Goal: Task Accomplishment & Management: Use online tool/utility

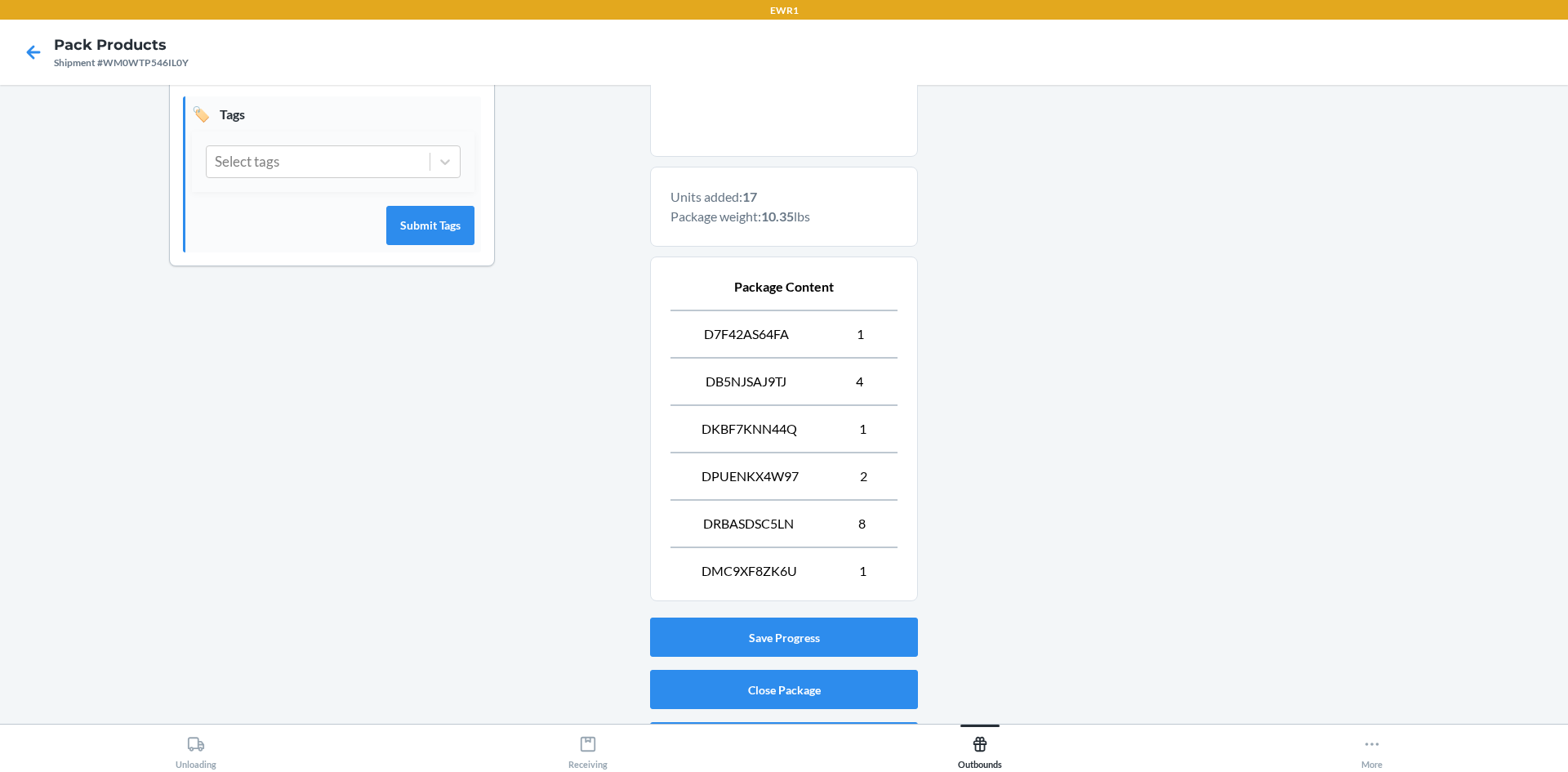
scroll to position [490, 0]
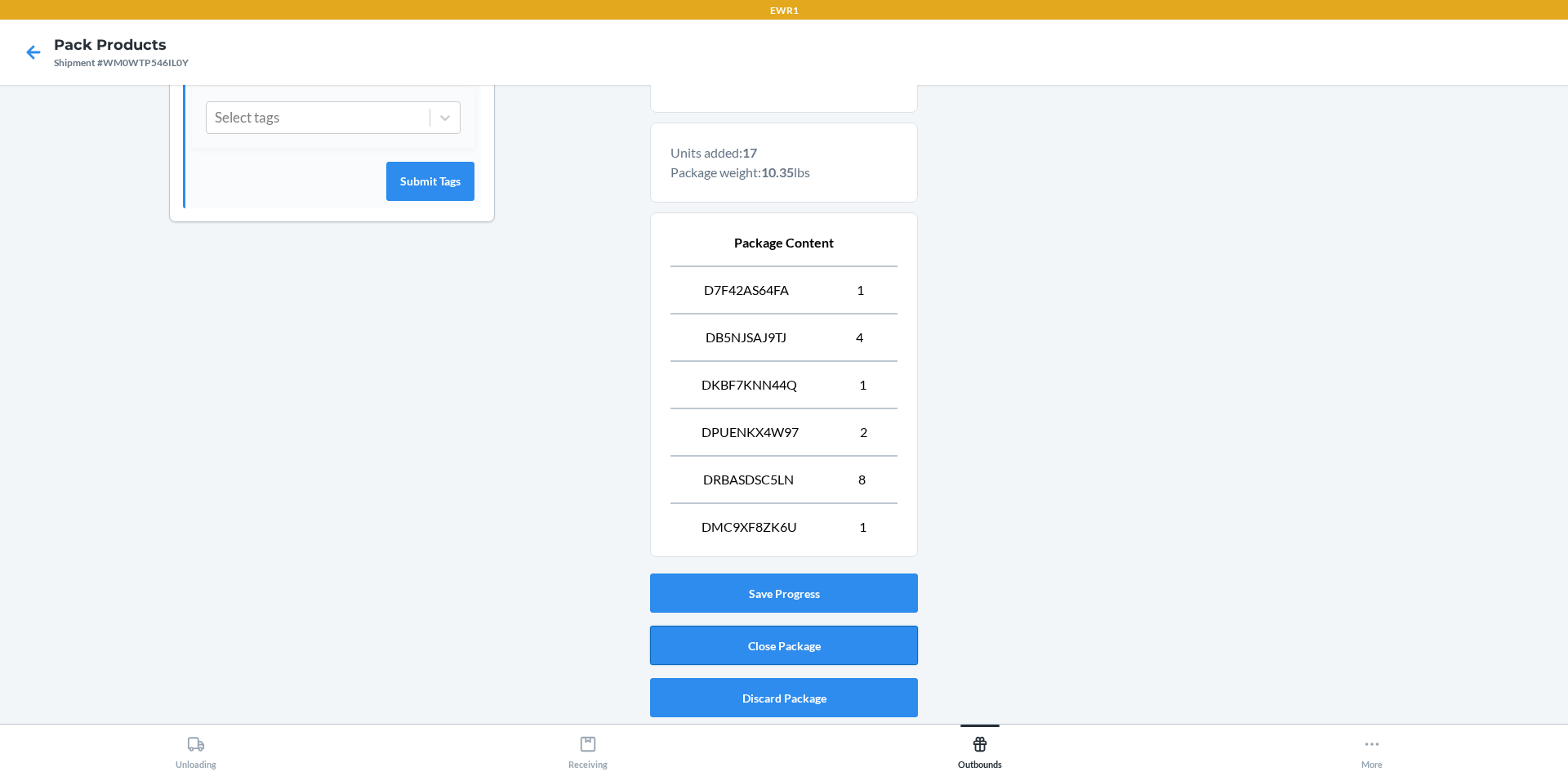
click at [727, 642] on button "Close Package" at bounding box center [784, 645] width 268 height 39
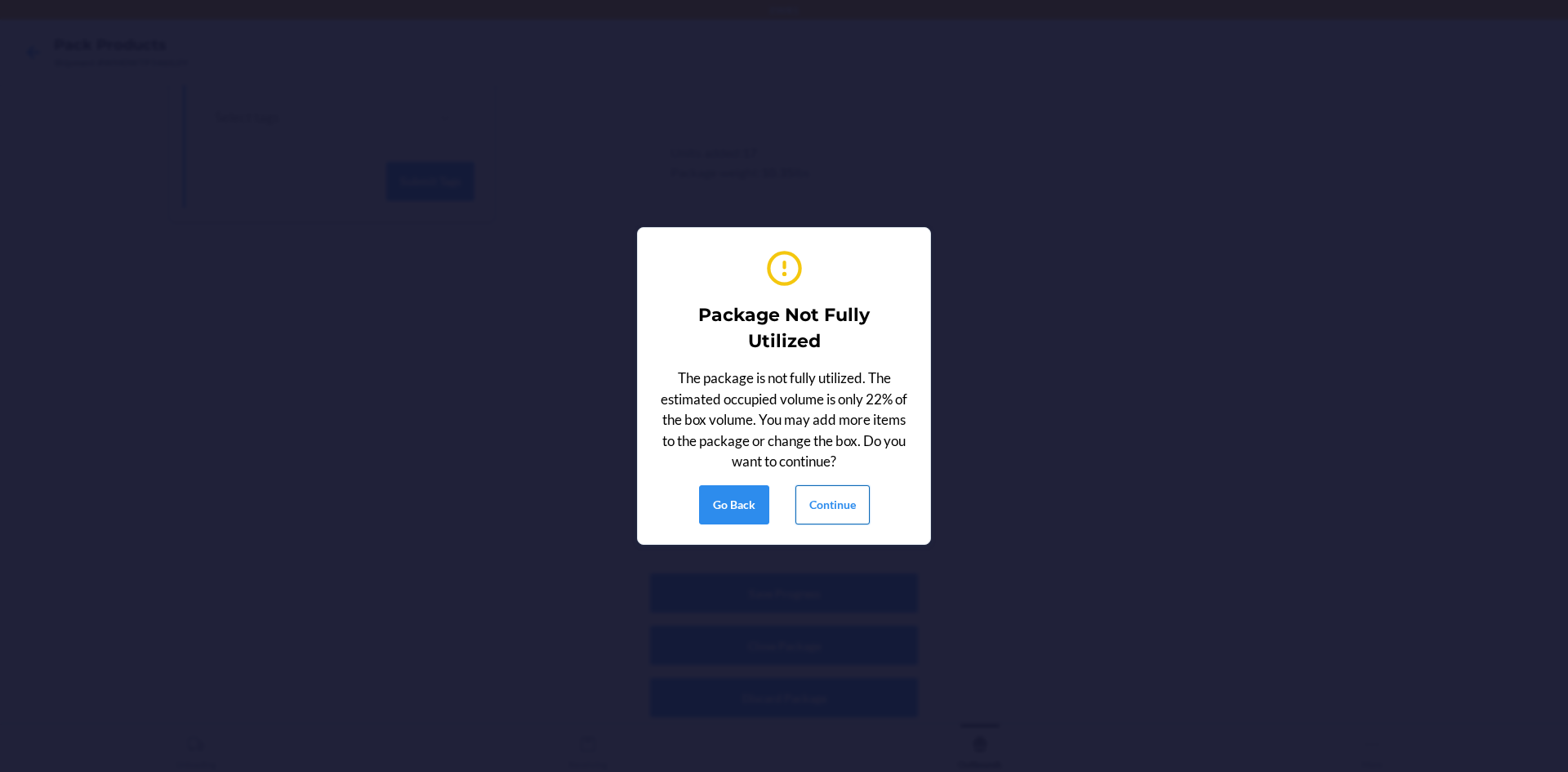
click at [837, 505] on button "Continue" at bounding box center [832, 504] width 74 height 39
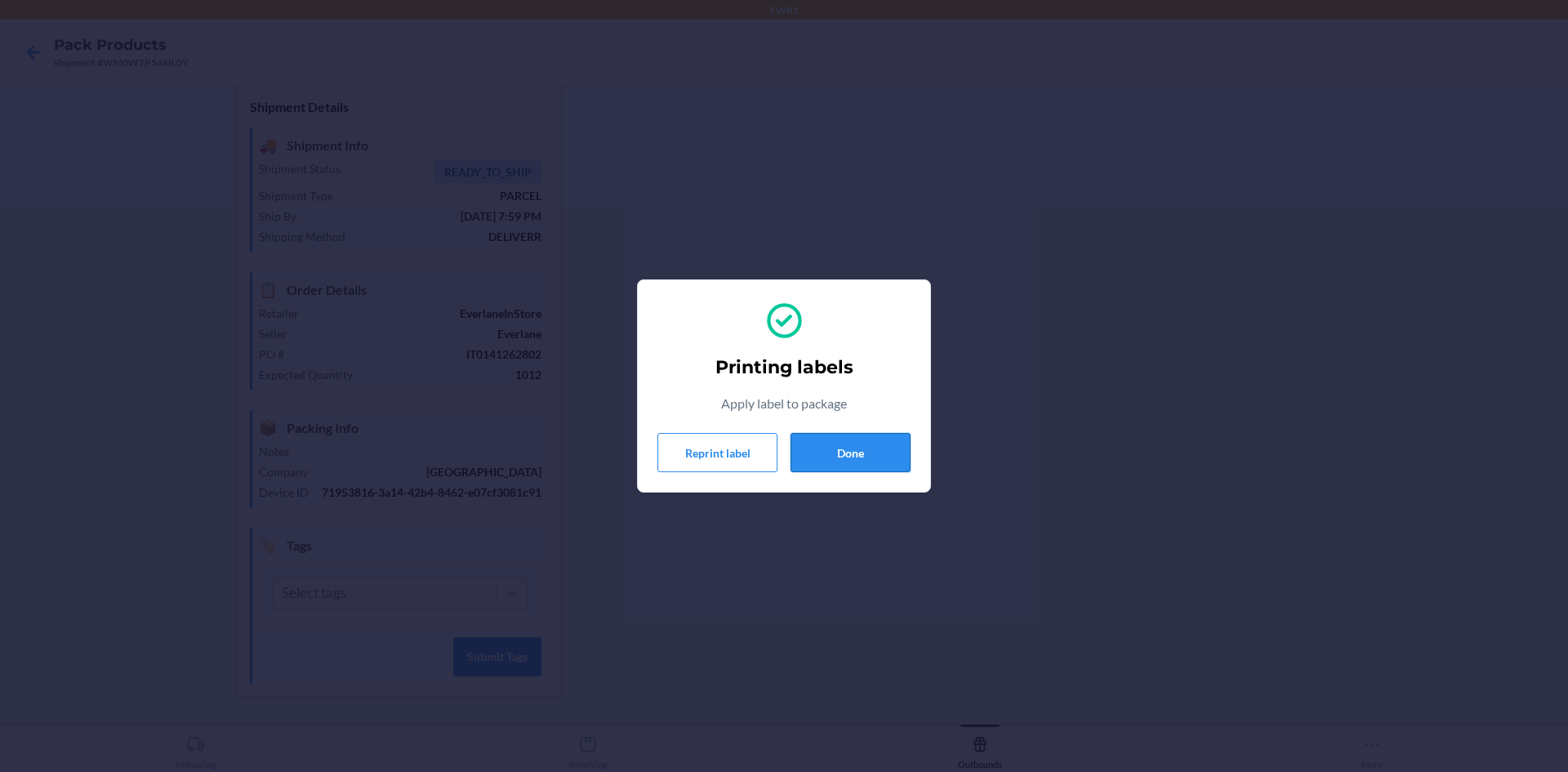
click at [838, 459] on button "Done" at bounding box center [851, 453] width 120 height 39
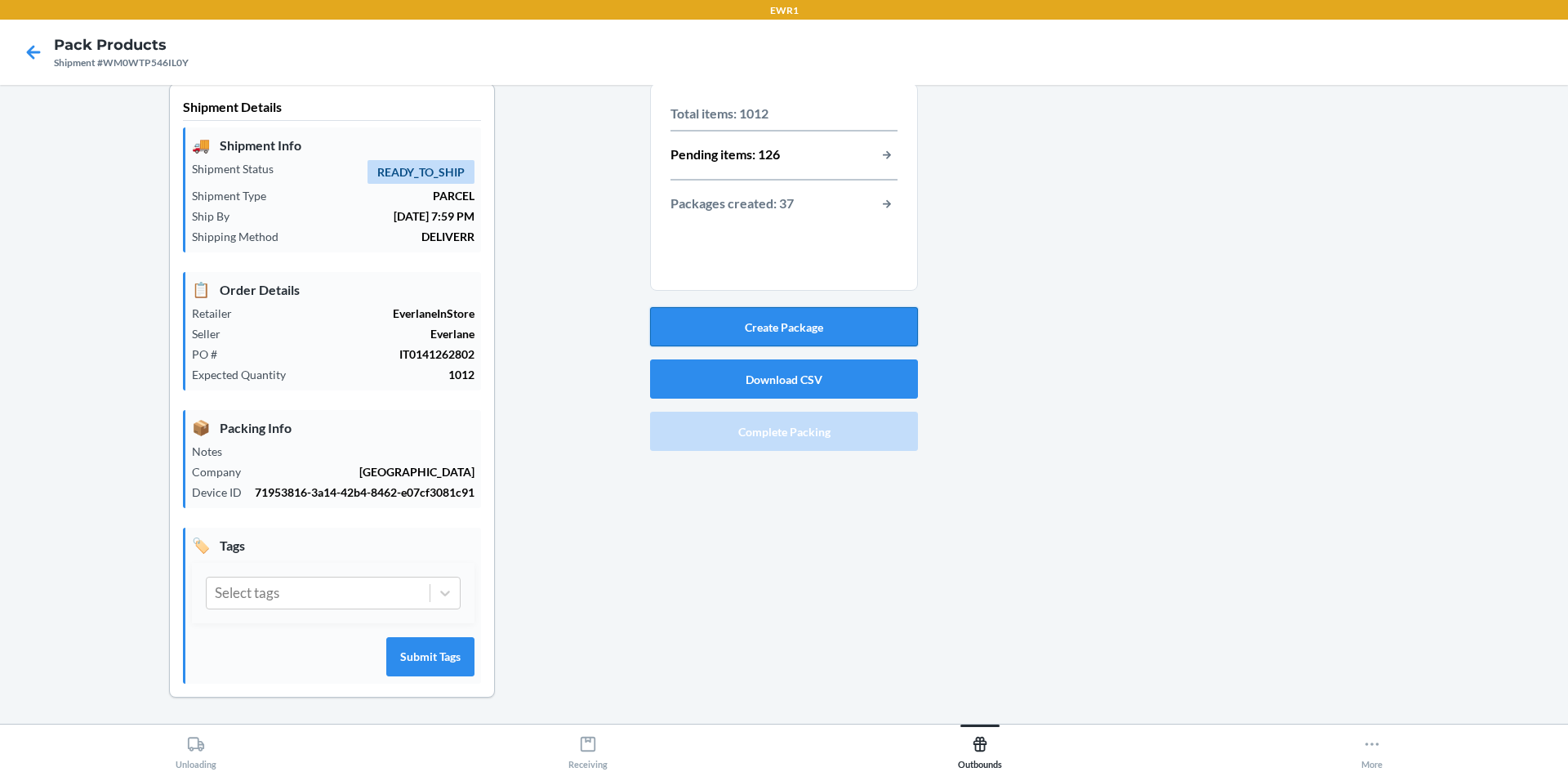
click at [843, 307] on button "Create Package" at bounding box center [784, 326] width 268 height 39
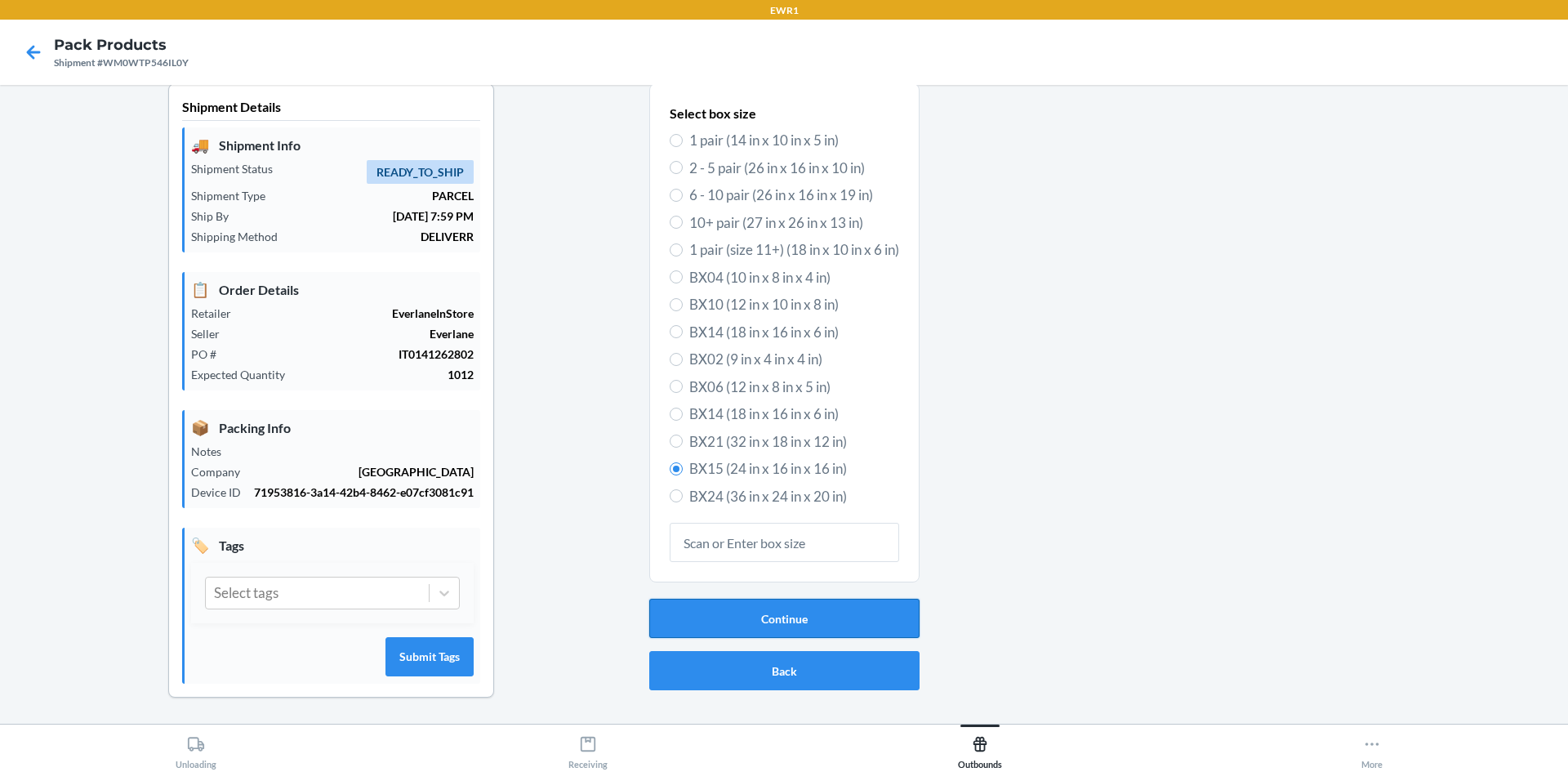
click at [730, 599] on button "Continue" at bounding box center [784, 618] width 270 height 39
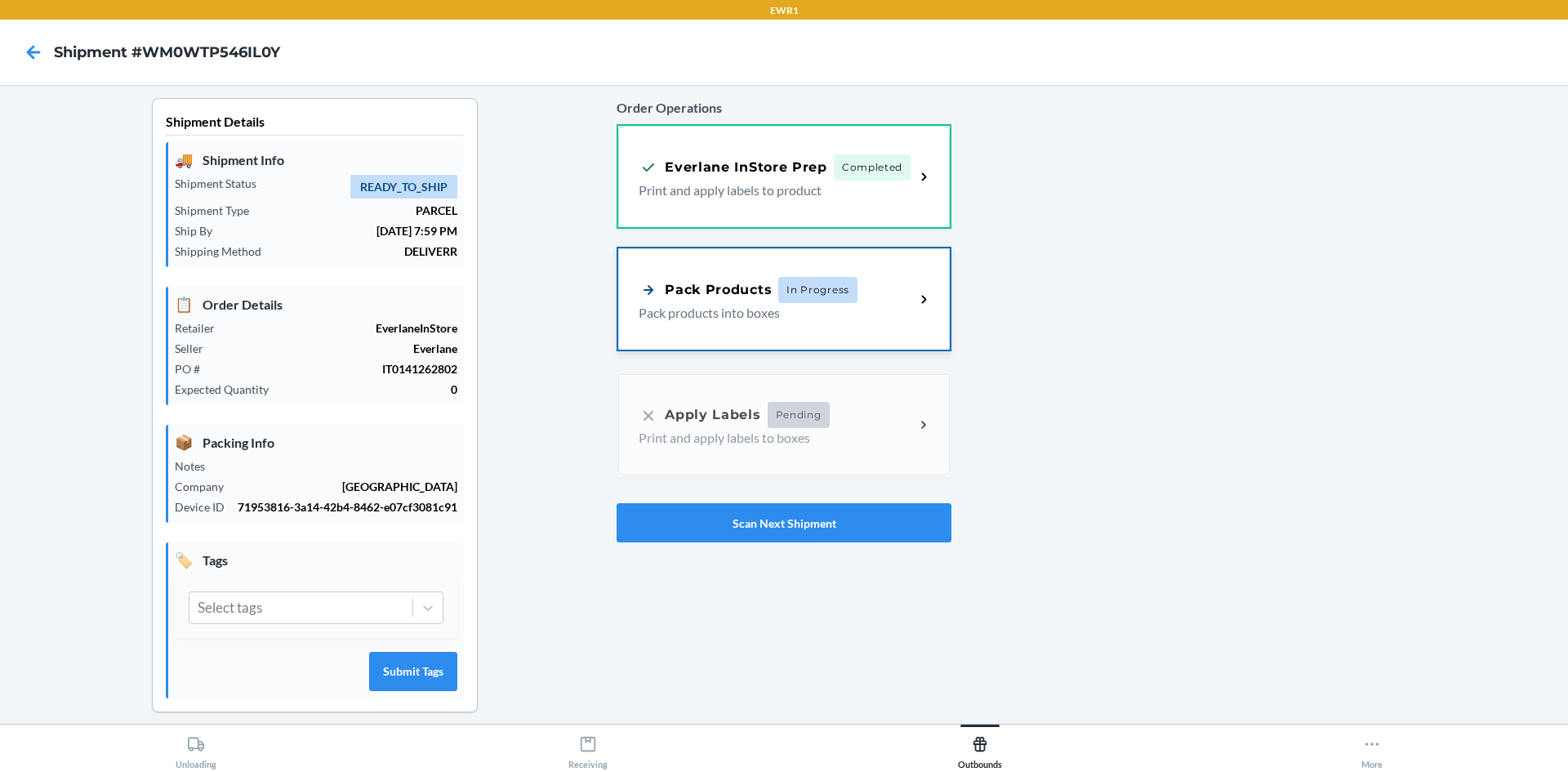
click at [802, 278] on span "In Progress" at bounding box center [817, 290] width 79 height 26
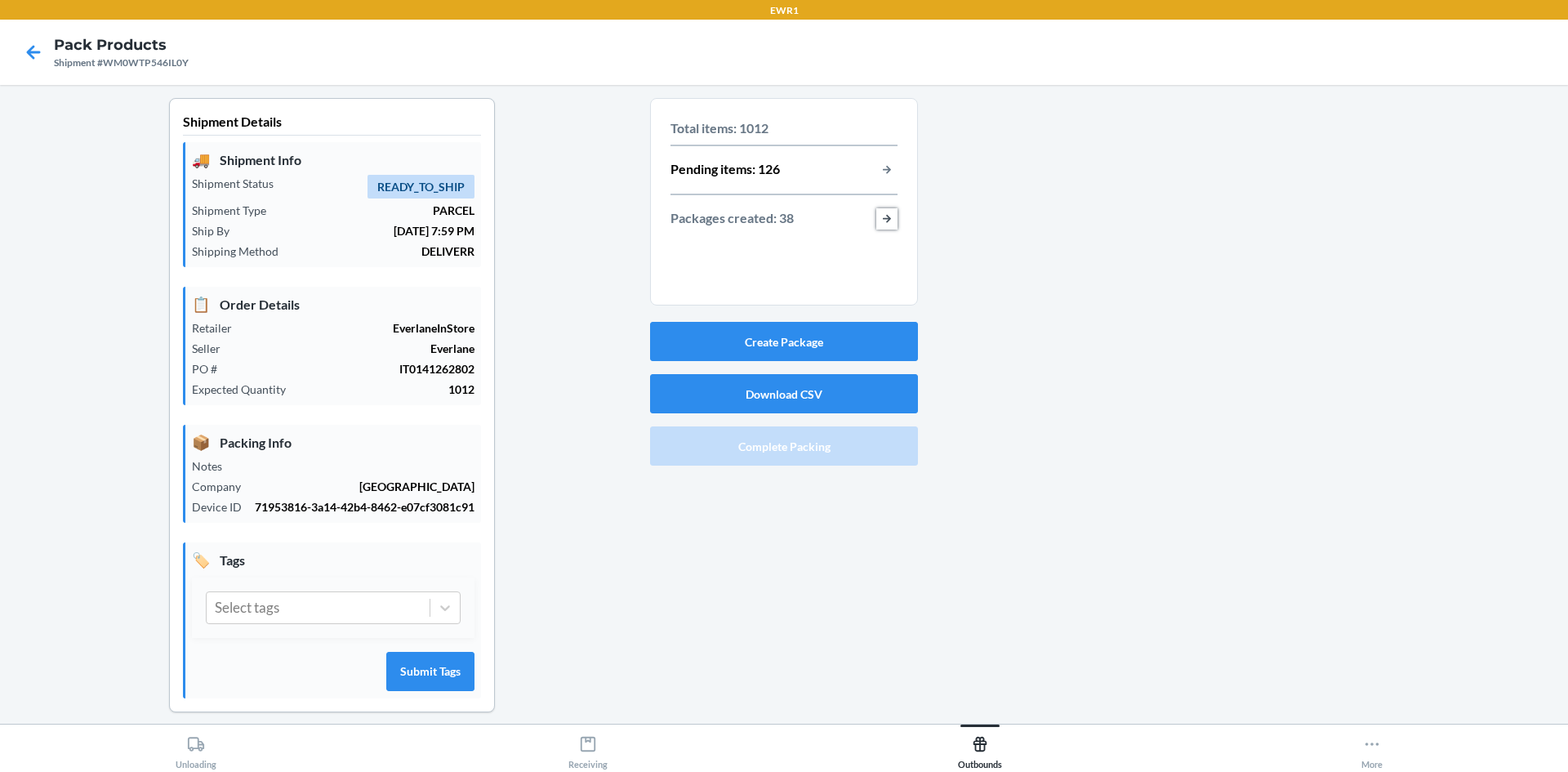
click at [885, 215] on button "button-view-packages-created" at bounding box center [887, 219] width 22 height 22
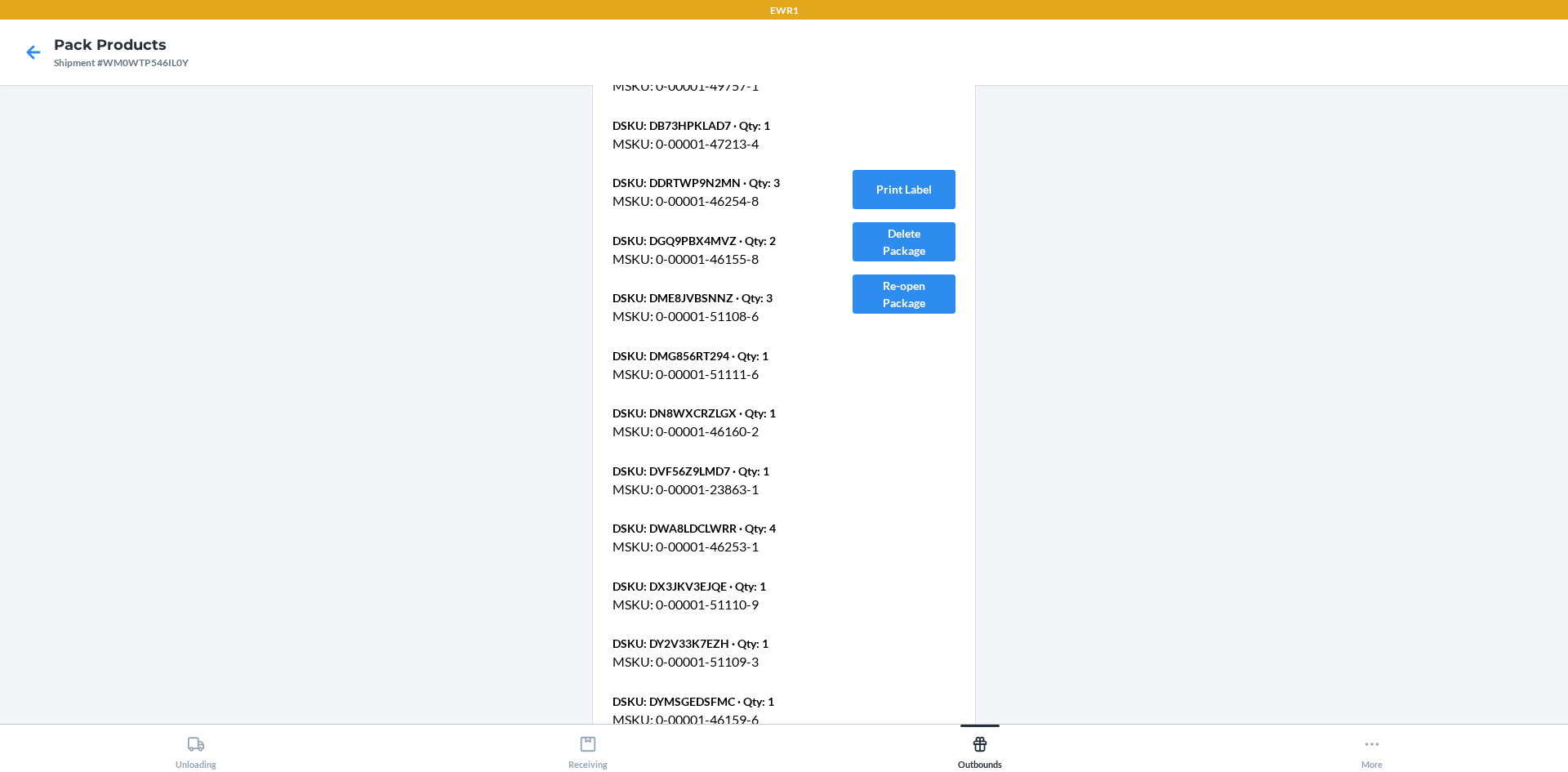
scroll to position [24346, 0]
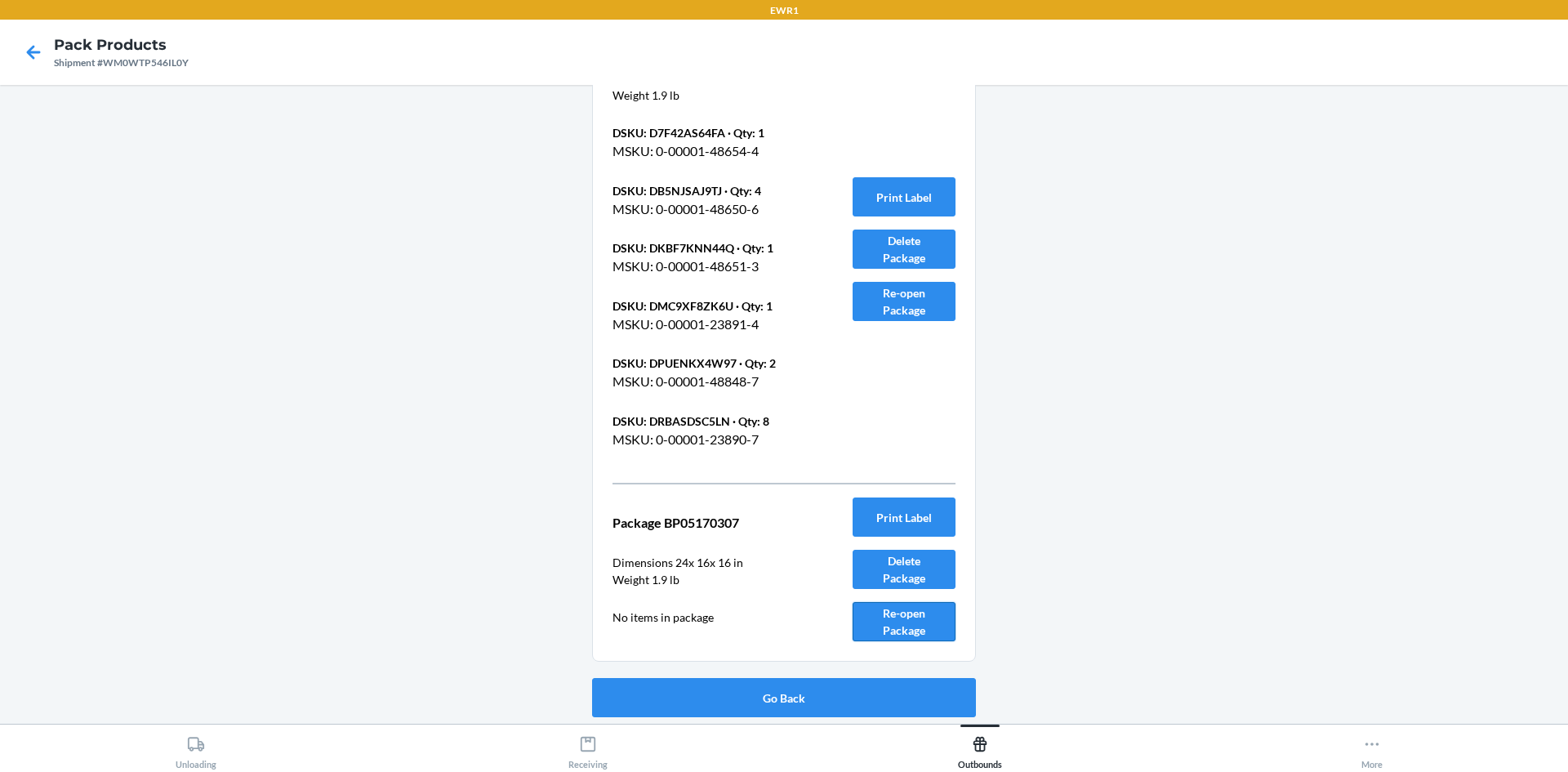
click at [884, 620] on button "Re-open Package" at bounding box center [904, 621] width 103 height 39
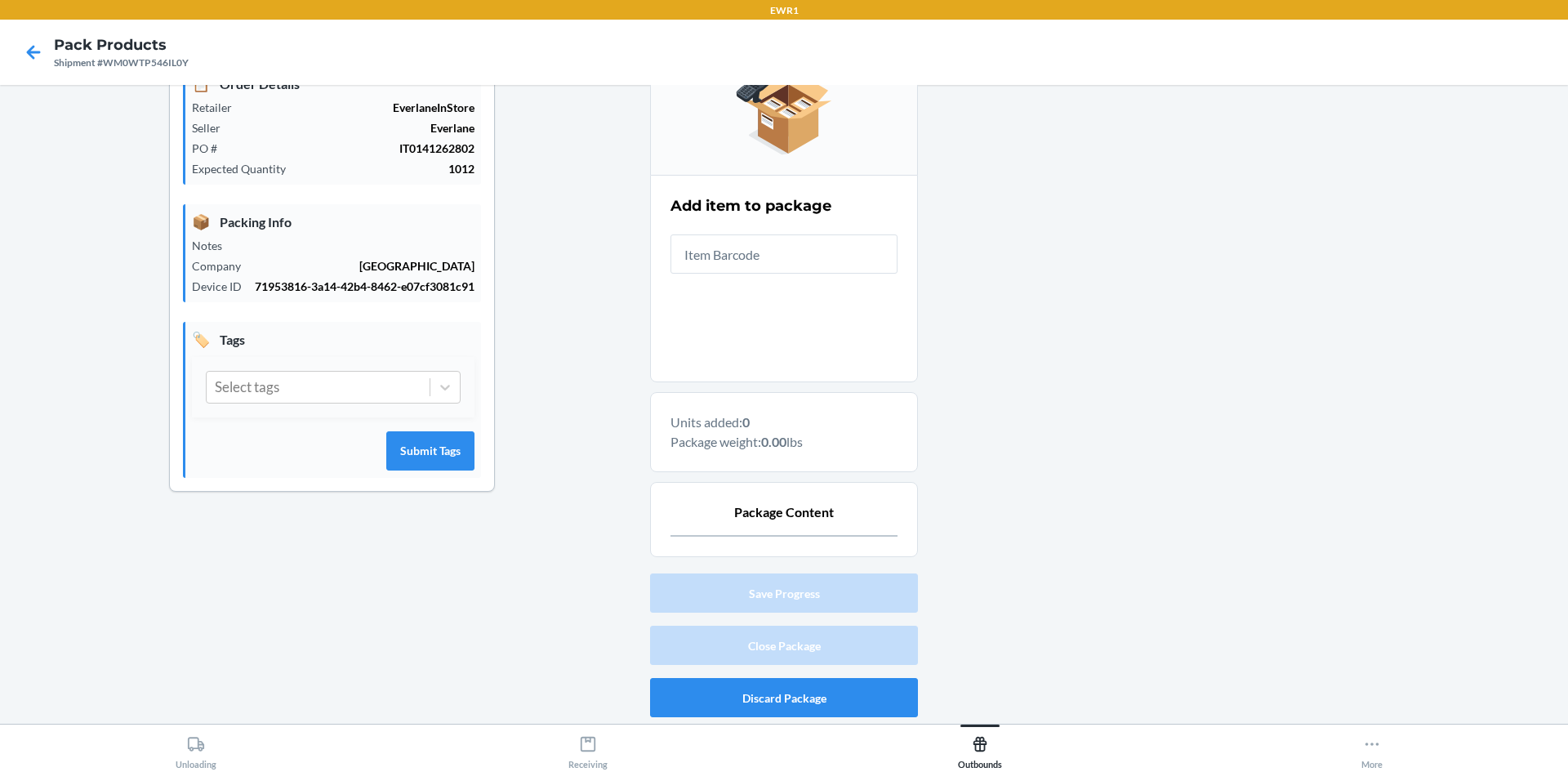
scroll to position [75, 0]
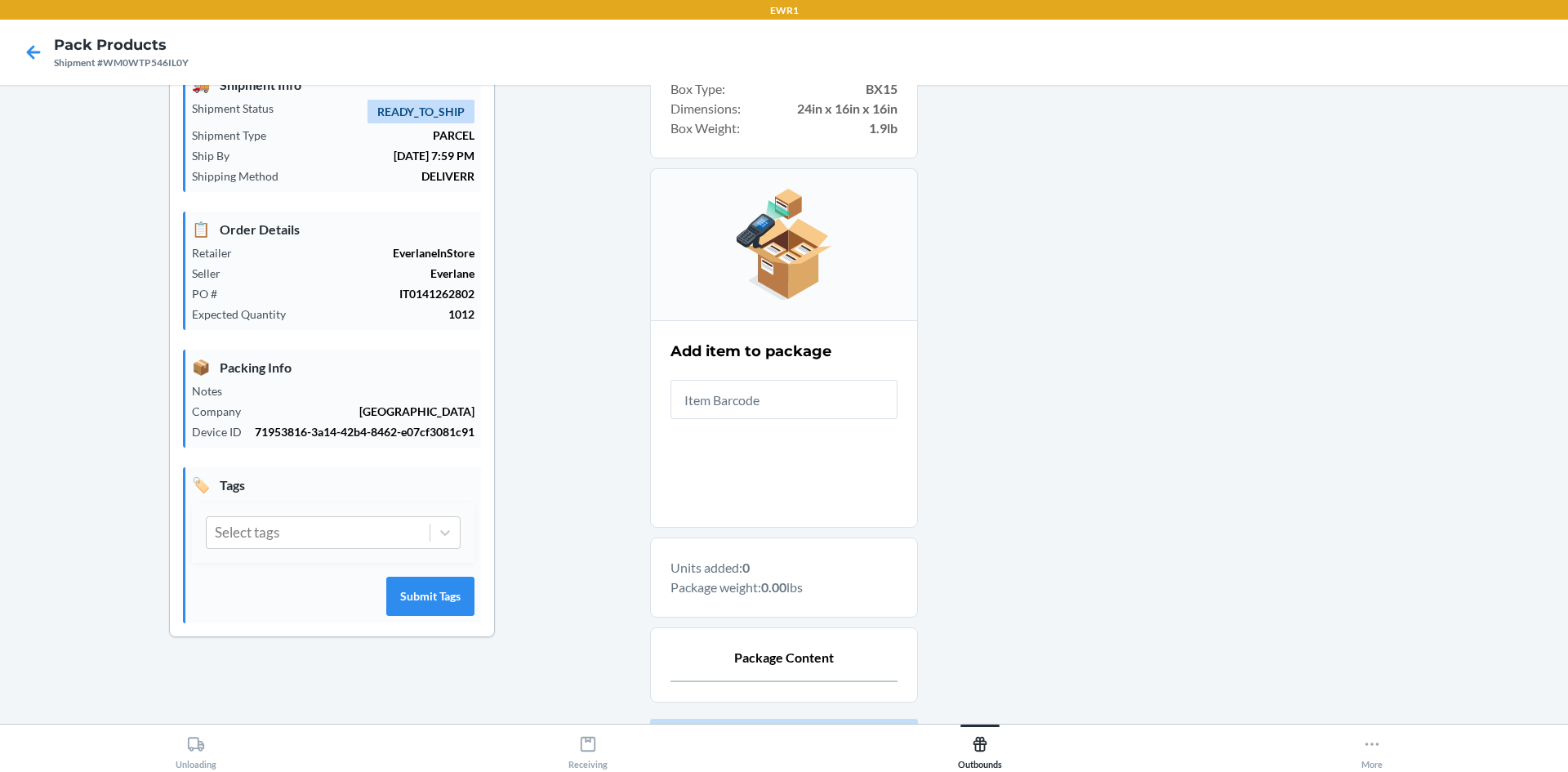
click at [743, 393] on input "text" at bounding box center [783, 399] width 227 height 39
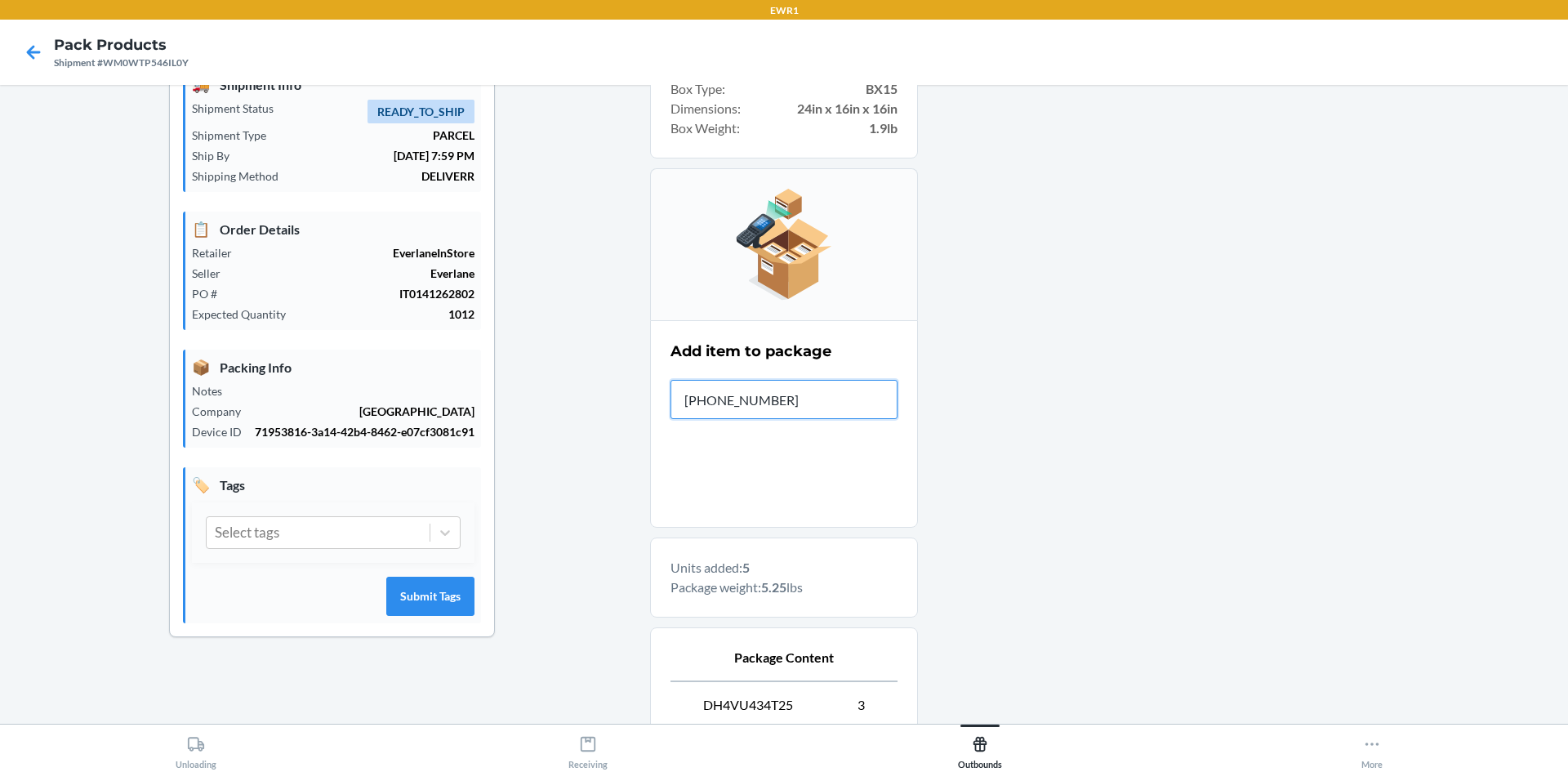
type input "0-00001-50398-"
type input "0-00"
type input "[PHONE_NUMBER]"
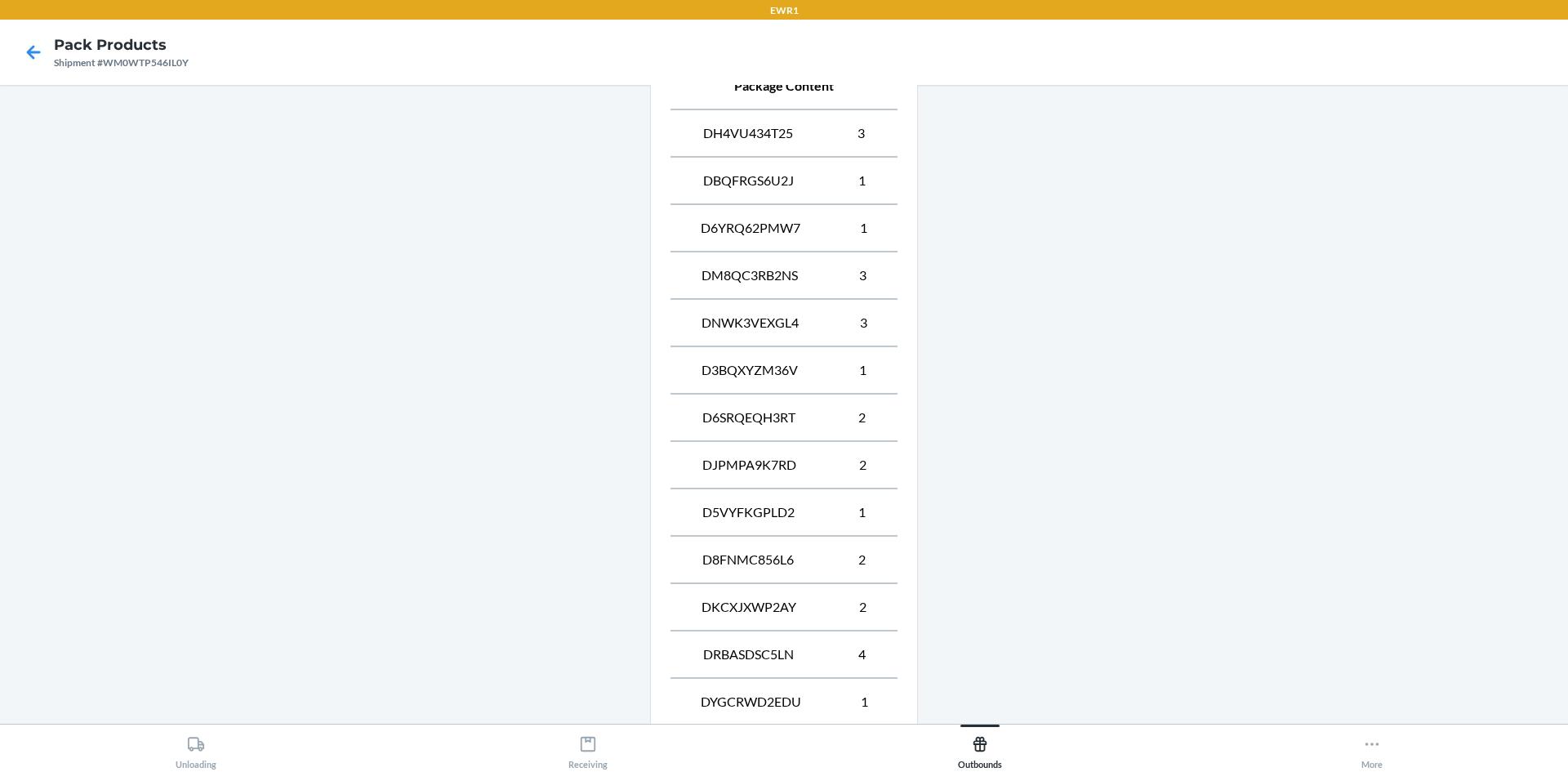
scroll to position [869, 0]
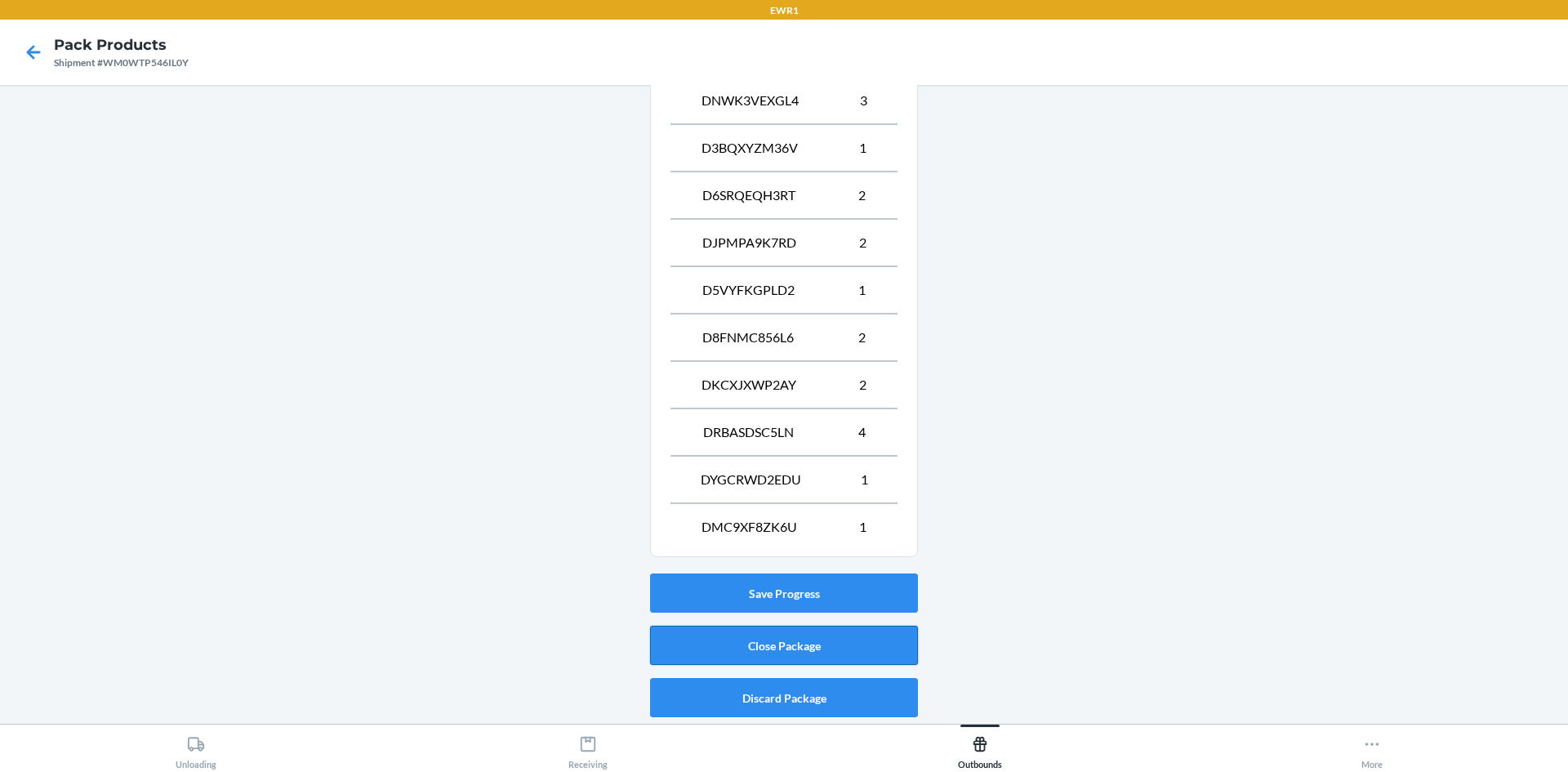
click at [816, 635] on button "Close Package" at bounding box center [784, 645] width 268 height 39
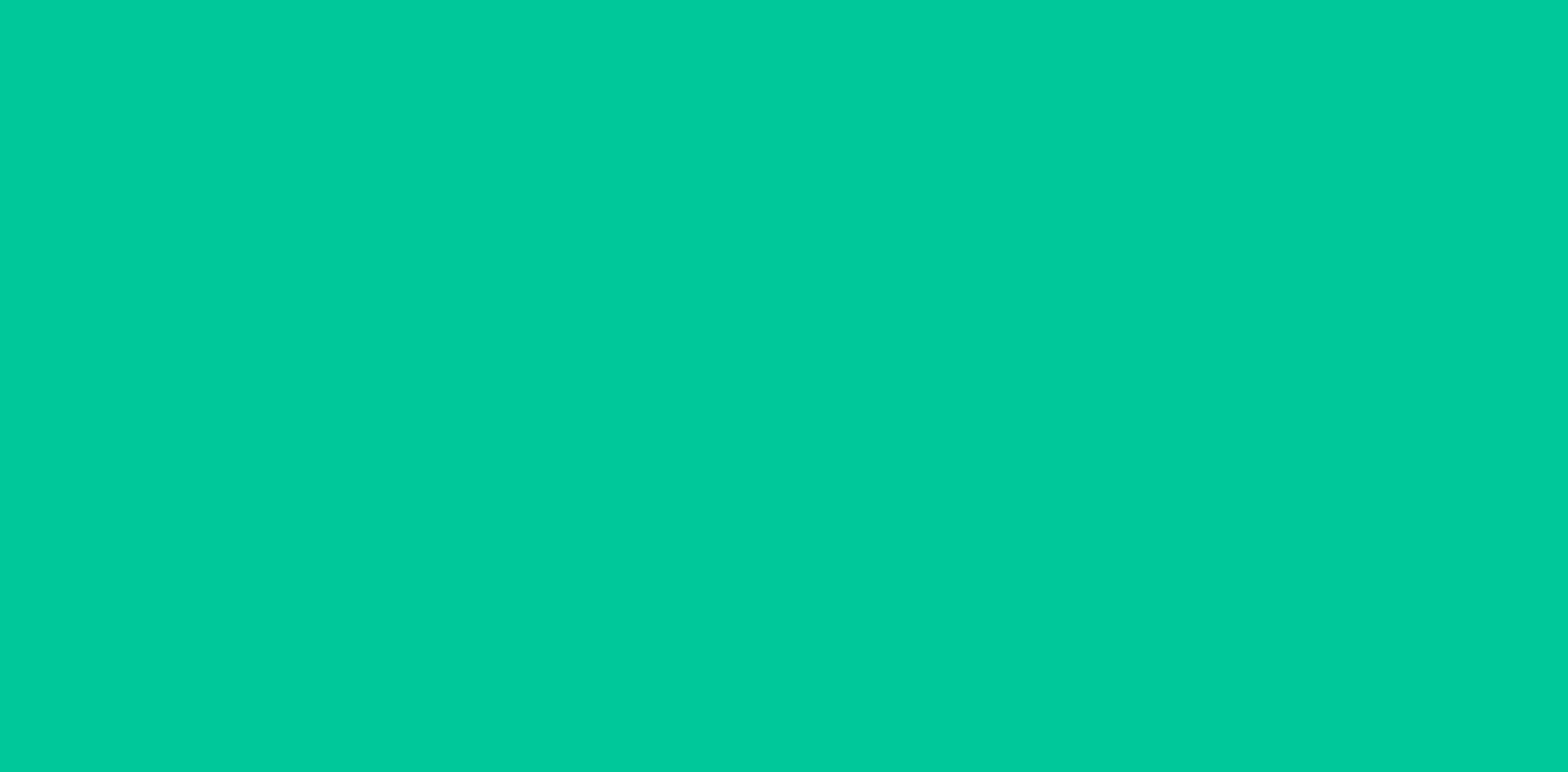
scroll to position [32, 0]
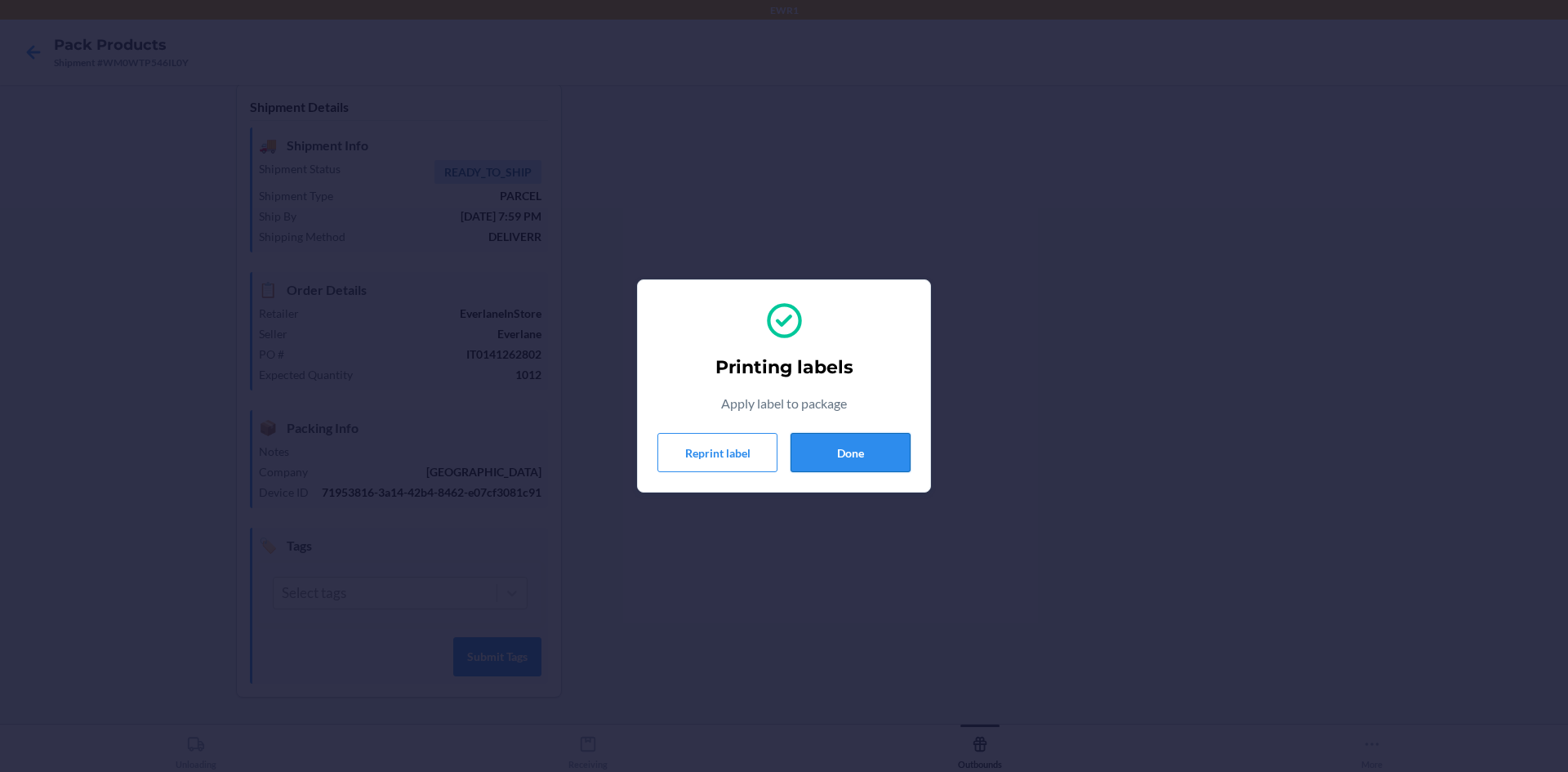
click at [846, 457] on button "Done" at bounding box center [851, 453] width 120 height 39
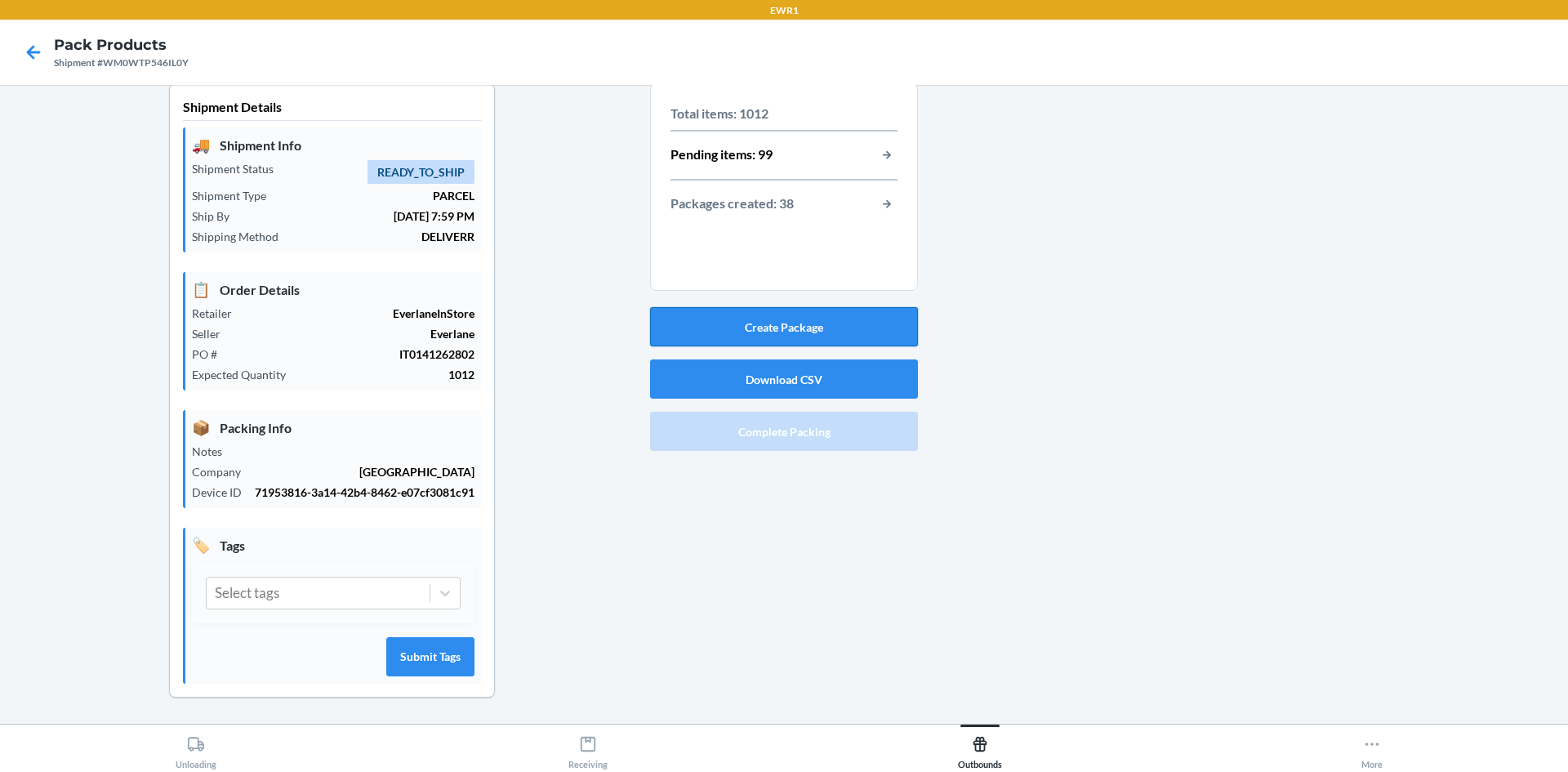
click at [808, 307] on button "Create Package" at bounding box center [784, 326] width 268 height 39
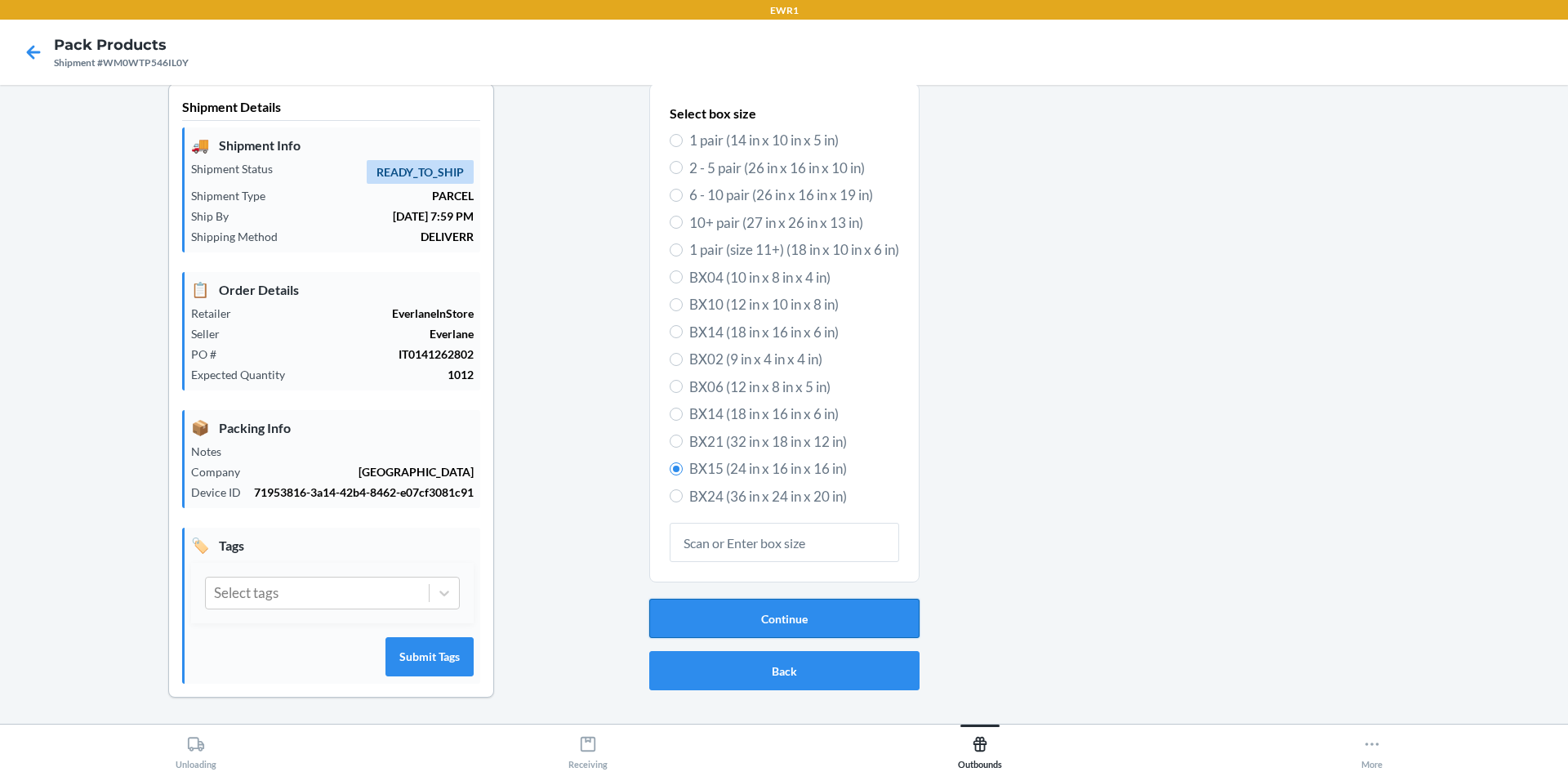
click at [755, 602] on button "Continue" at bounding box center [784, 618] width 270 height 39
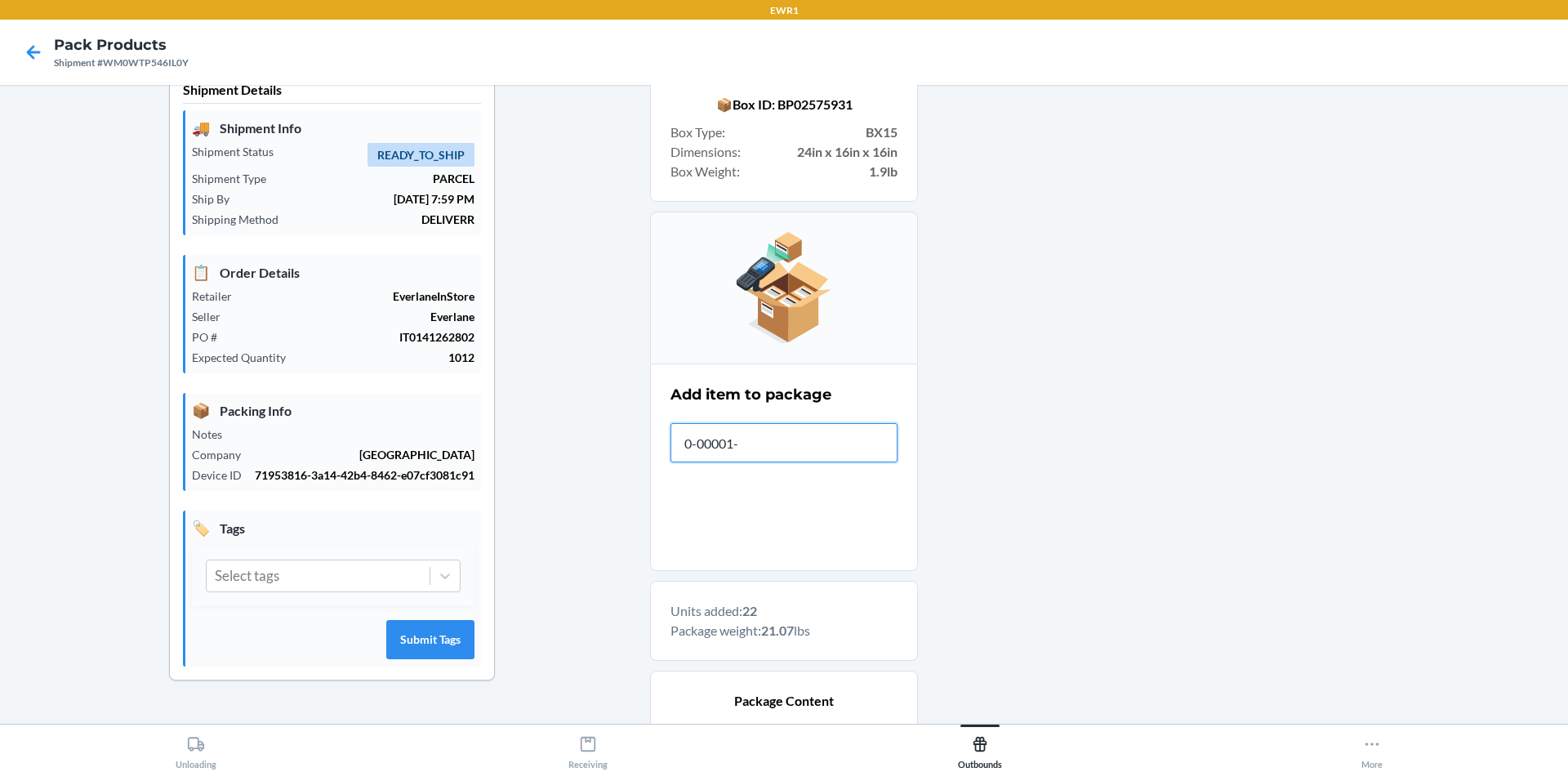
type input "[PHONE_NUMBER]"
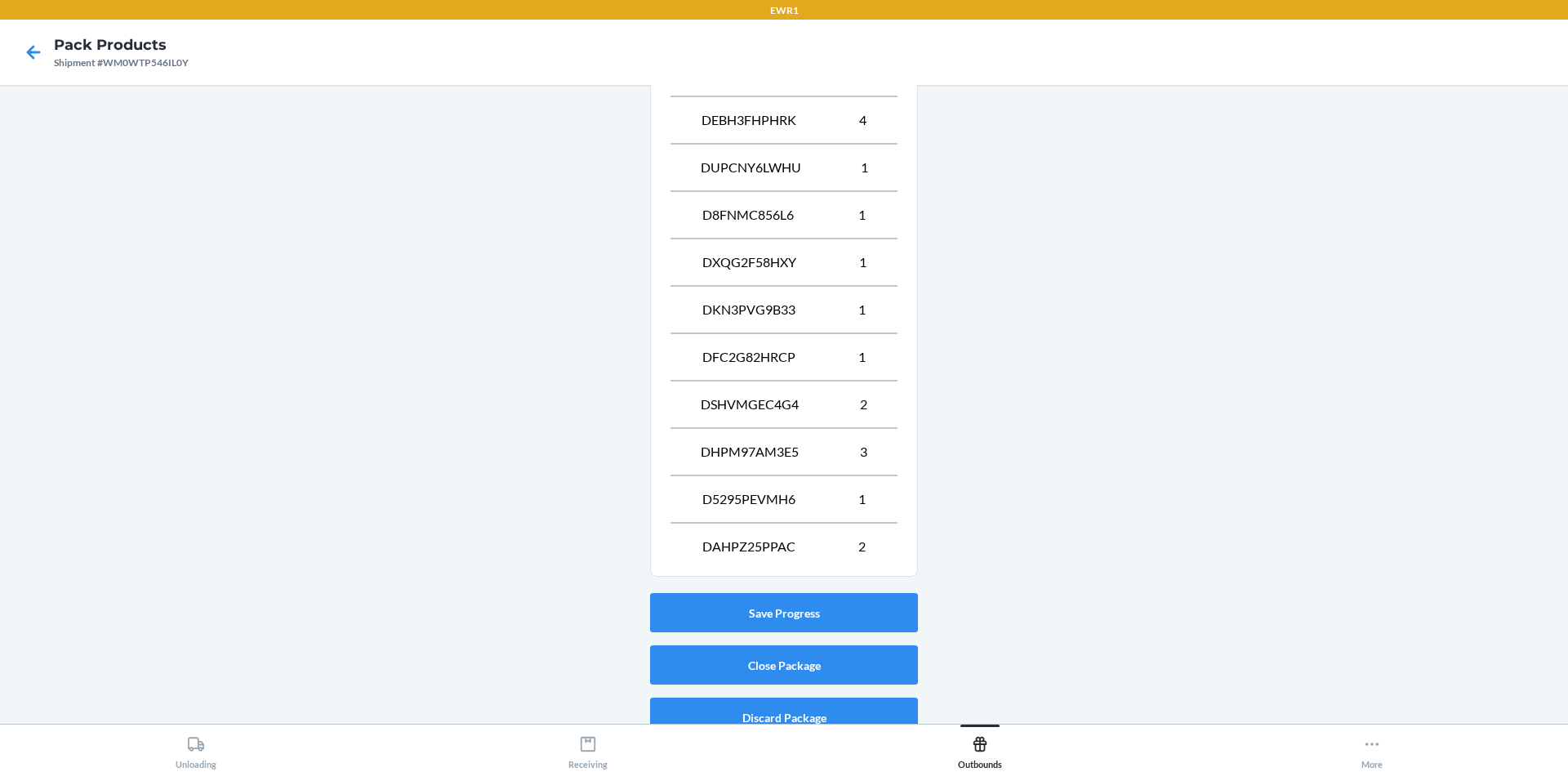
scroll to position [822, 0]
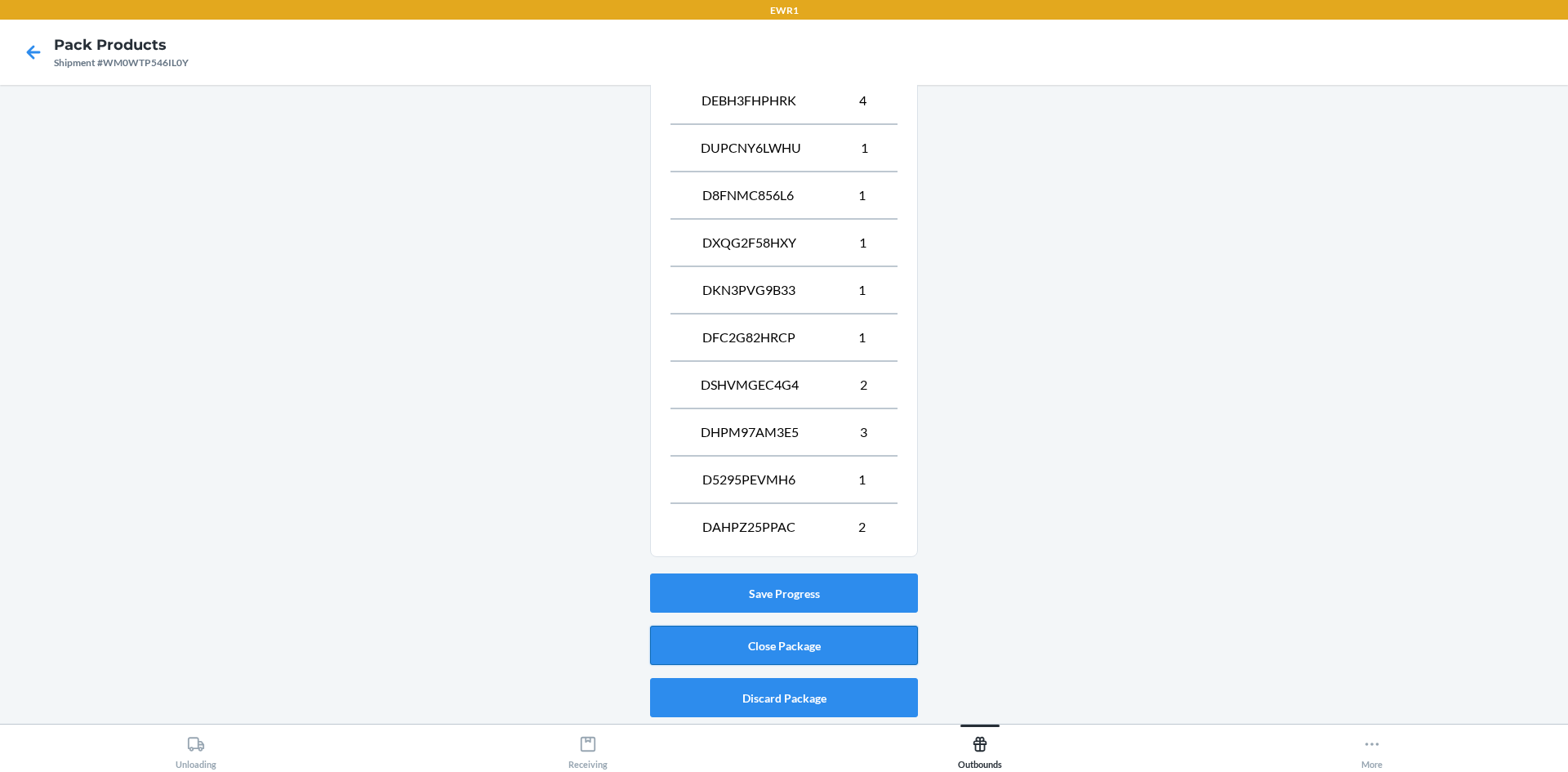
click at [830, 640] on button "Close Package" at bounding box center [784, 645] width 268 height 39
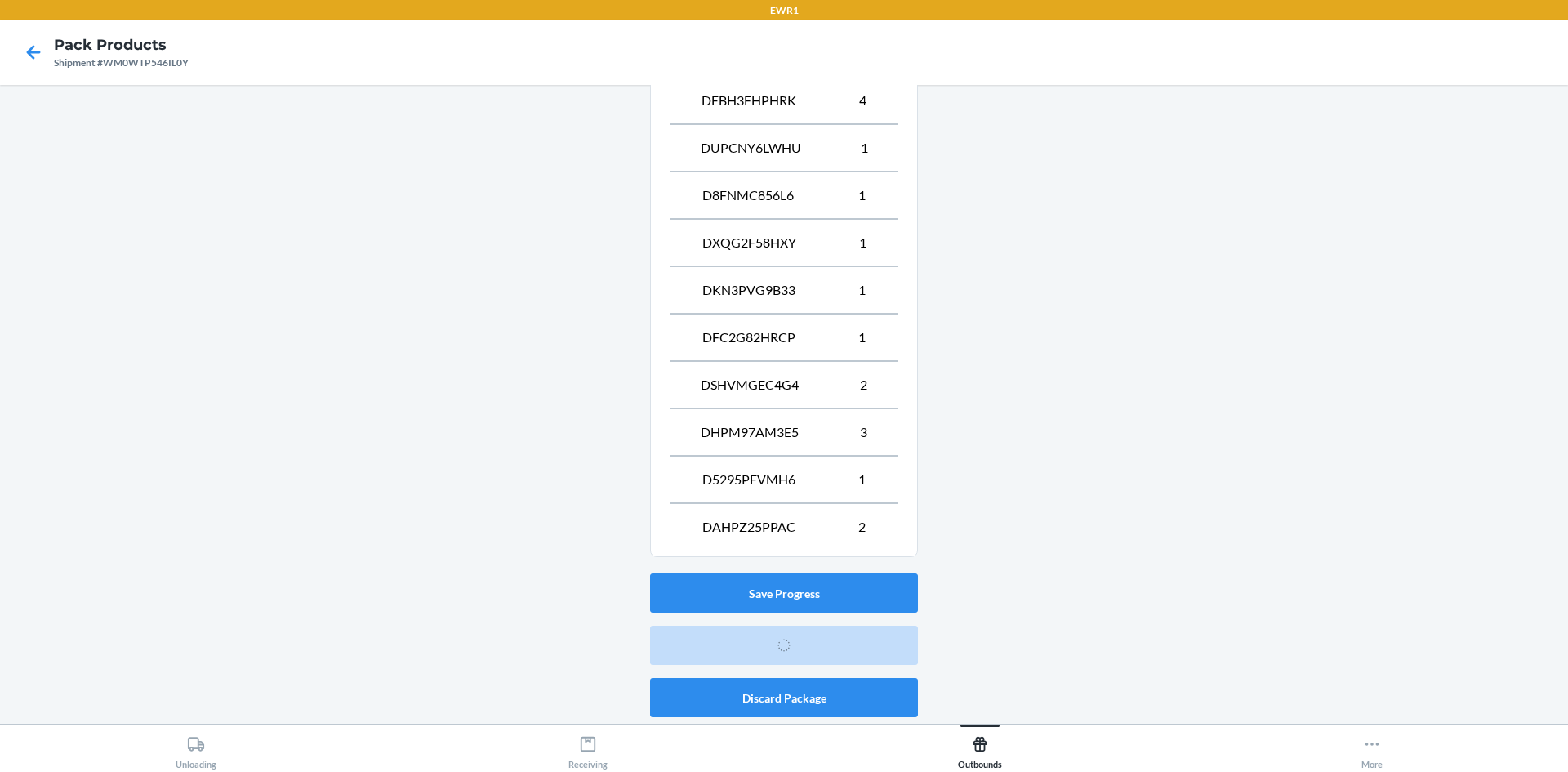
scroll to position [32, 0]
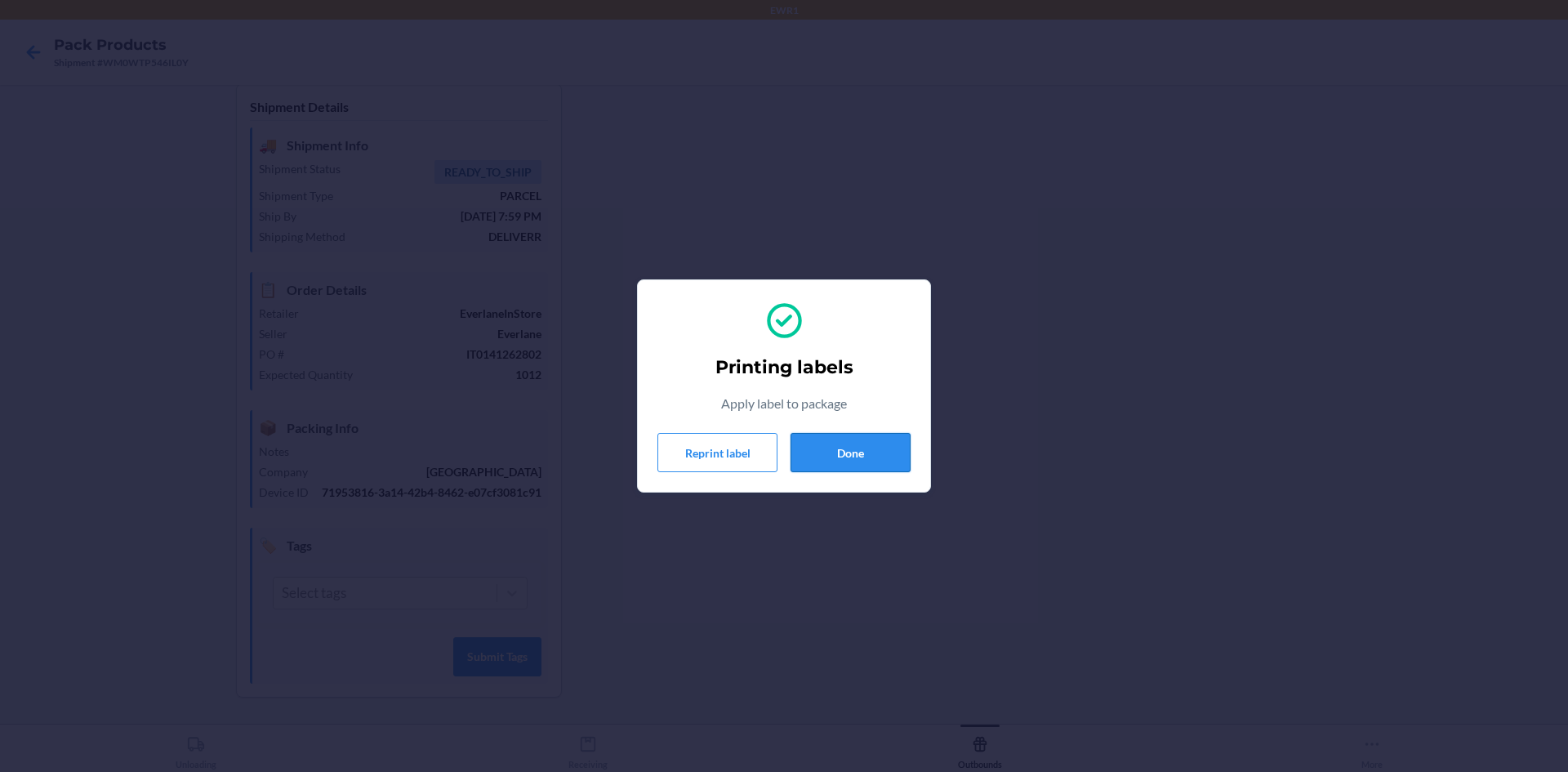
click at [899, 438] on button "Done" at bounding box center [851, 453] width 120 height 39
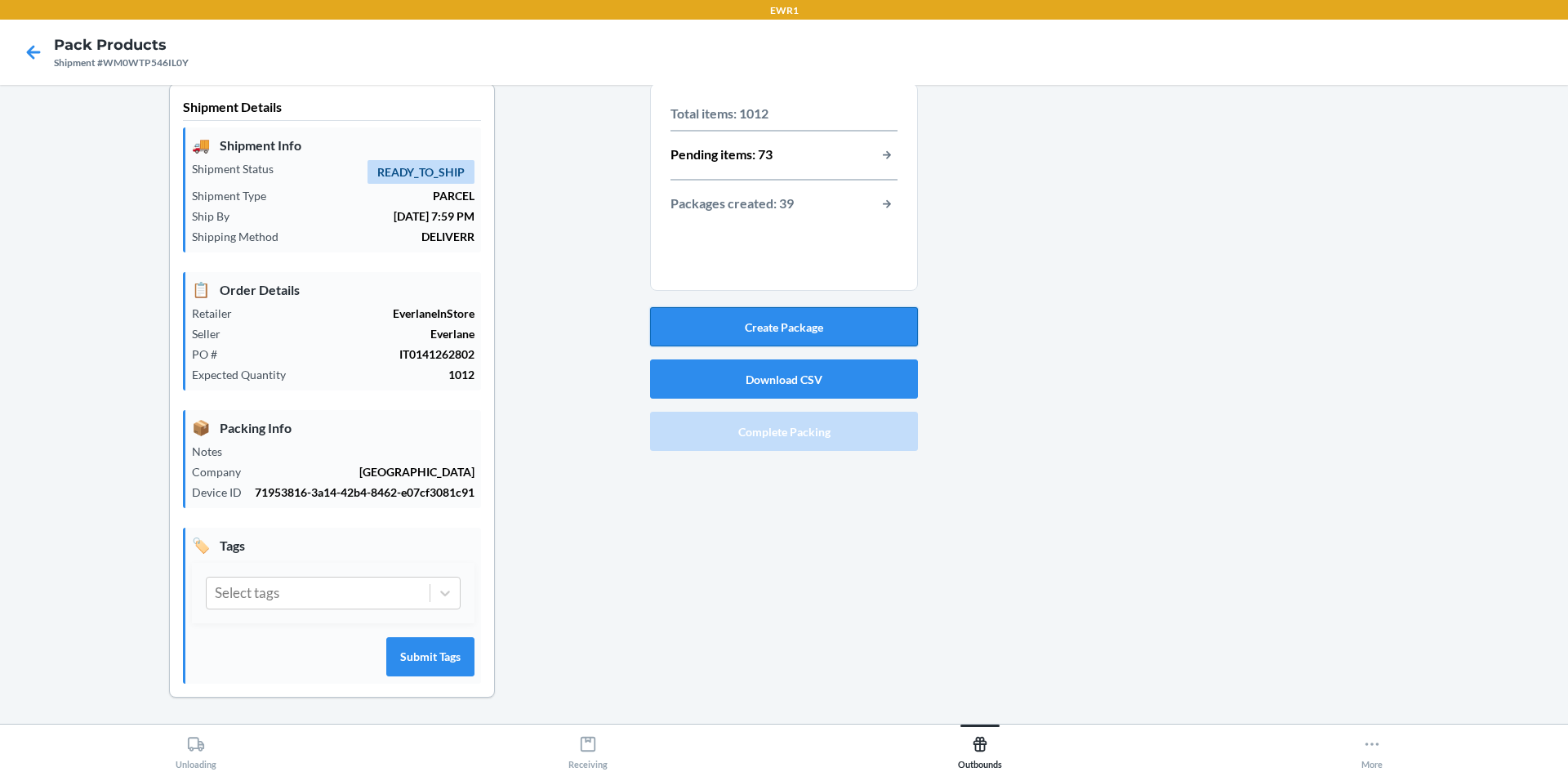
click at [740, 324] on button "Create Package" at bounding box center [784, 326] width 268 height 39
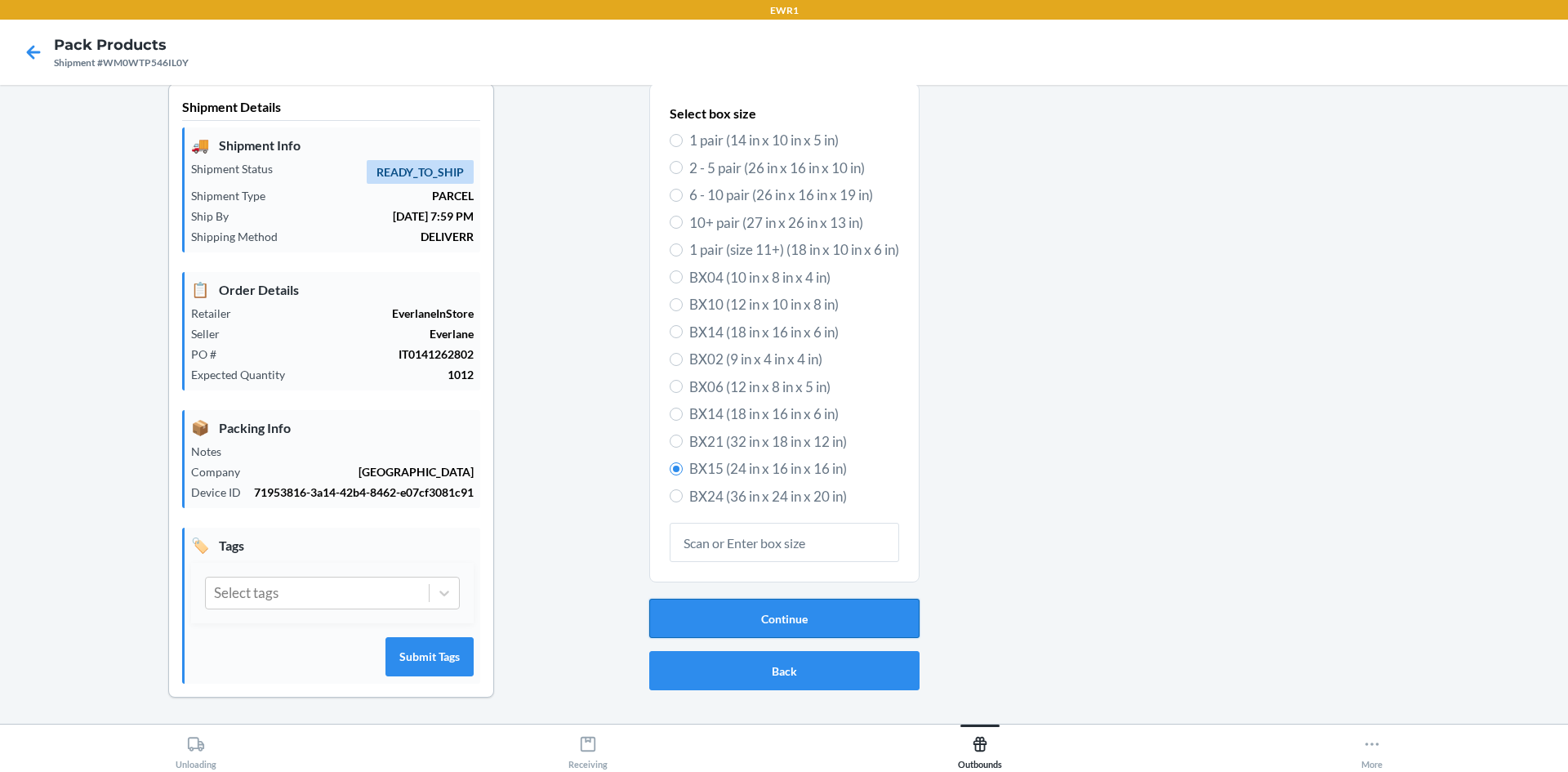
click at [727, 603] on button "Continue" at bounding box center [784, 618] width 270 height 39
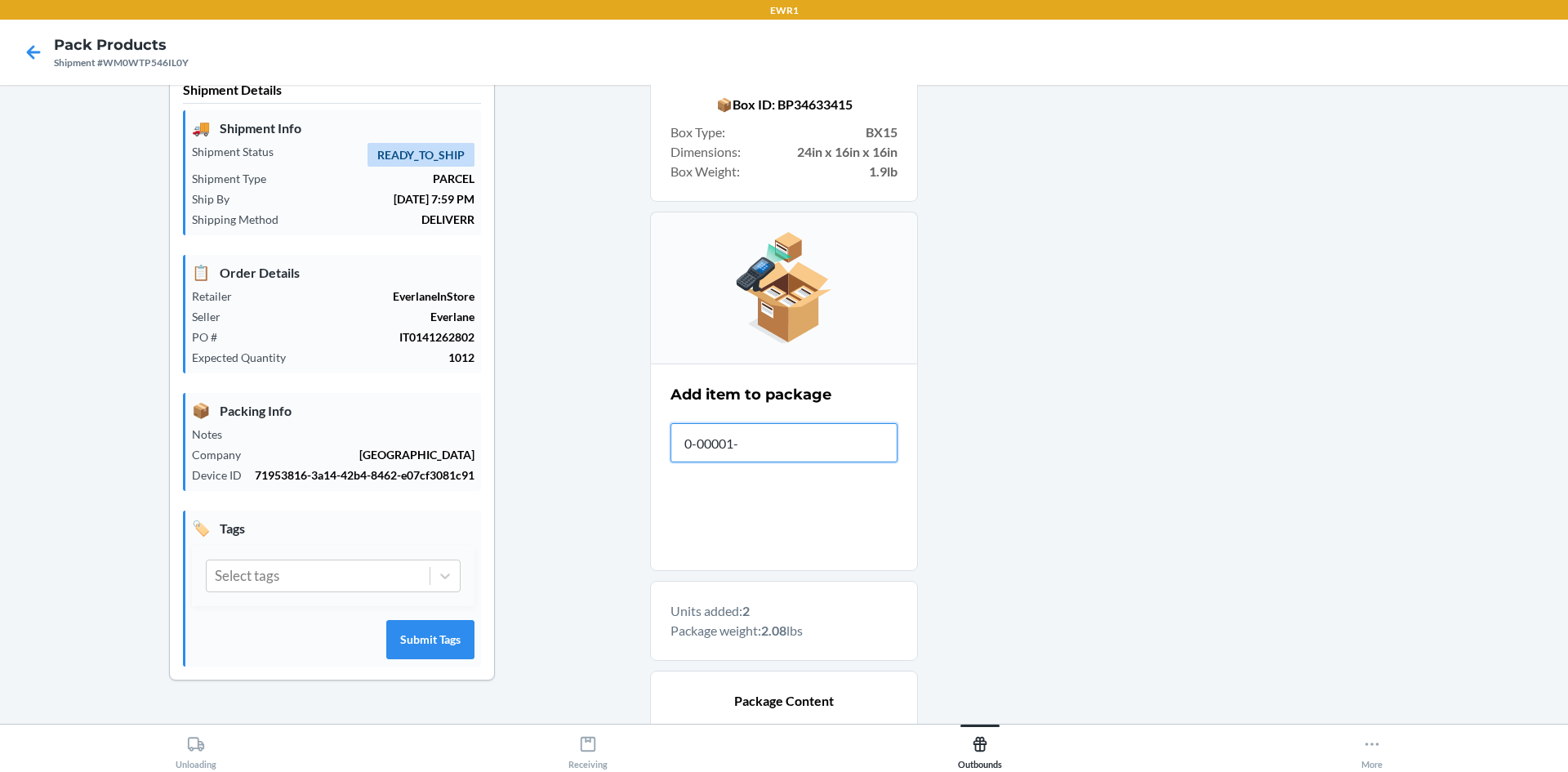
type input "[PHONE_NUMBER]"
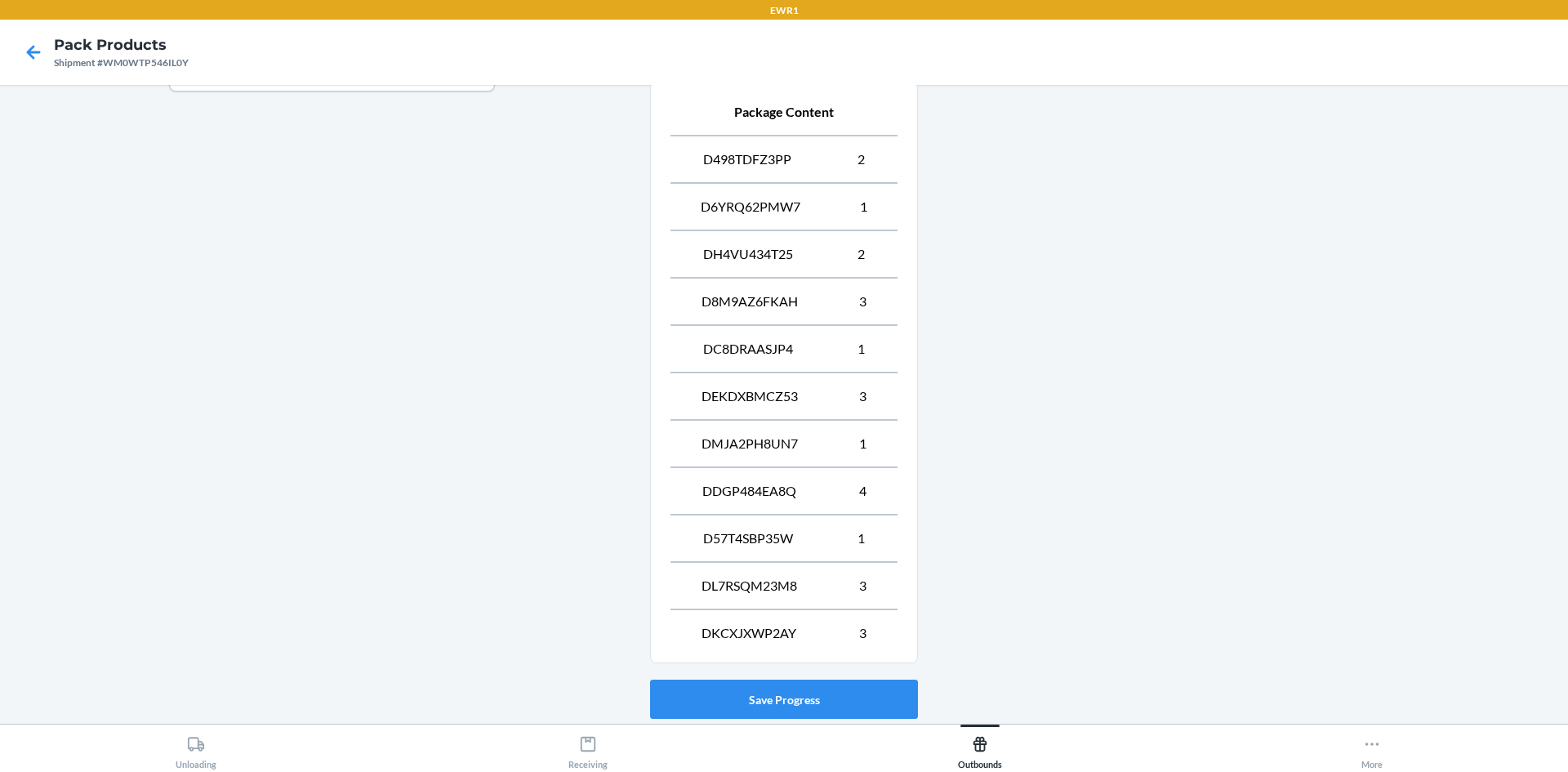
scroll to position [727, 0]
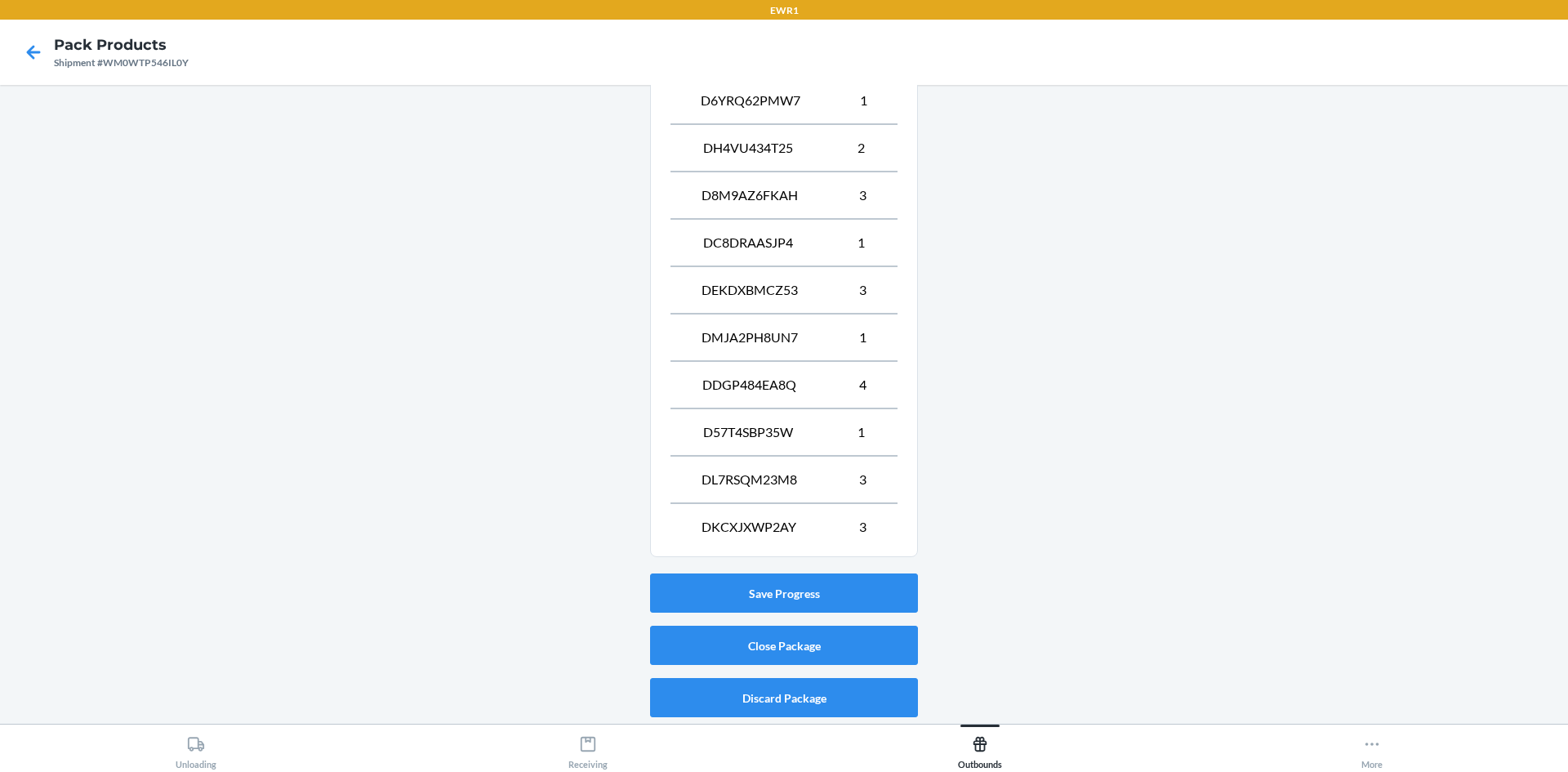
click at [776, 525] on span "DKCXJXWP2AY" at bounding box center [749, 527] width 95 height 20
drag, startPoint x: 801, startPoint y: 527, endPoint x: 648, endPoint y: 528, distance: 153.0
click at [650, 528] on section "Package Content D498TDFZ3PP 2 D6YRQ62PMW7 1 DH4VU434T25 2 D8M9AZ6FKAH 3 DC8DRAA…" at bounding box center [784, 266] width 268 height 581
click at [920, 497] on div at bounding box center [1236, 47] width 637 height 1353
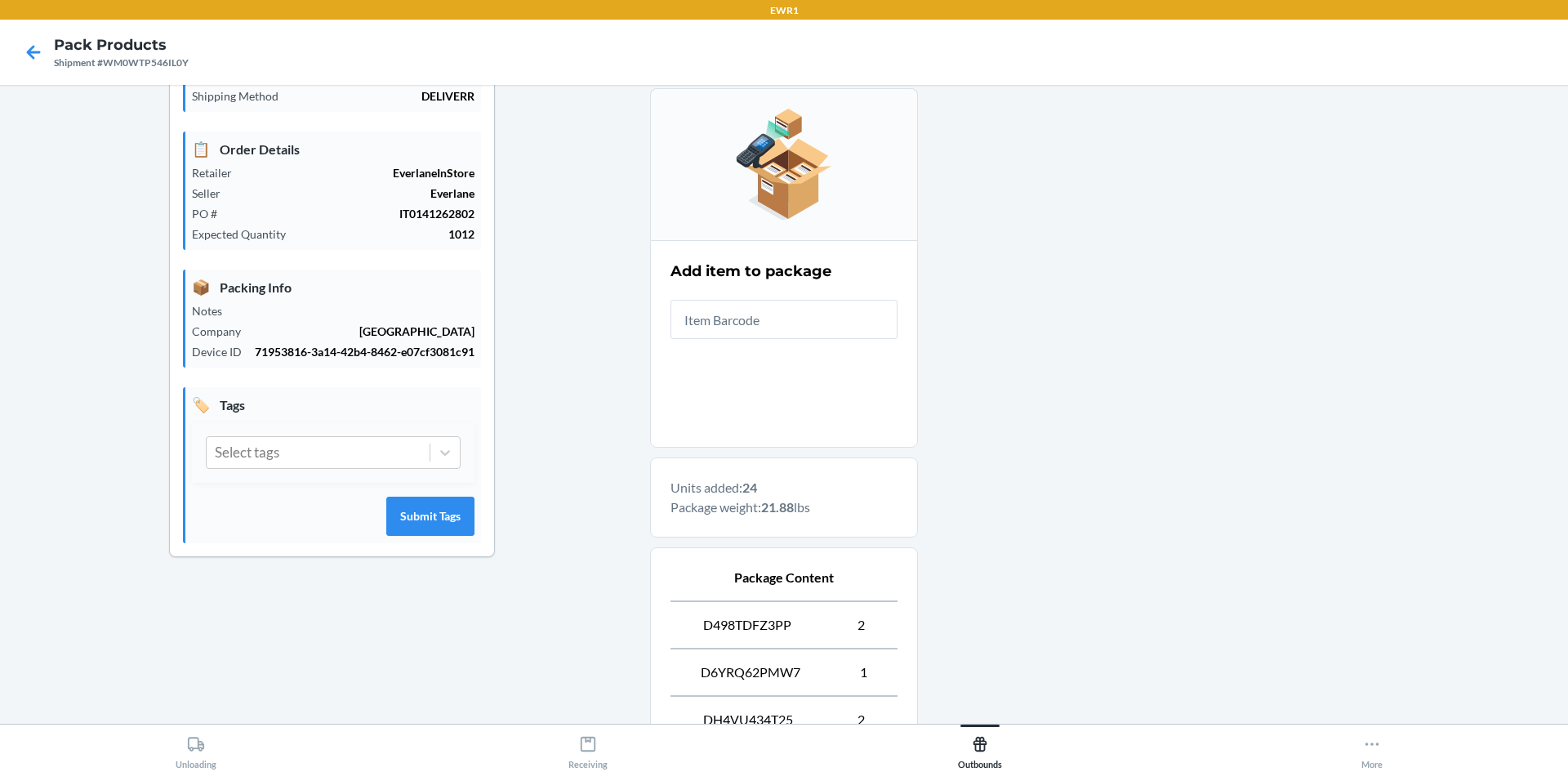
scroll to position [0, 0]
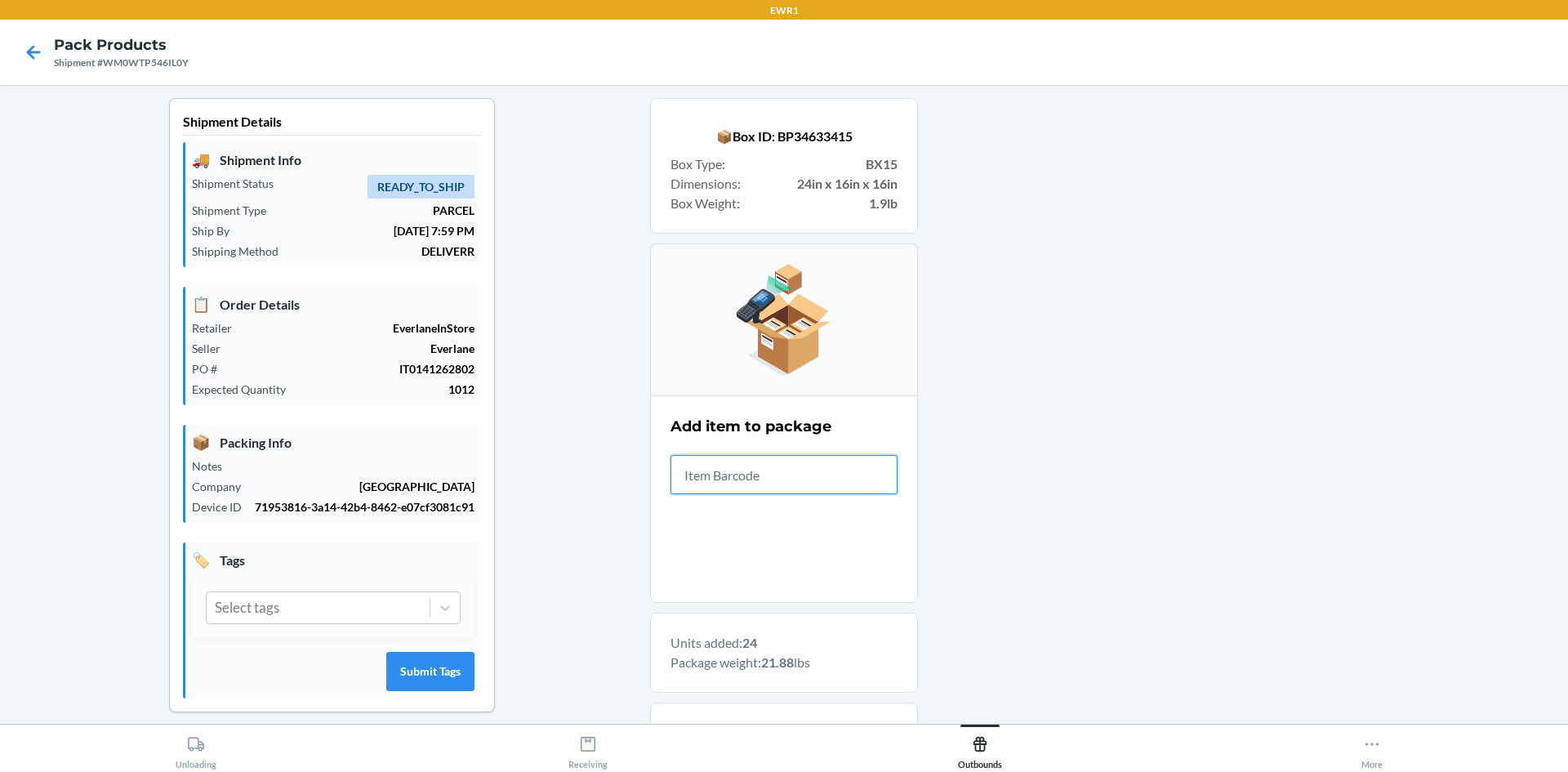
click at [789, 488] on input "text" at bounding box center [783, 474] width 227 height 39
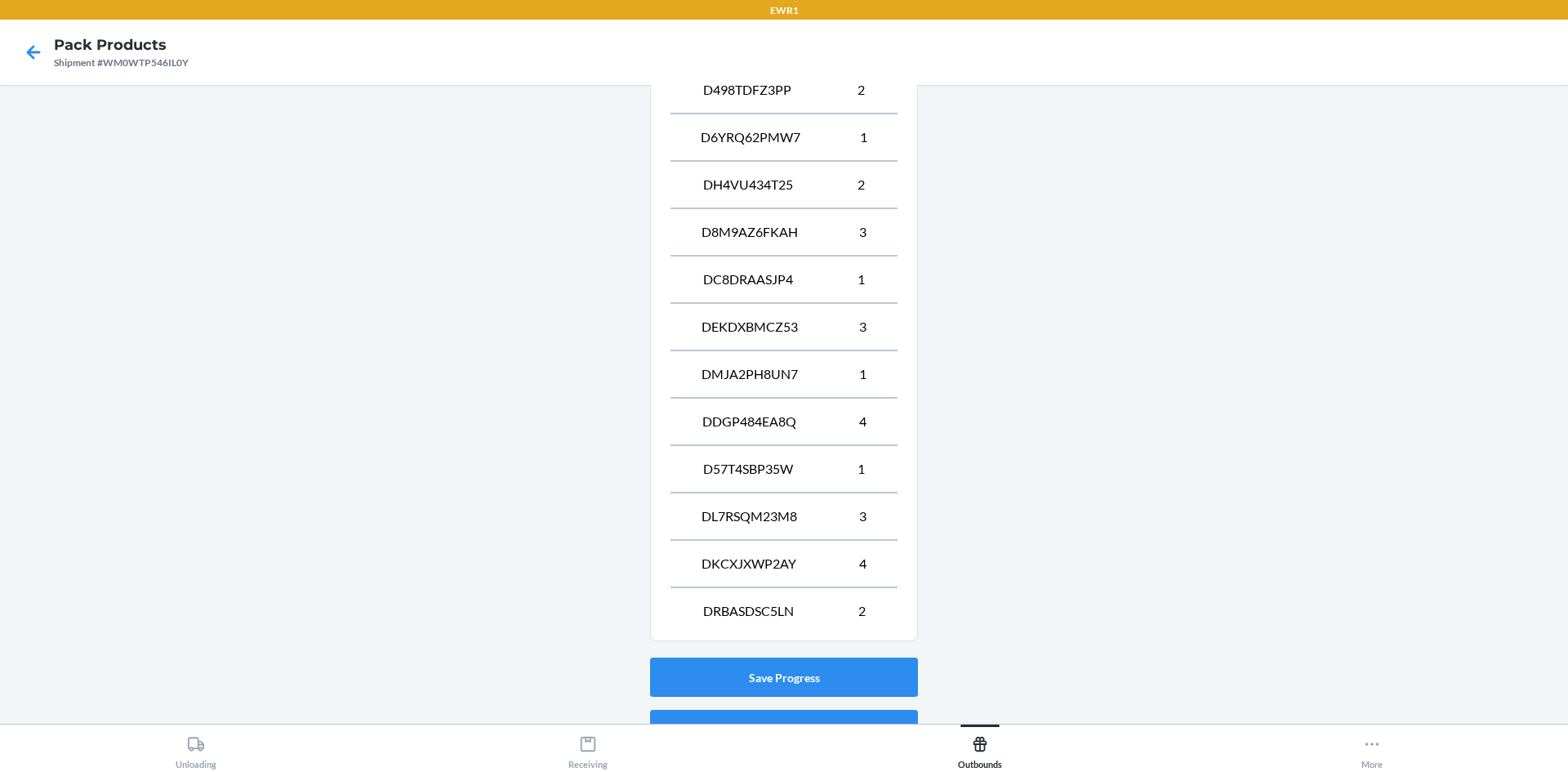
scroll to position [774, 0]
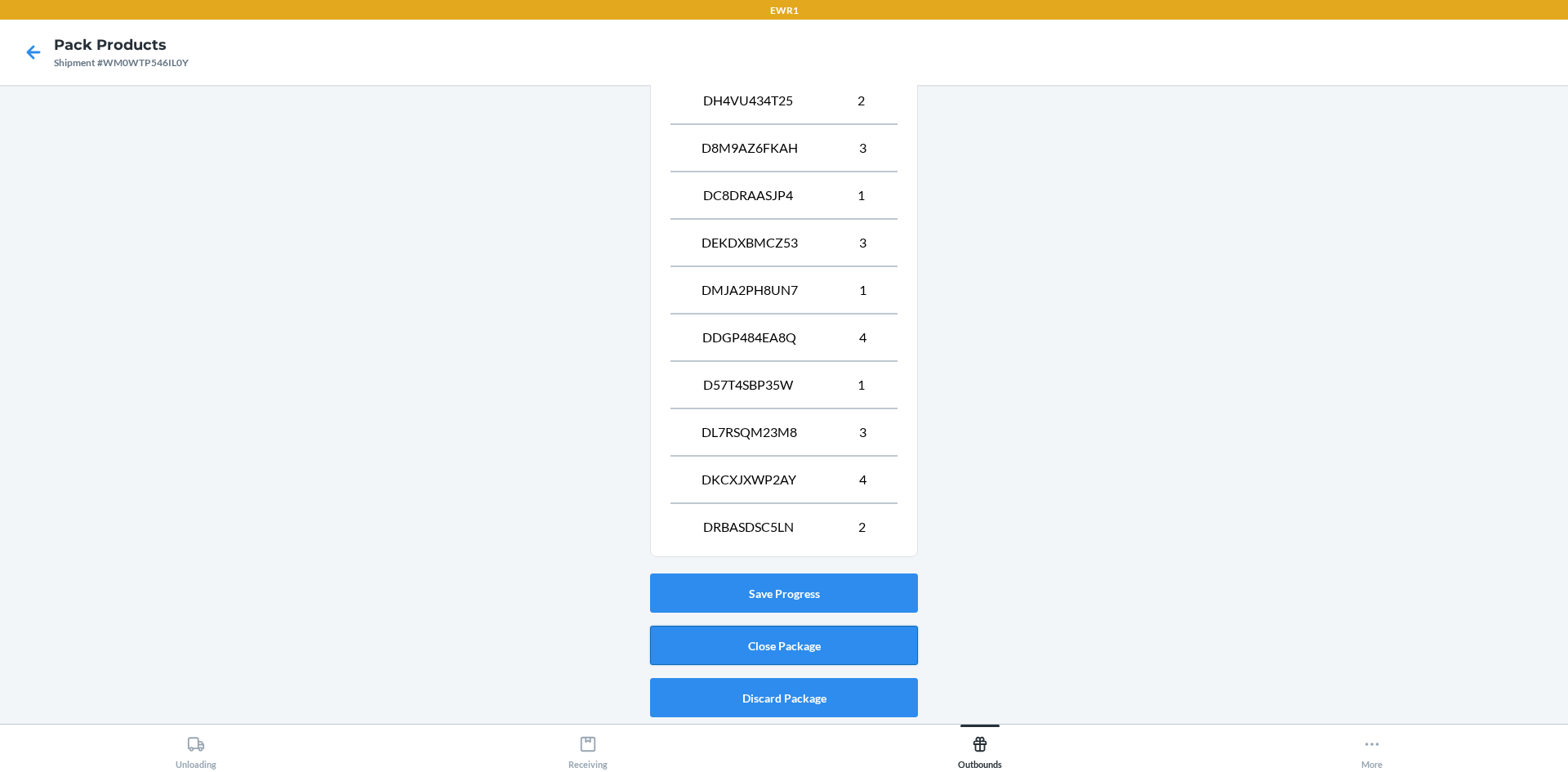
drag, startPoint x: 755, startPoint y: 648, endPoint x: 678, endPoint y: 641, distance: 77.3
click at [678, 641] on button "Close Package" at bounding box center [784, 645] width 268 height 39
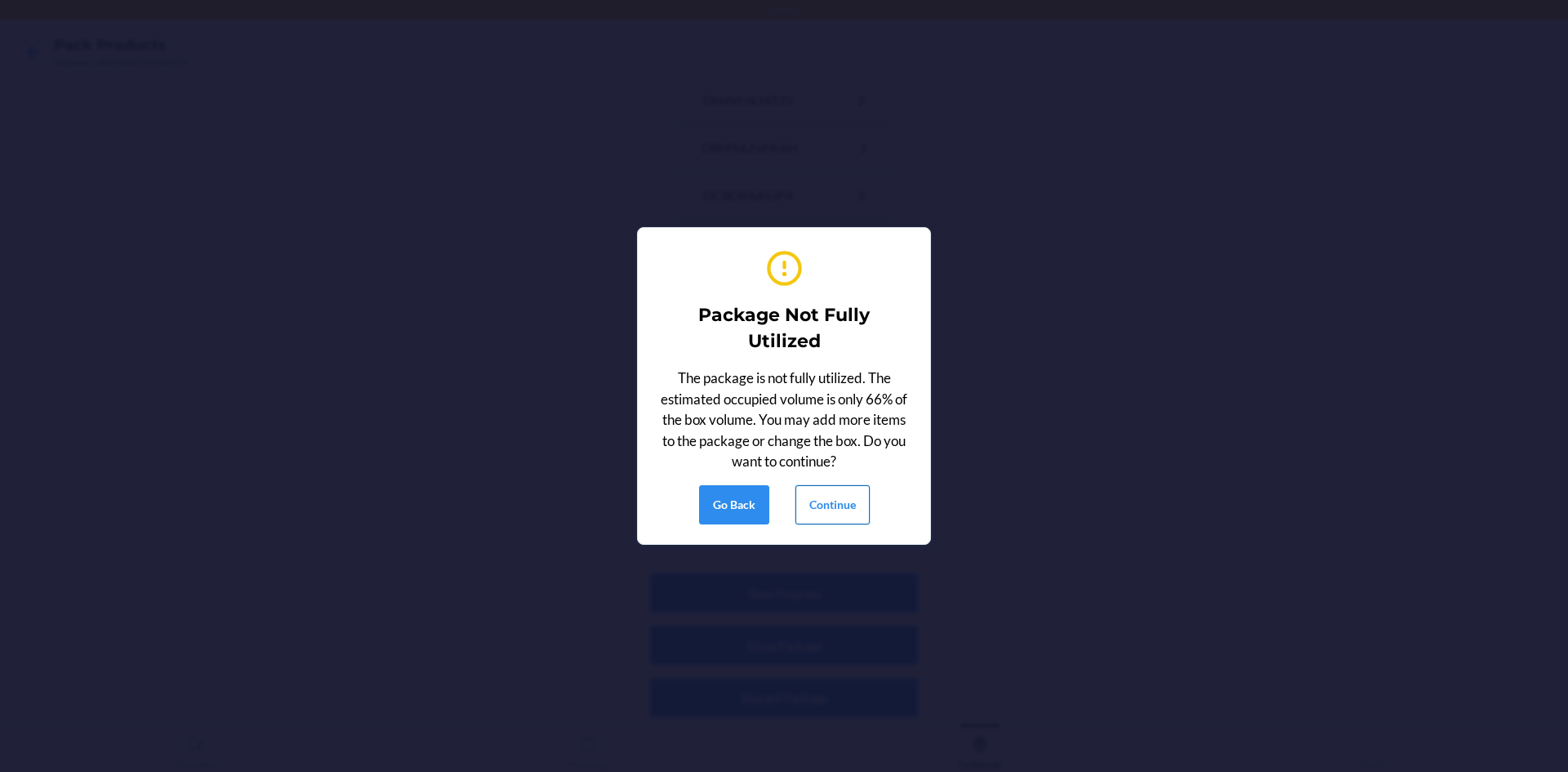
click at [825, 512] on button "Continue" at bounding box center [832, 504] width 74 height 39
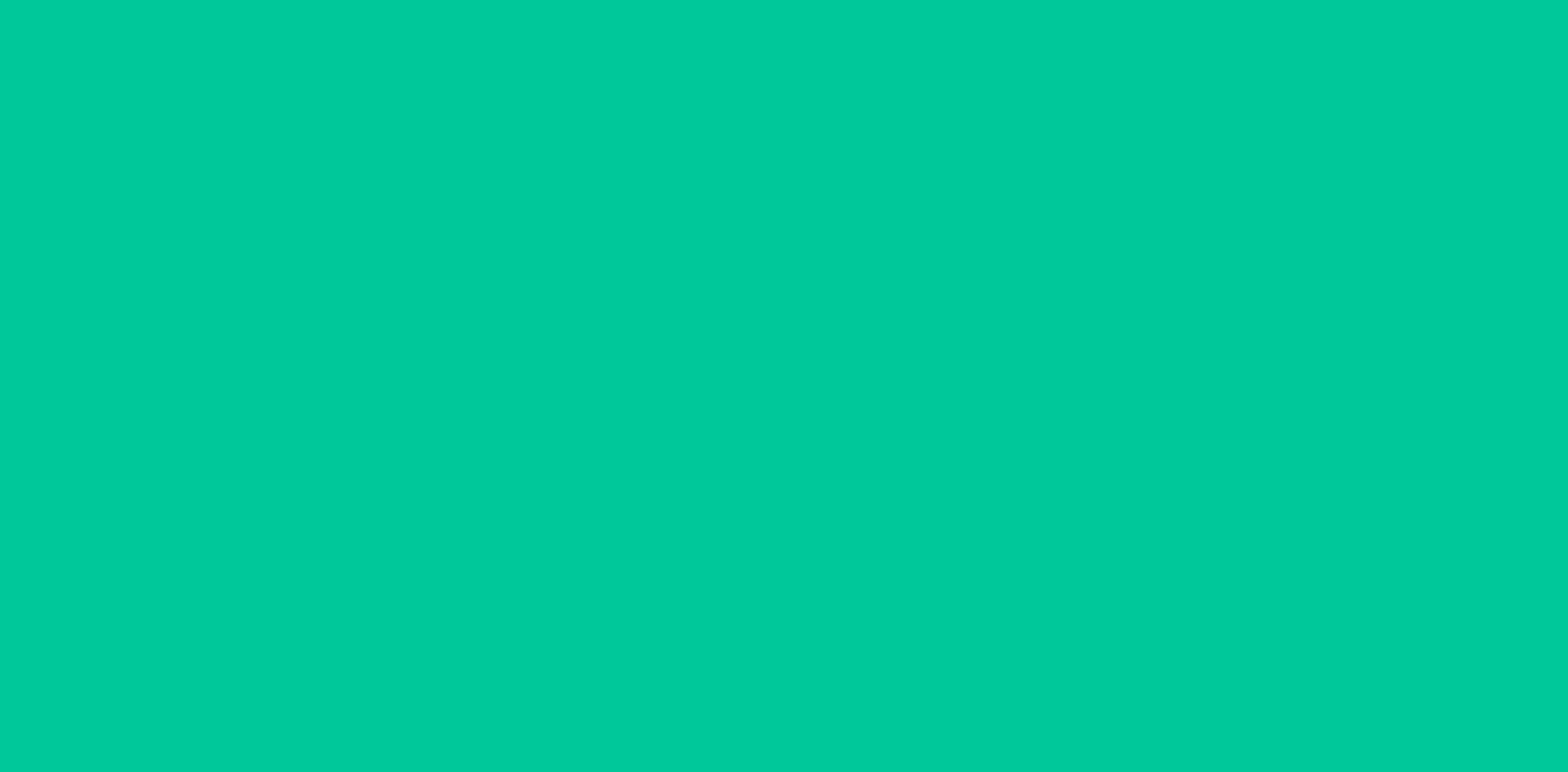
scroll to position [32, 0]
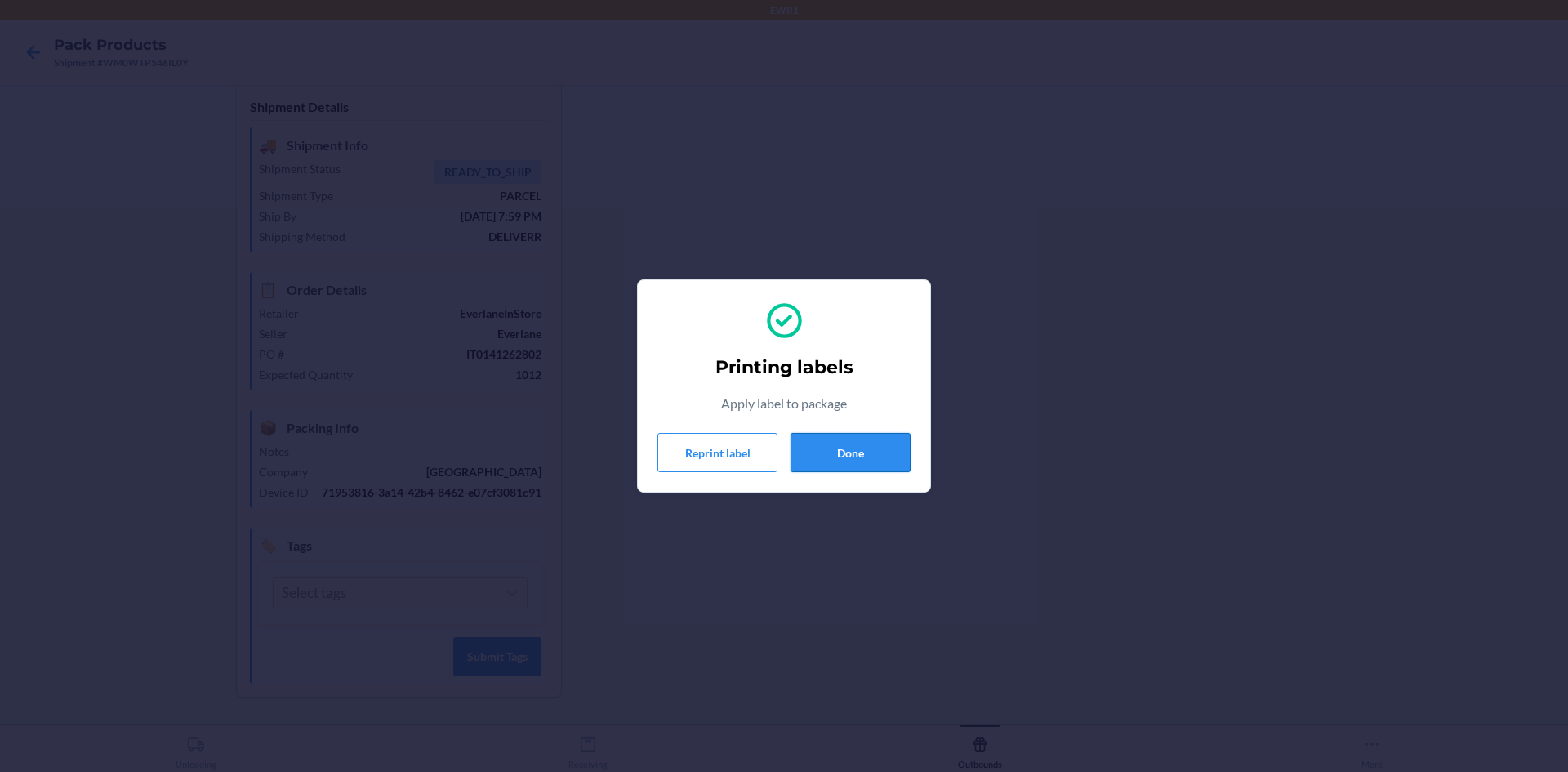
click at [844, 458] on button "Done" at bounding box center [851, 453] width 120 height 39
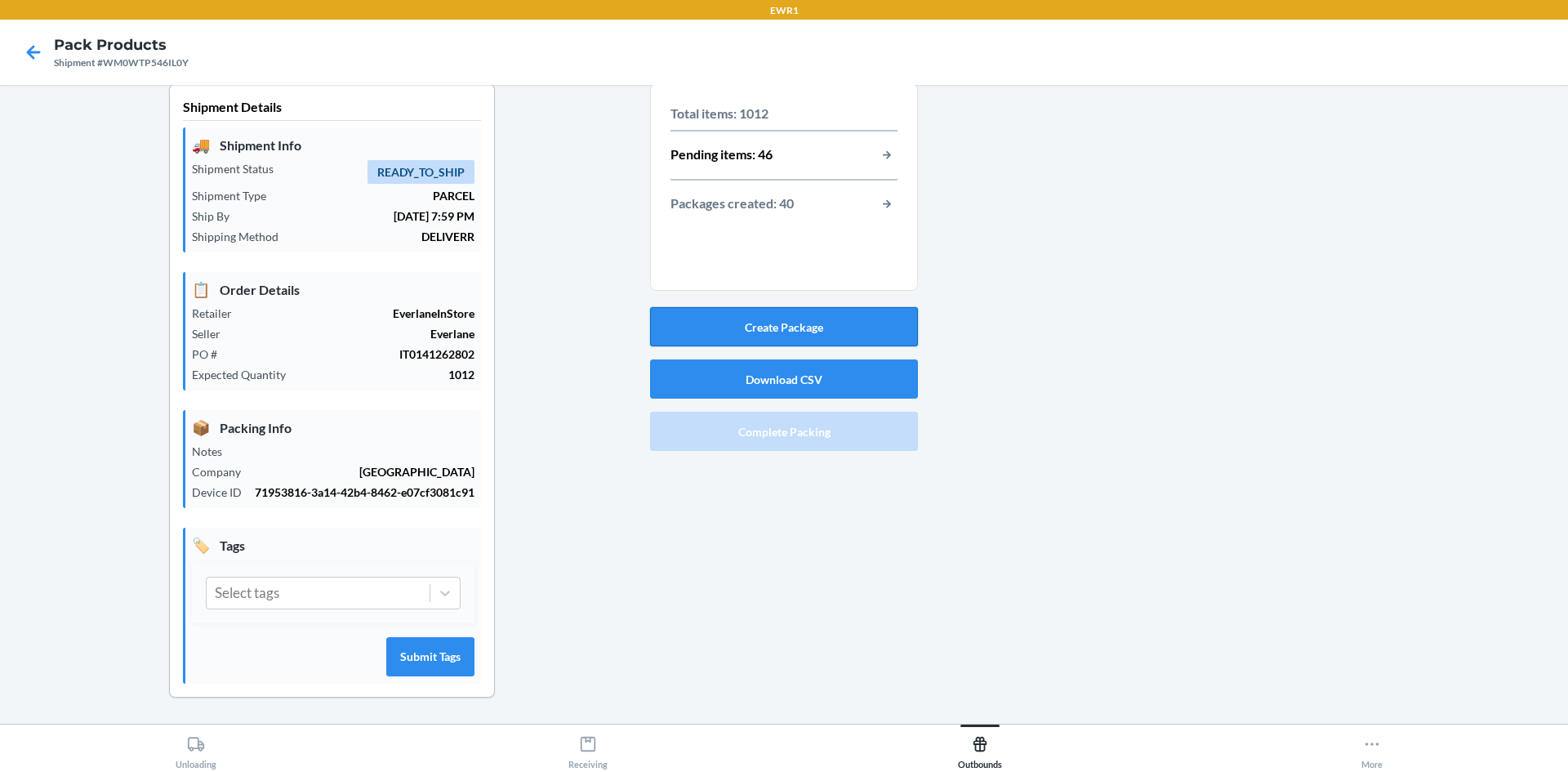
click at [746, 307] on button "Create Package" at bounding box center [784, 326] width 268 height 39
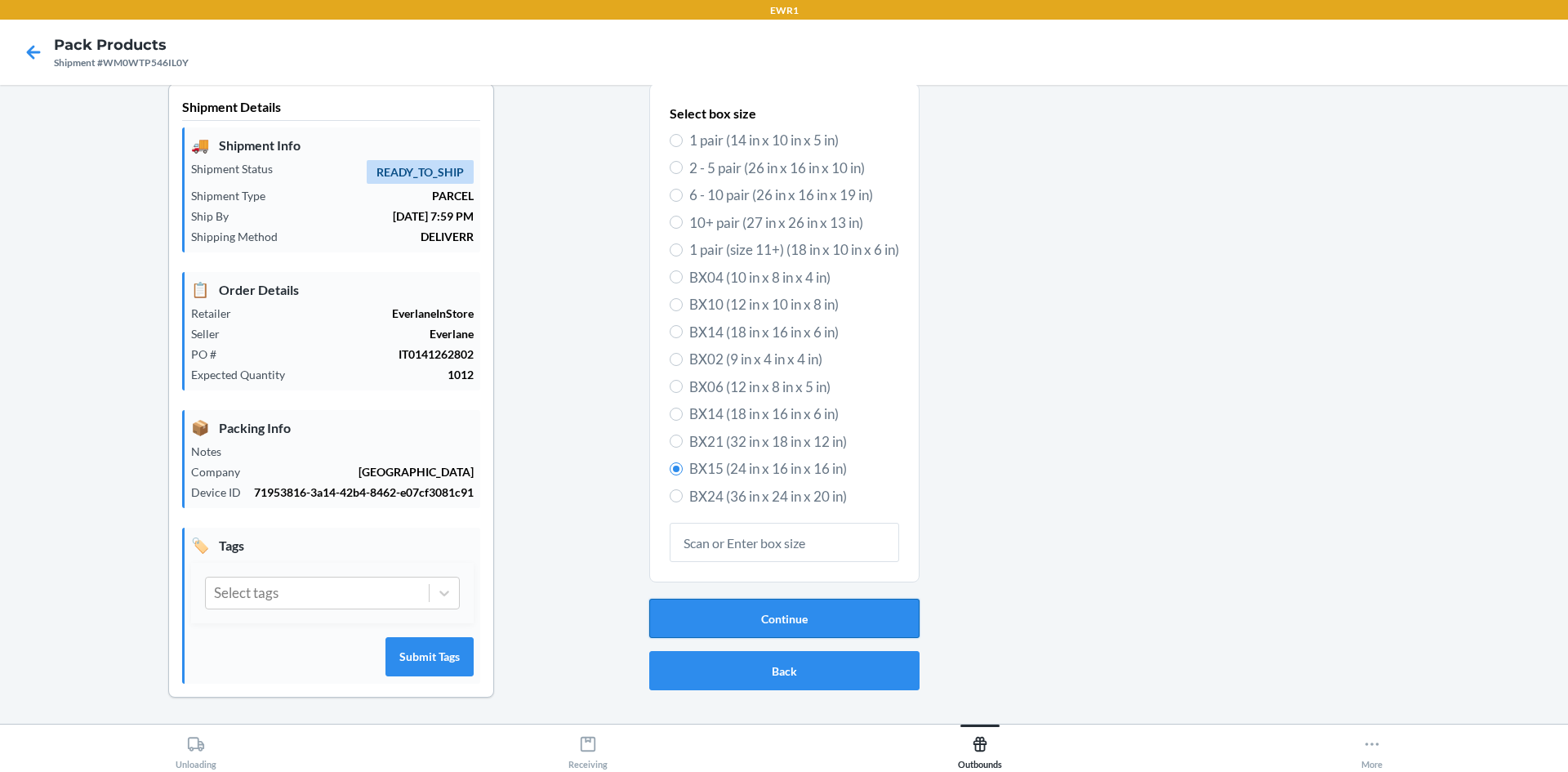
click at [843, 606] on button "Continue" at bounding box center [784, 618] width 270 height 39
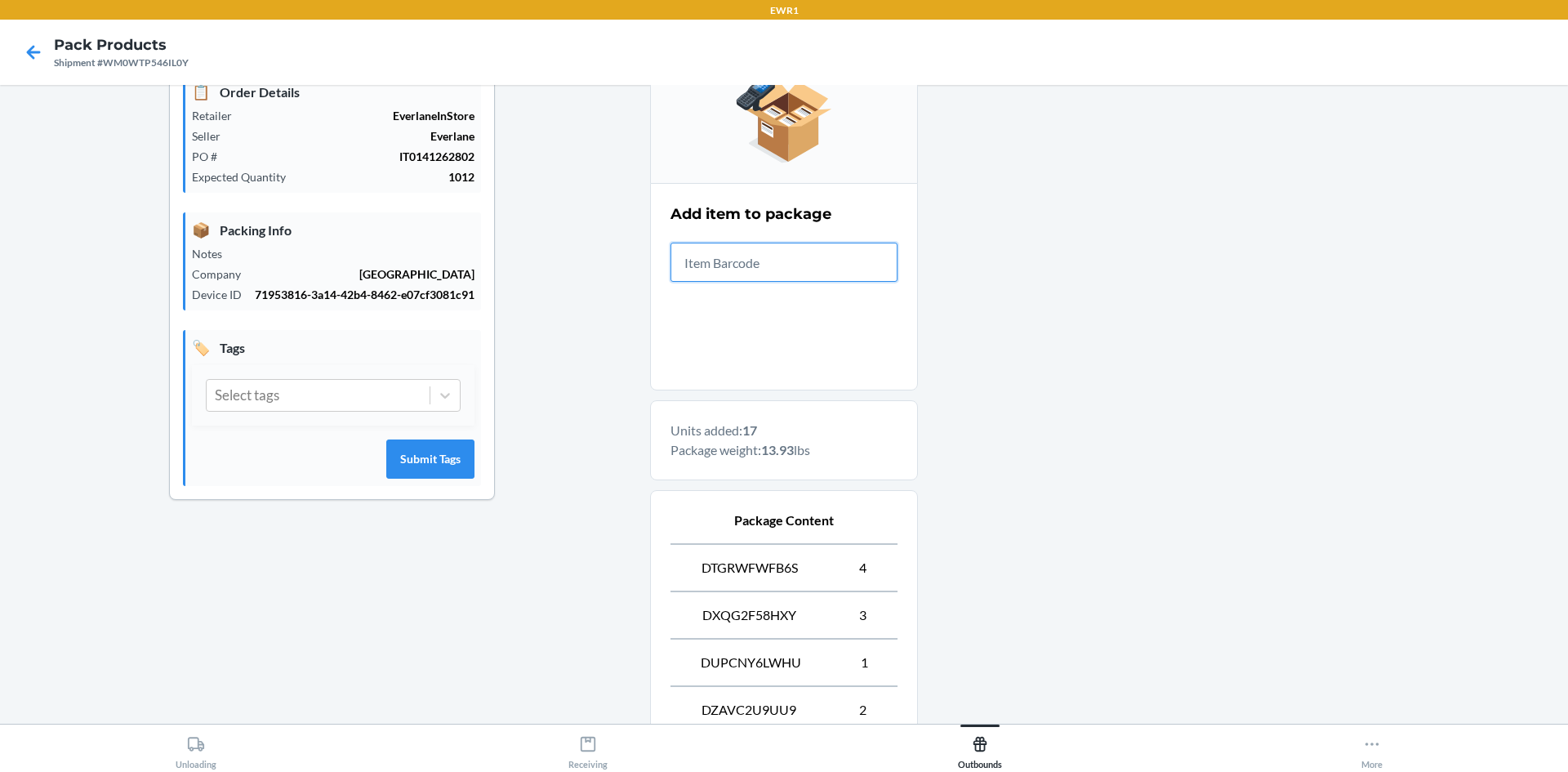
scroll to position [206, 0]
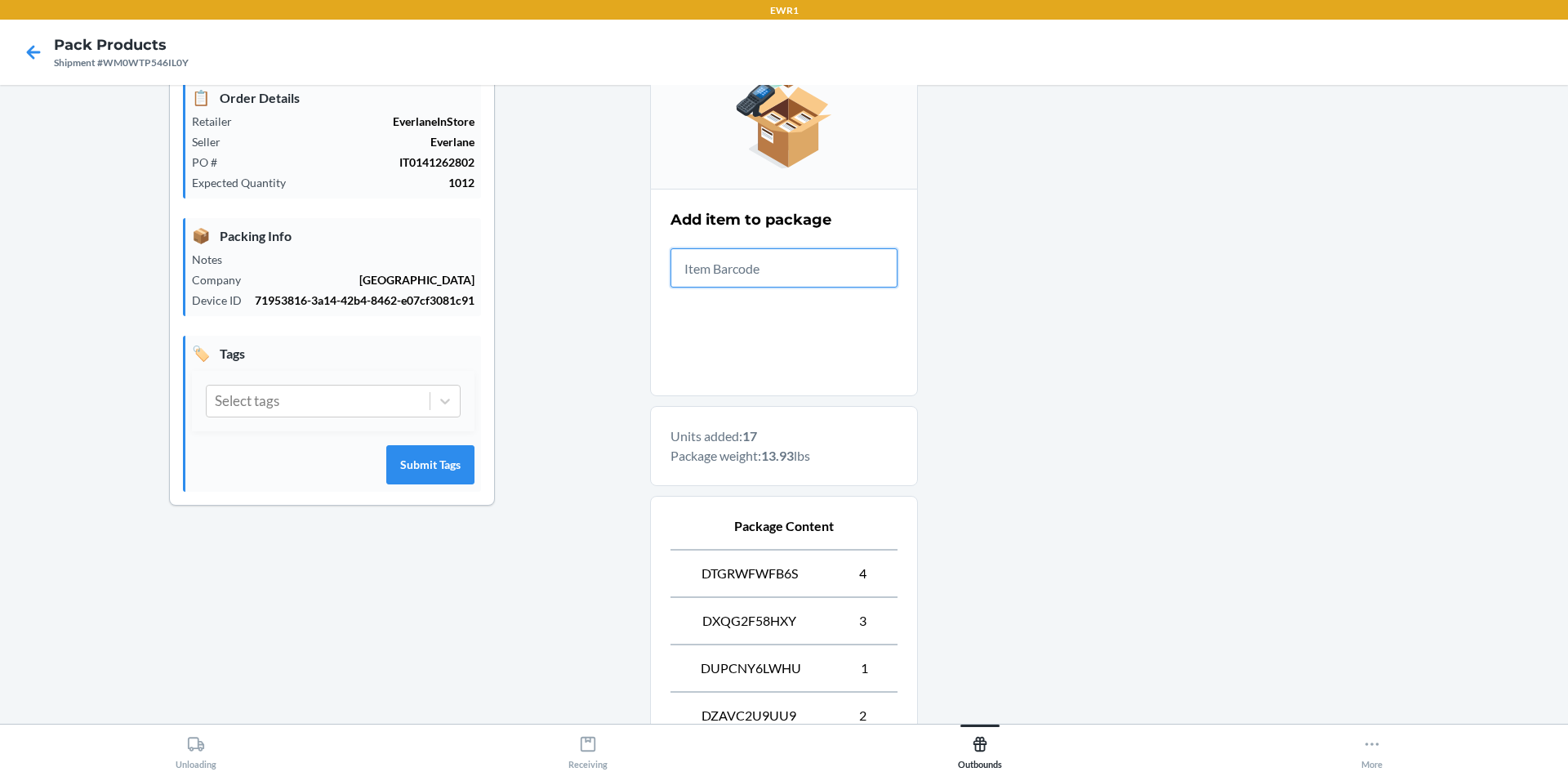
click at [816, 280] on input "text" at bounding box center [783, 268] width 227 height 39
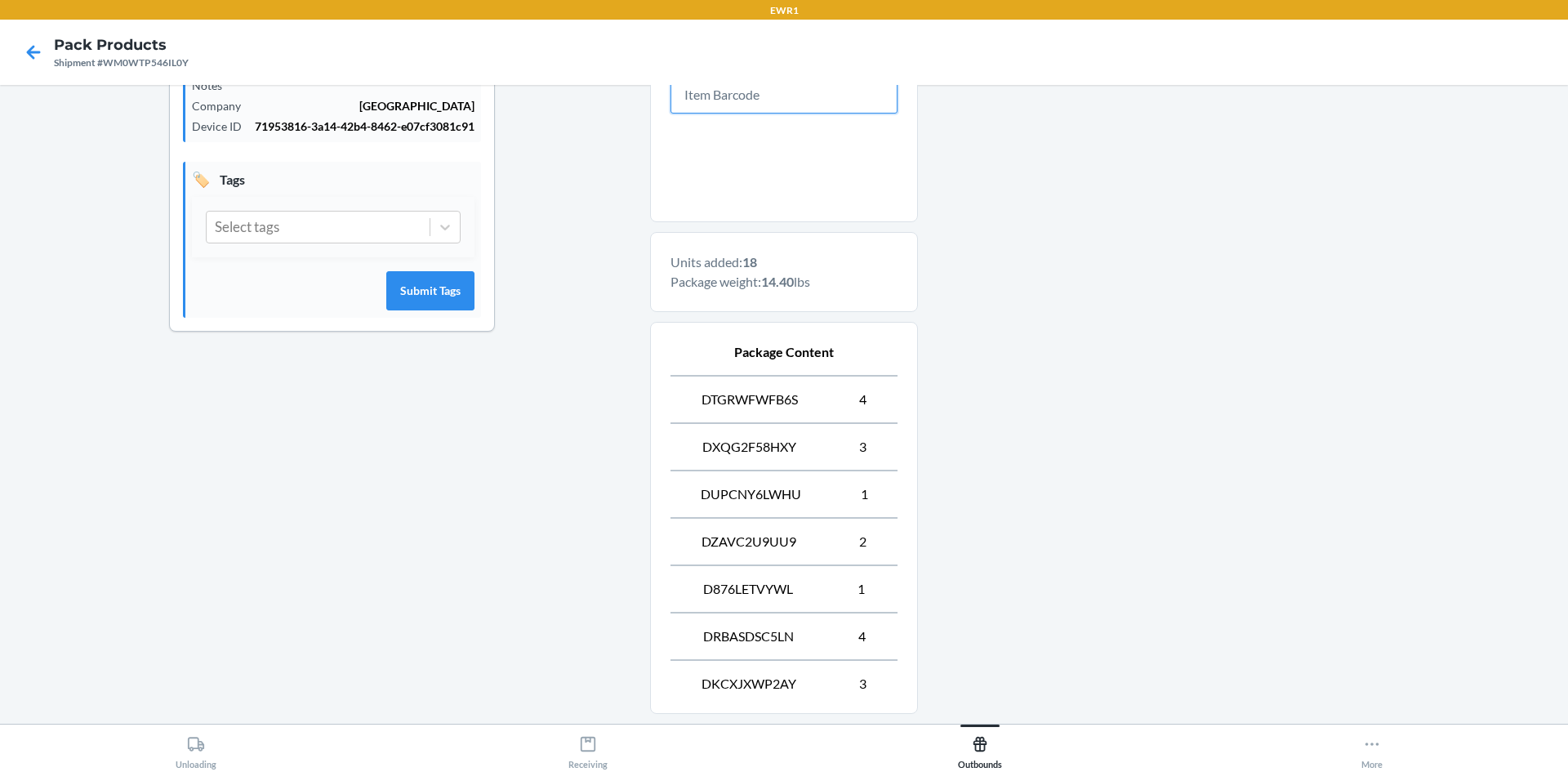
scroll to position [289, 0]
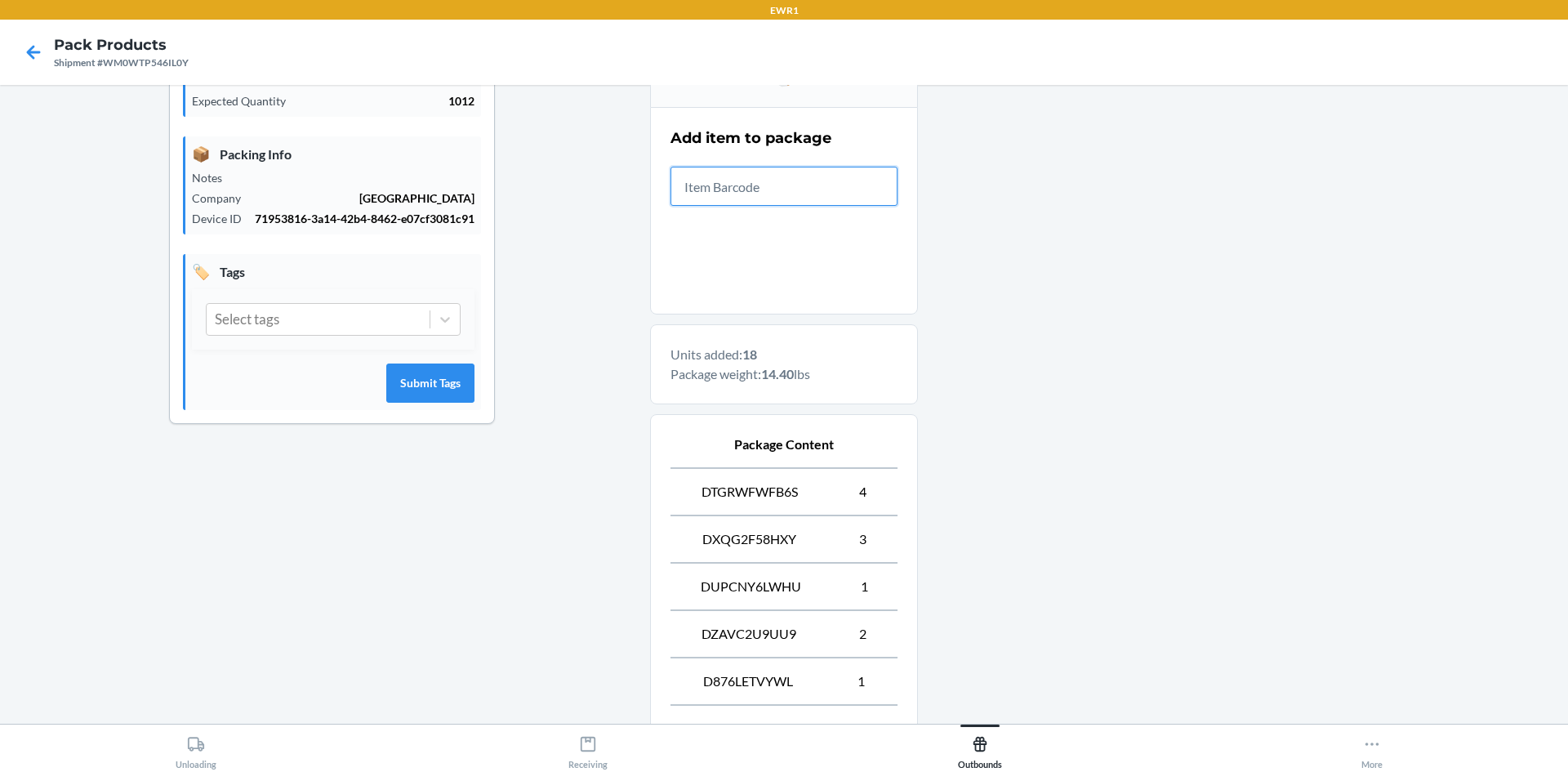
click at [860, 194] on input "text" at bounding box center [783, 186] width 227 height 39
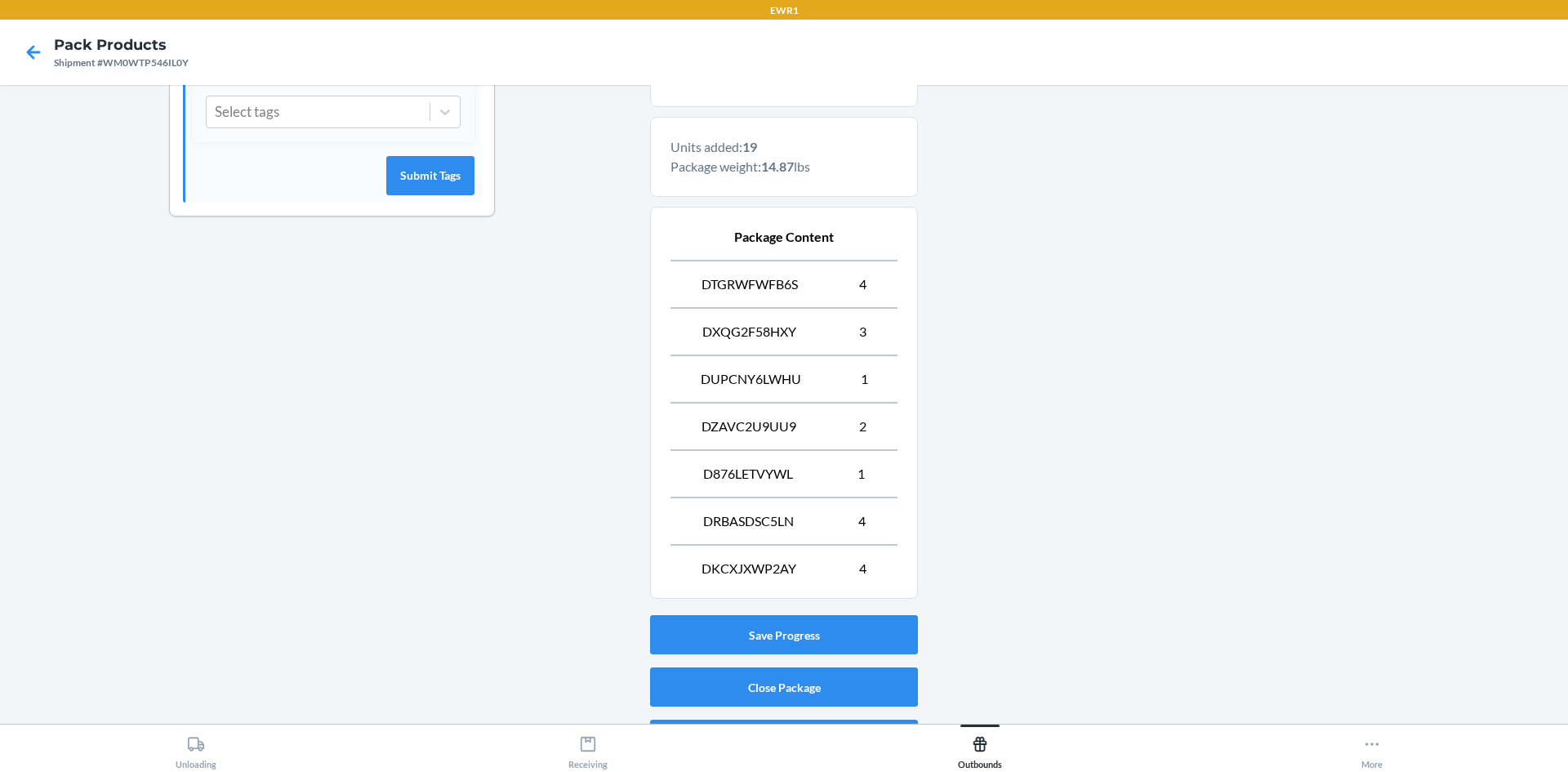
scroll to position [537, 0]
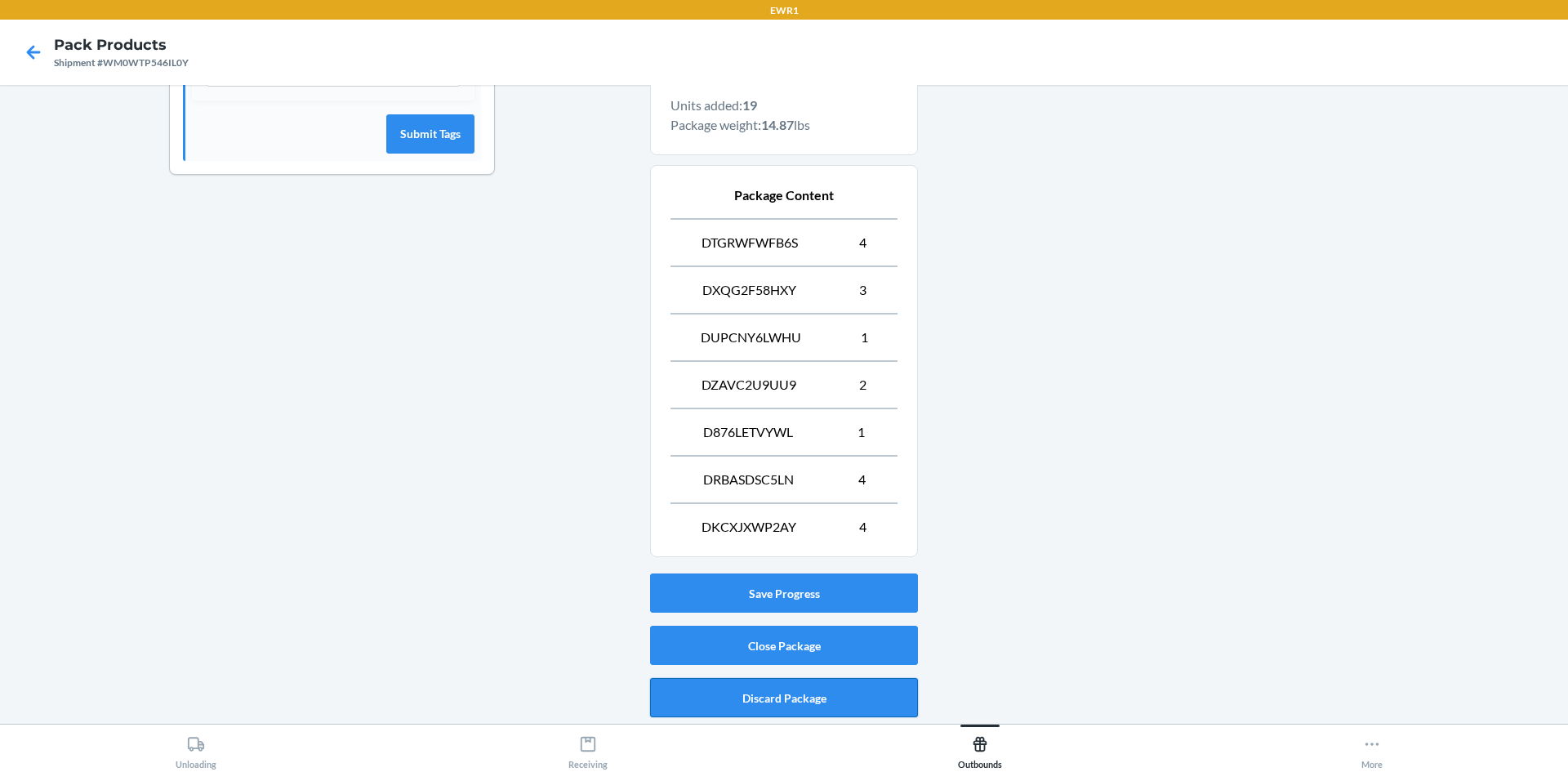
click at [752, 698] on button "Discard Package" at bounding box center [784, 697] width 268 height 39
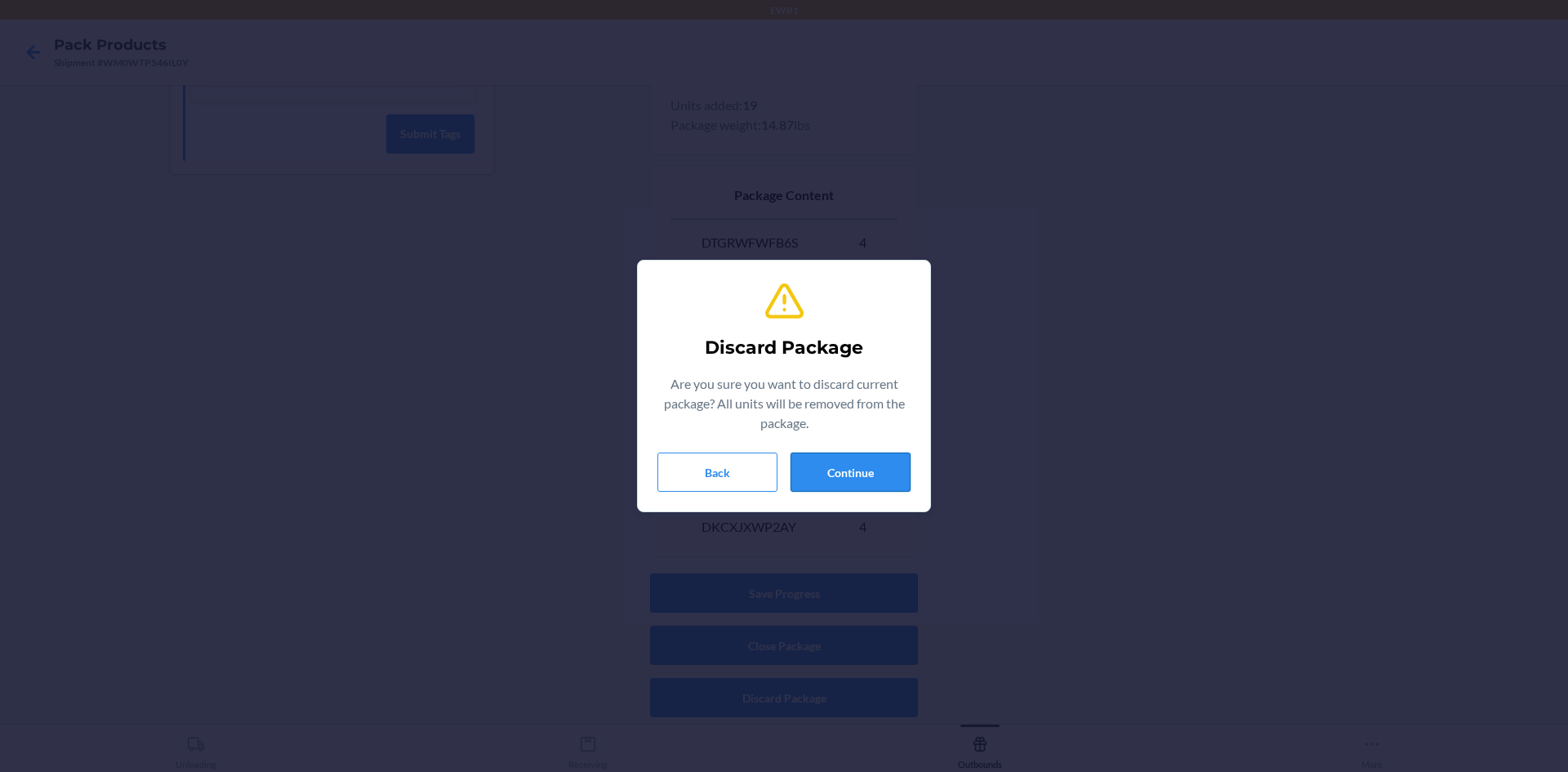
click at [865, 471] on button "Continue" at bounding box center [851, 472] width 120 height 39
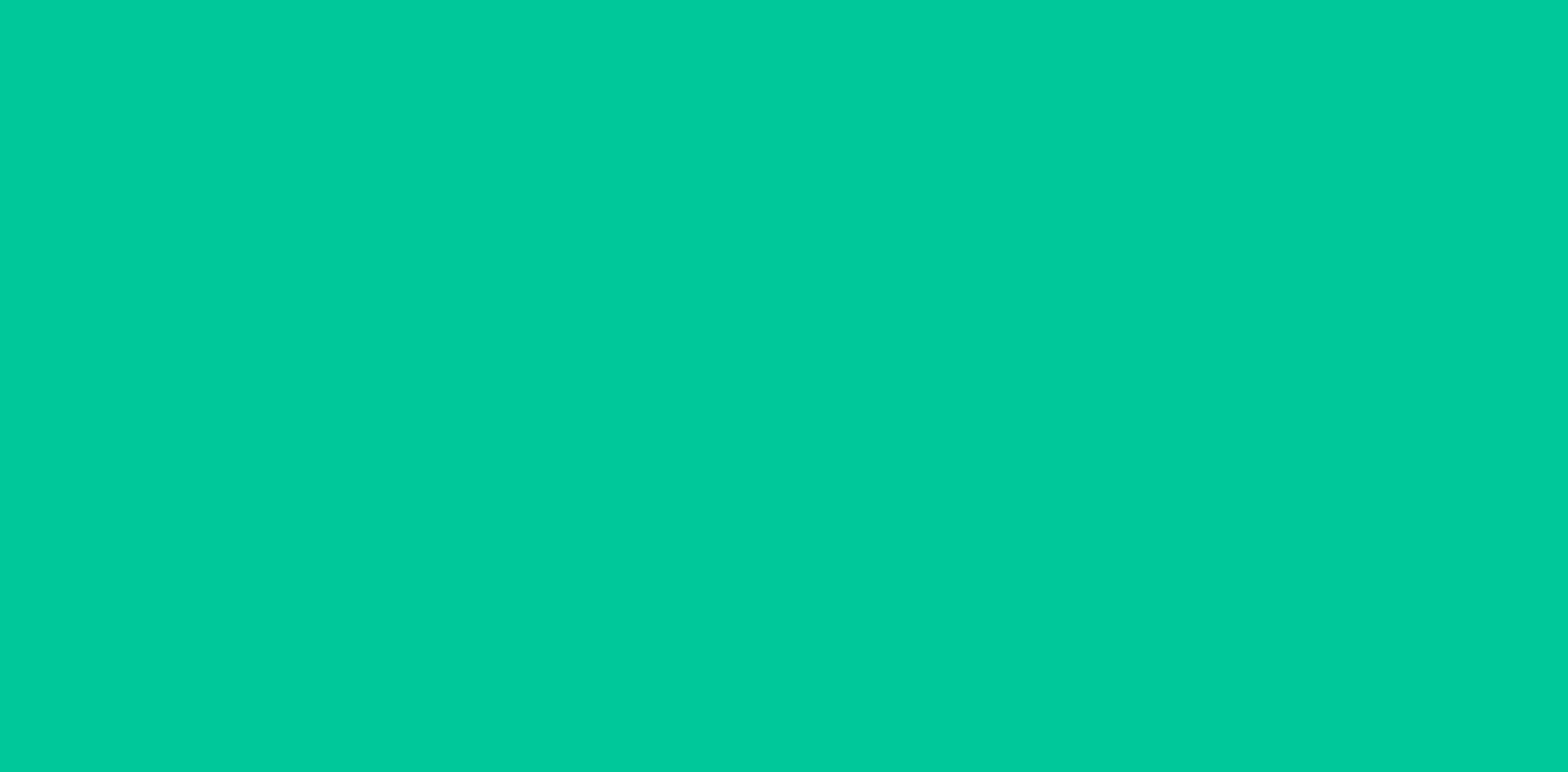
scroll to position [32, 0]
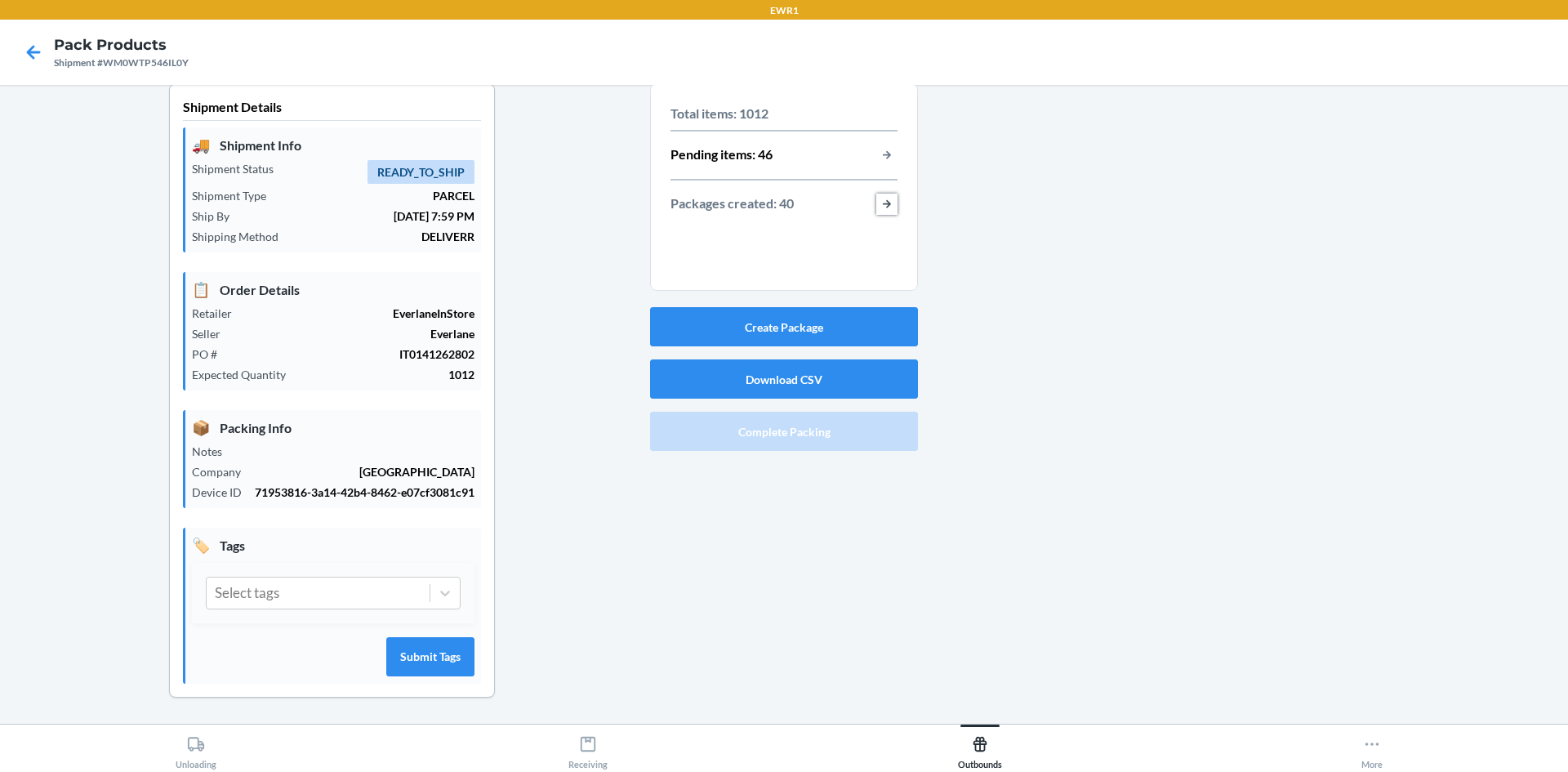
click at [876, 194] on button "button-view-packages-created" at bounding box center [887, 205] width 22 height 22
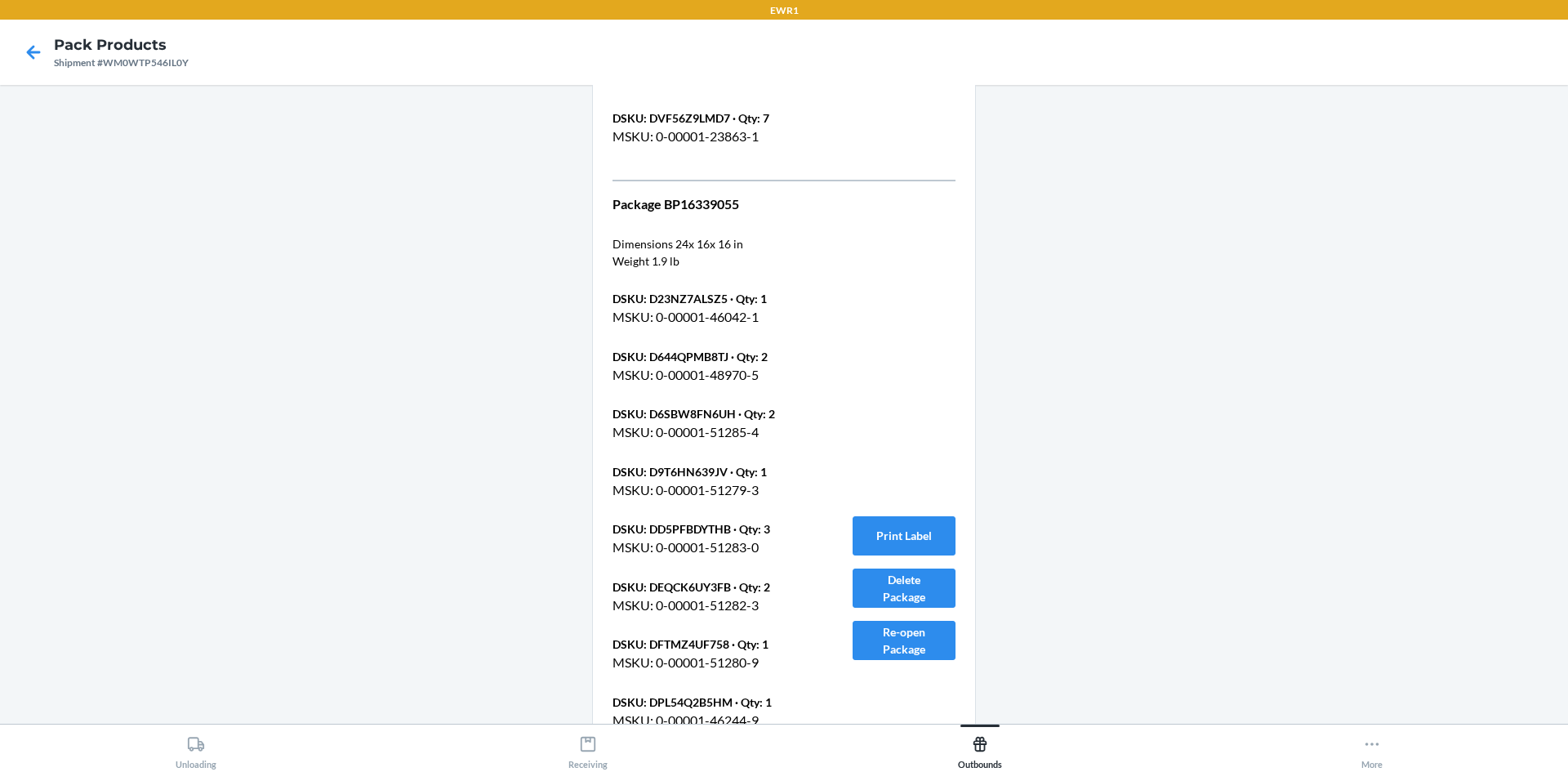
scroll to position [26792, 0]
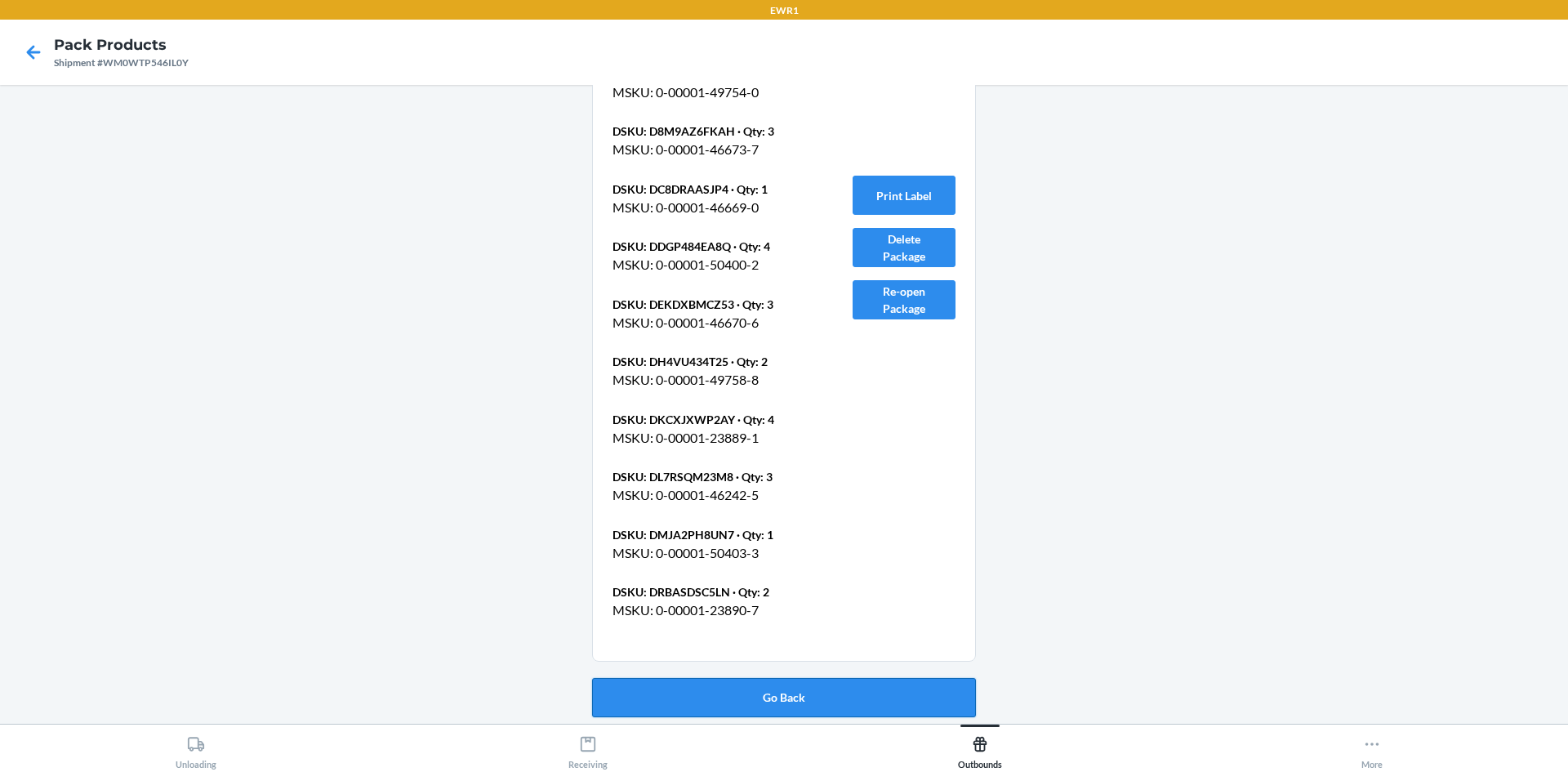
click at [708, 692] on button "Go Back" at bounding box center [784, 697] width 384 height 39
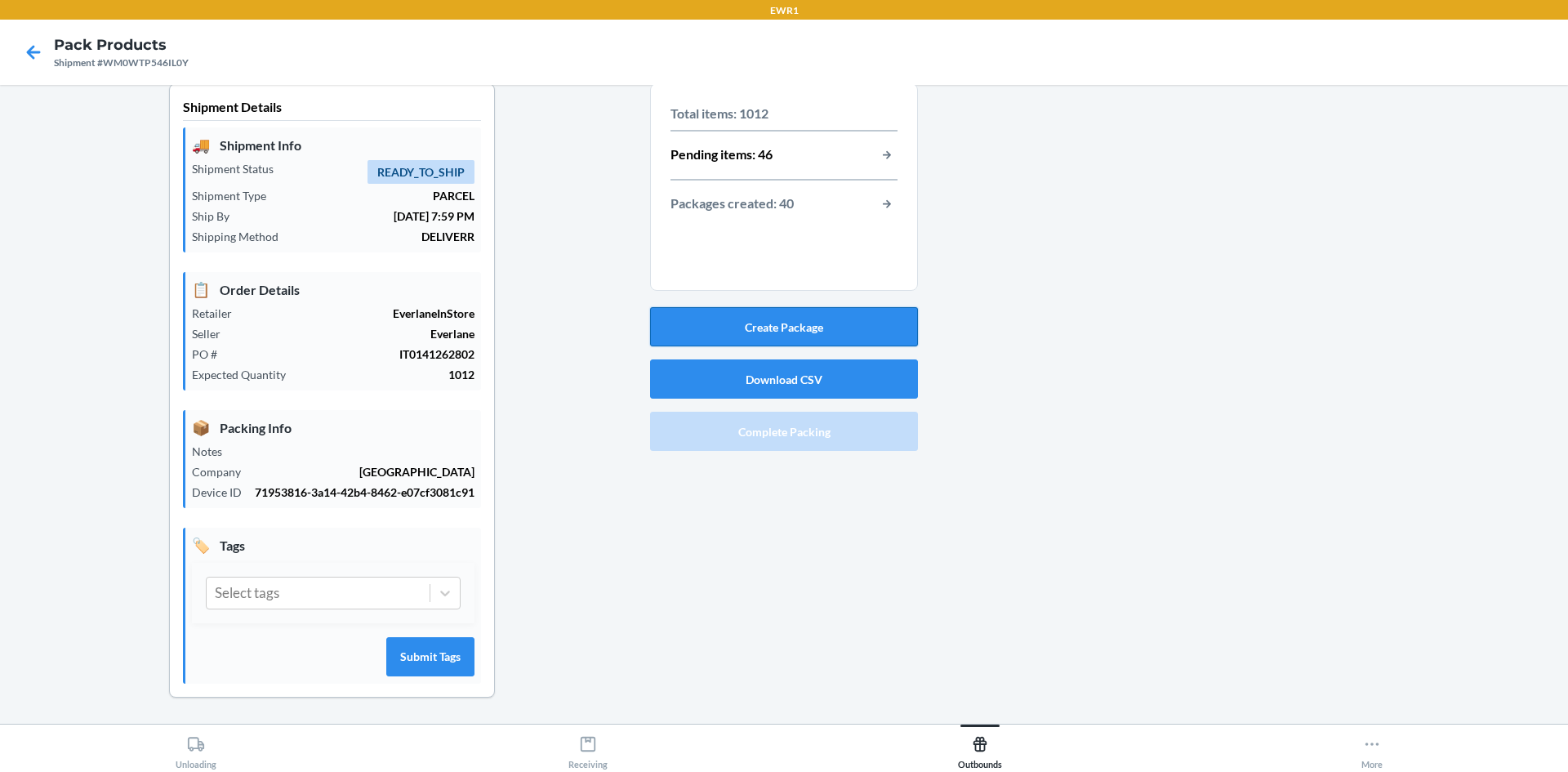
click at [870, 307] on button "Create Package" at bounding box center [784, 326] width 268 height 39
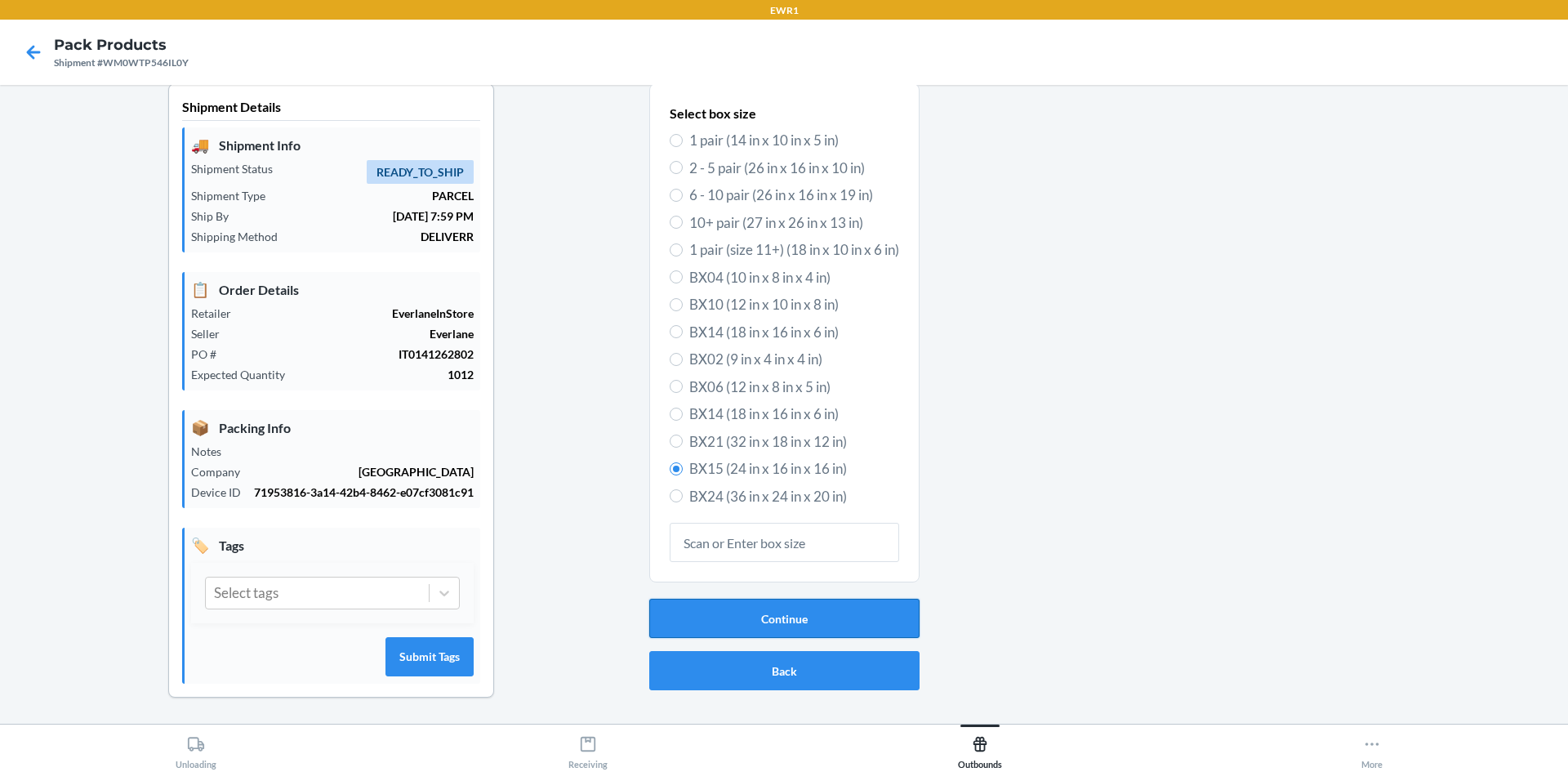
click at [689, 599] on button "Continue" at bounding box center [784, 618] width 270 height 39
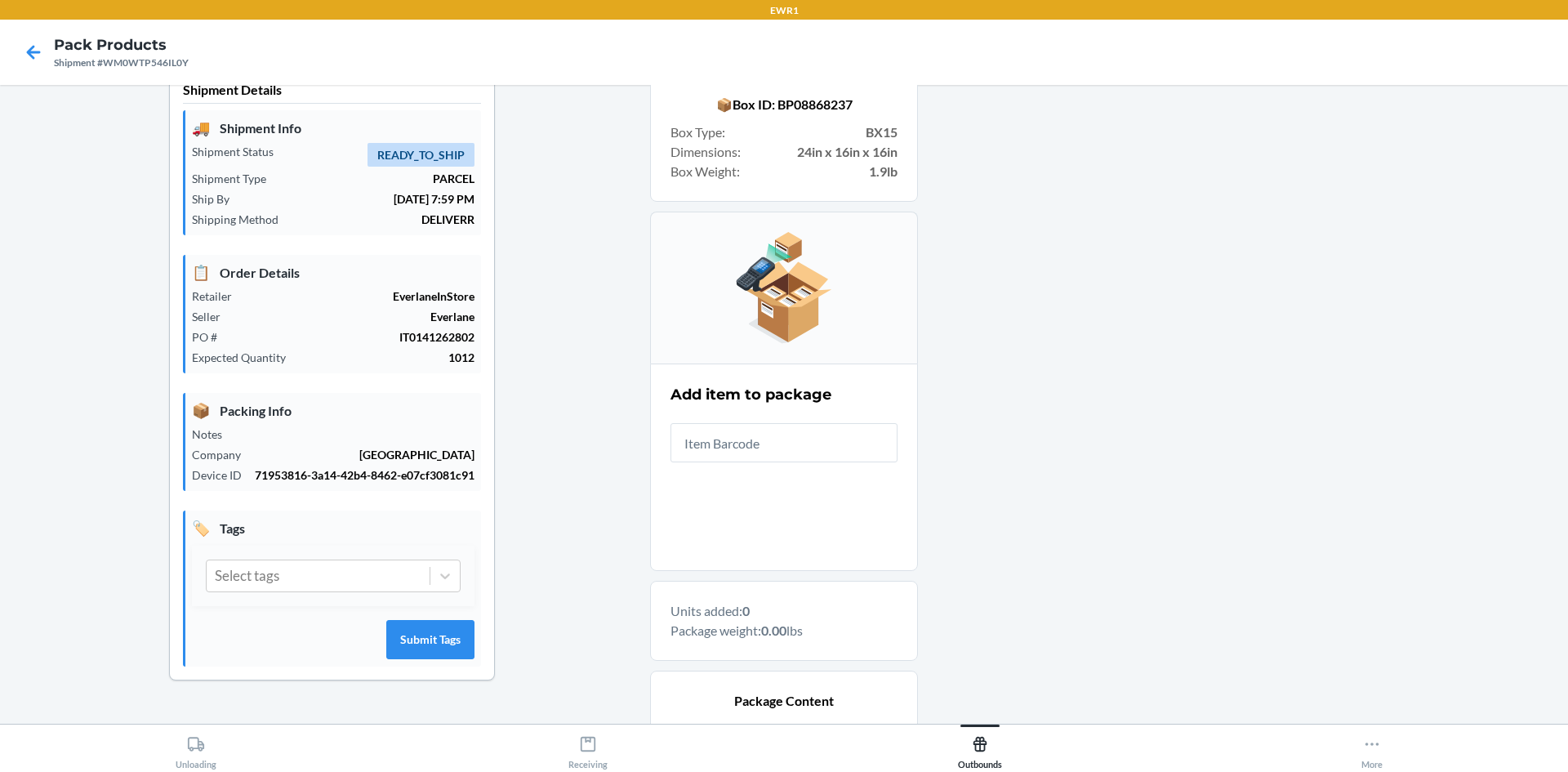
click at [800, 453] on input "text" at bounding box center [783, 443] width 227 height 39
type input "0-0000"
type input "0-00001-23890-7"
click at [797, 441] on input "text" at bounding box center [783, 443] width 227 height 39
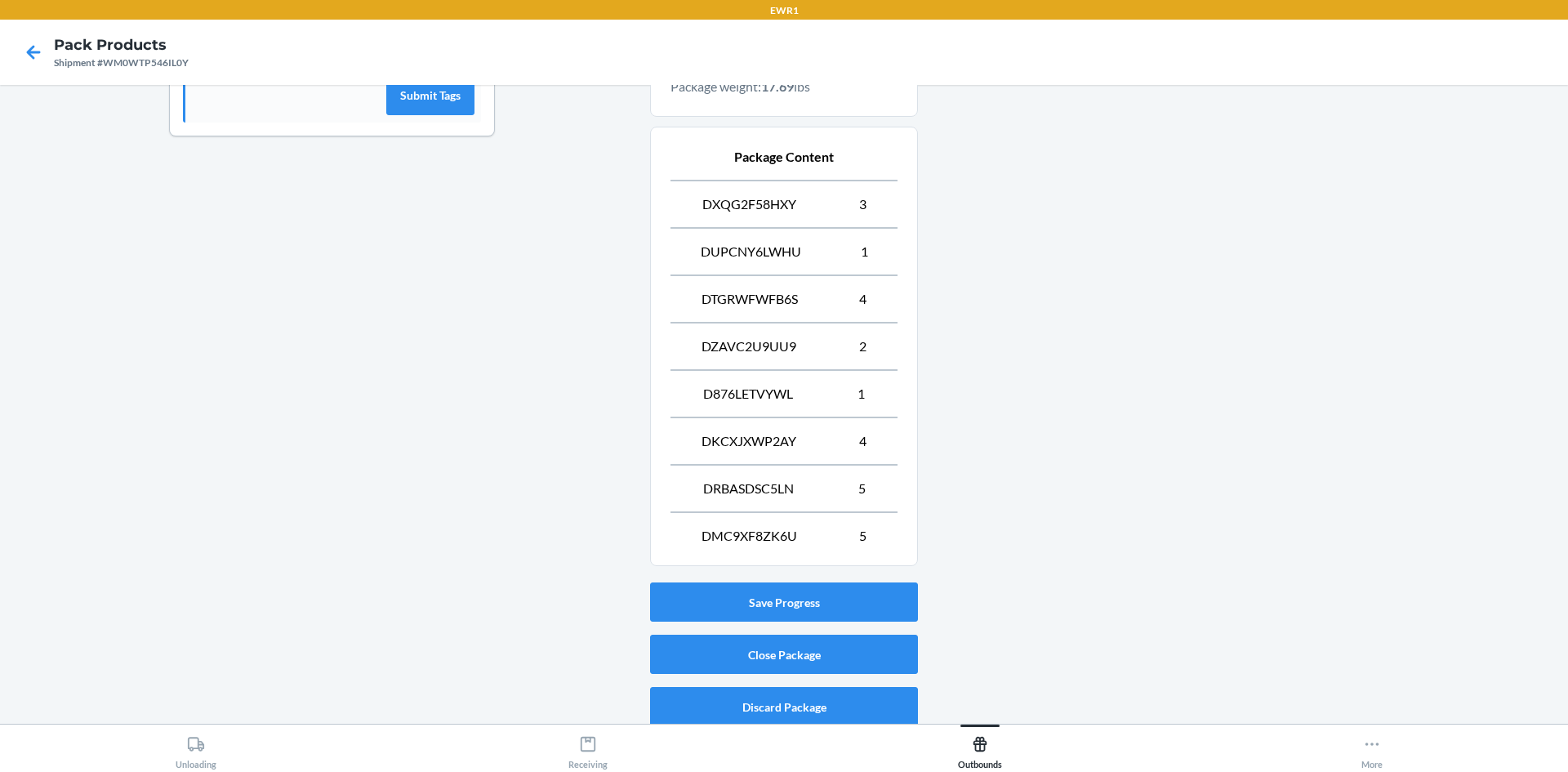
scroll to position [585, 0]
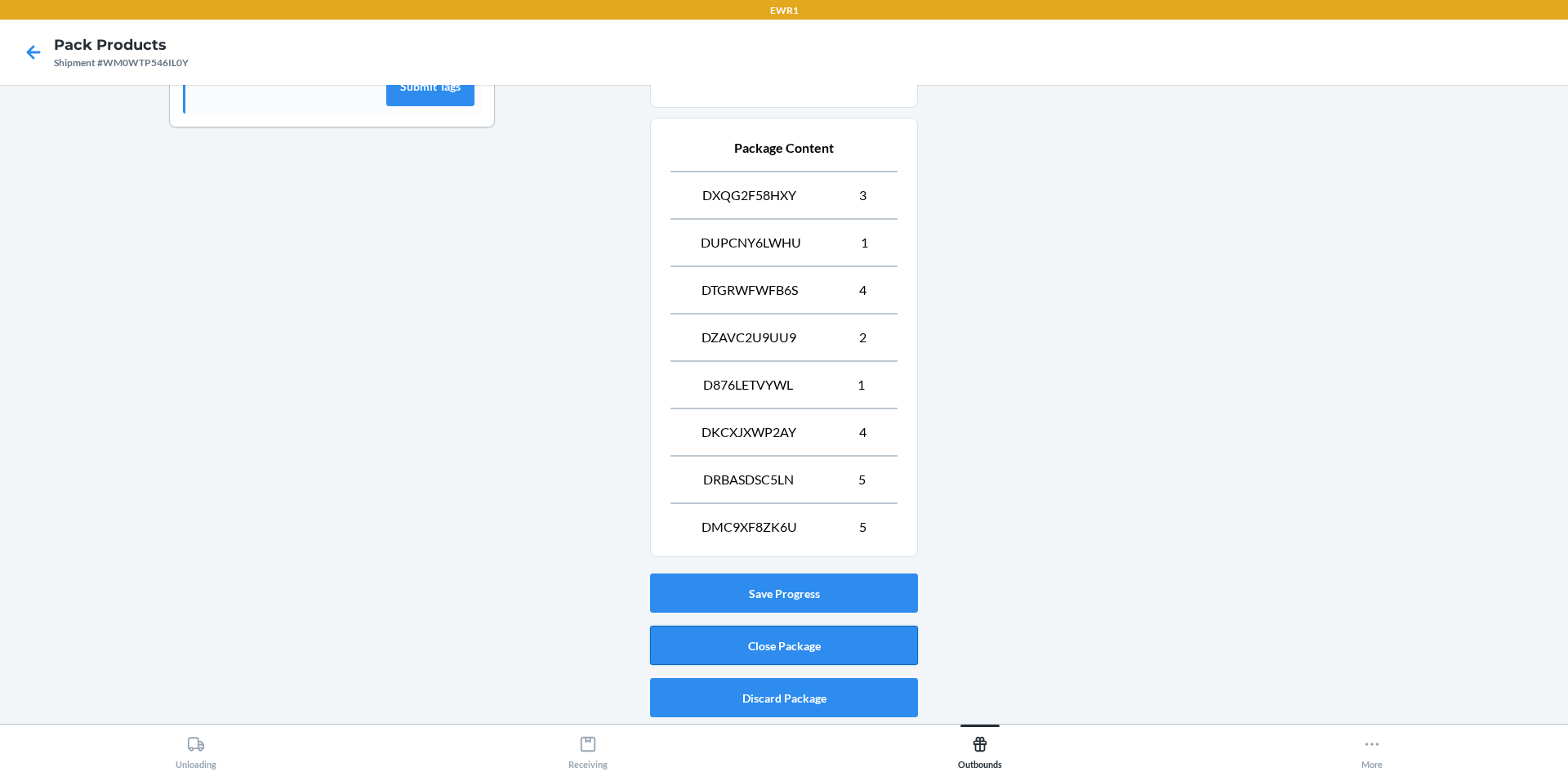
click at [811, 639] on button "Close Package" at bounding box center [784, 645] width 268 height 39
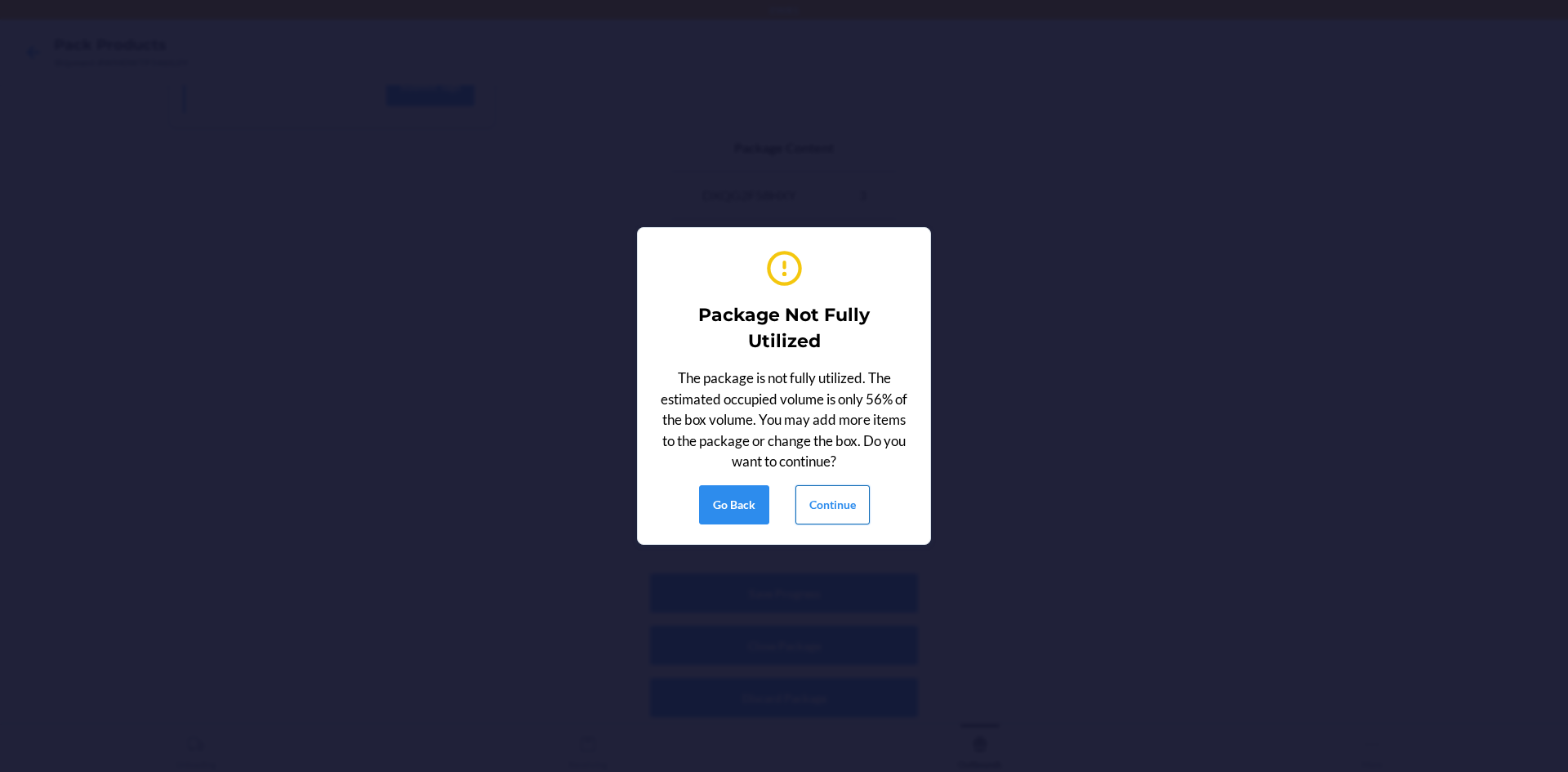
click at [809, 502] on button "Continue" at bounding box center [832, 504] width 74 height 39
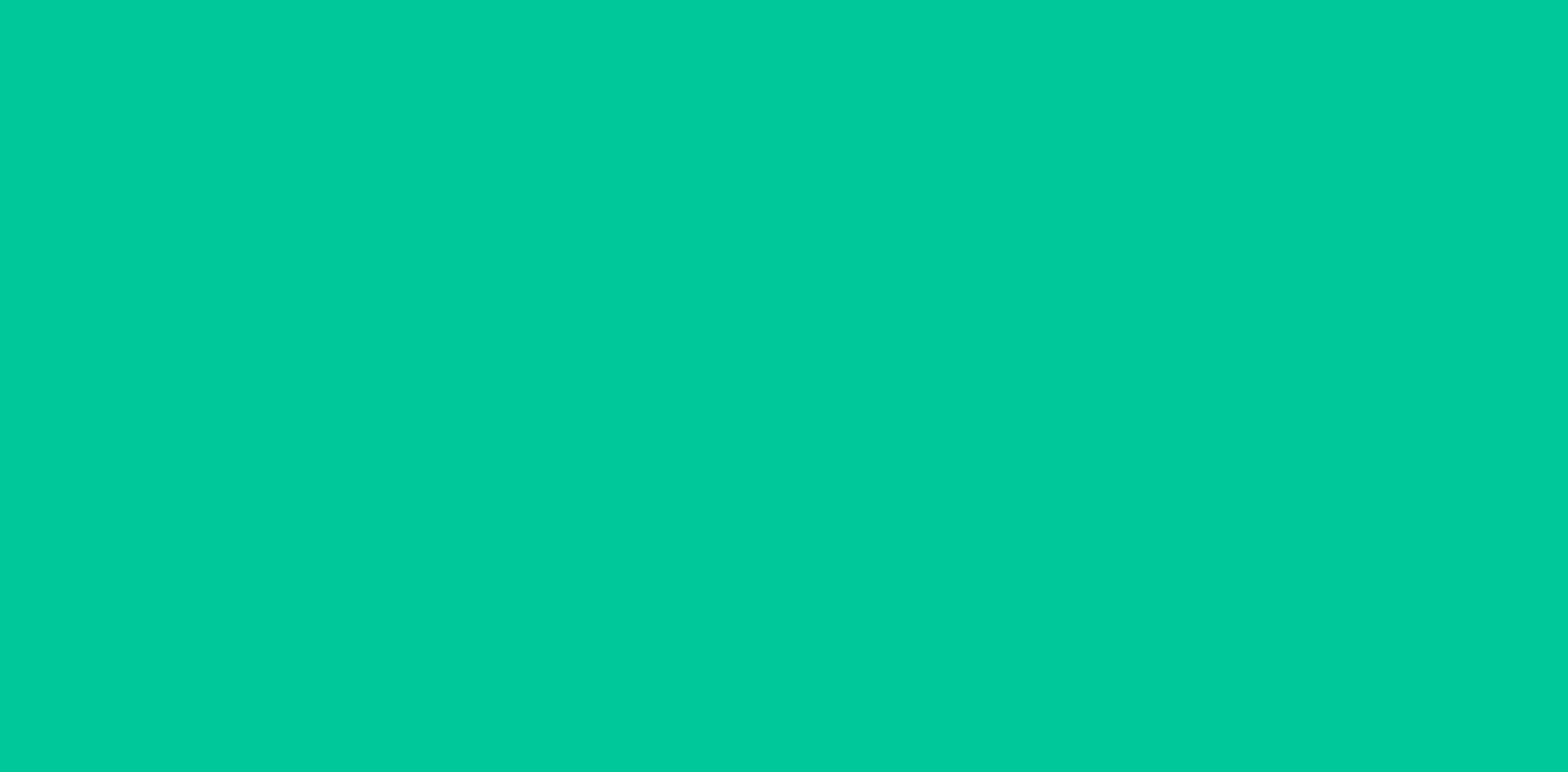
scroll to position [32, 0]
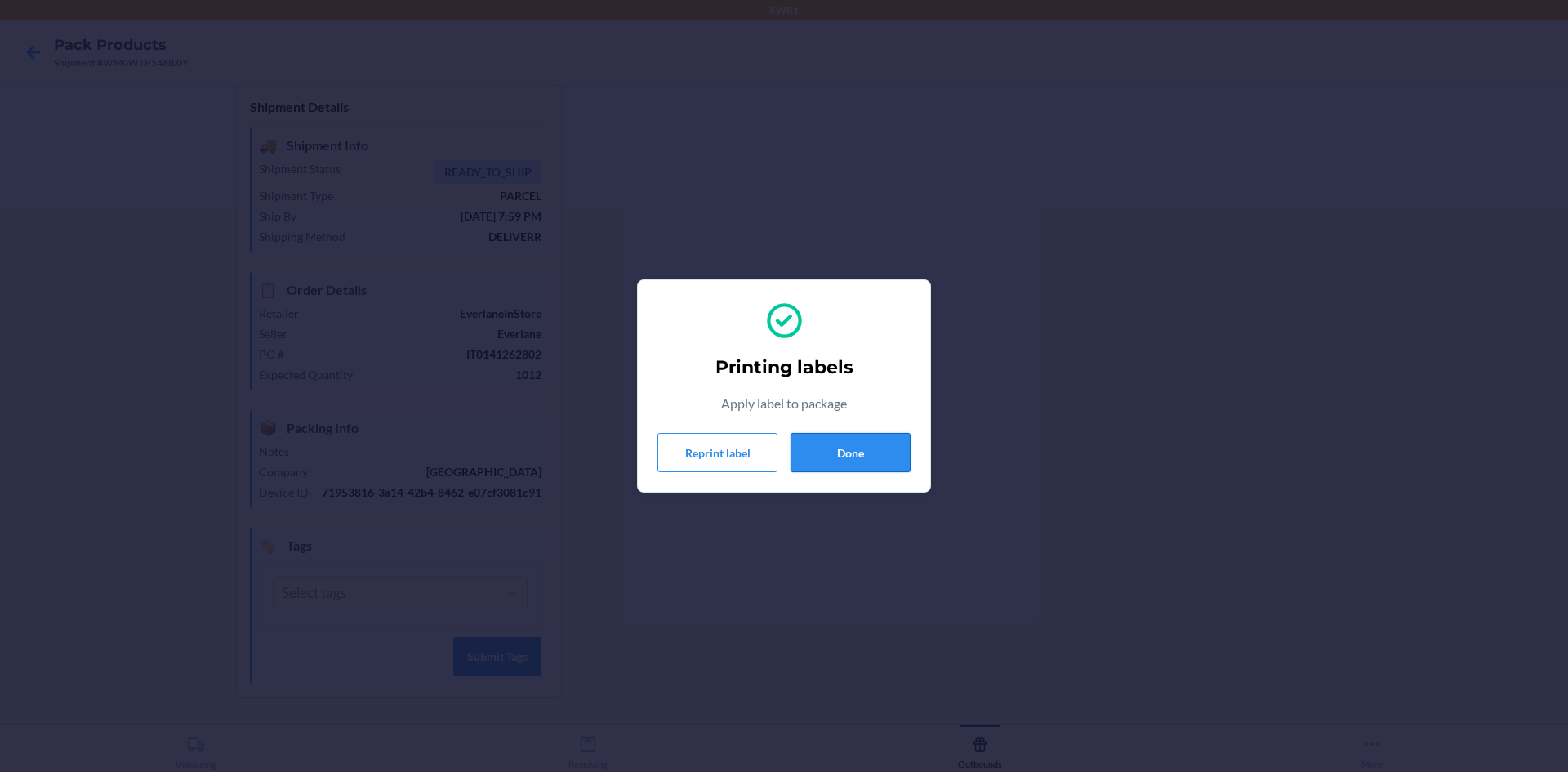
click at [871, 443] on button "Done" at bounding box center [851, 453] width 120 height 39
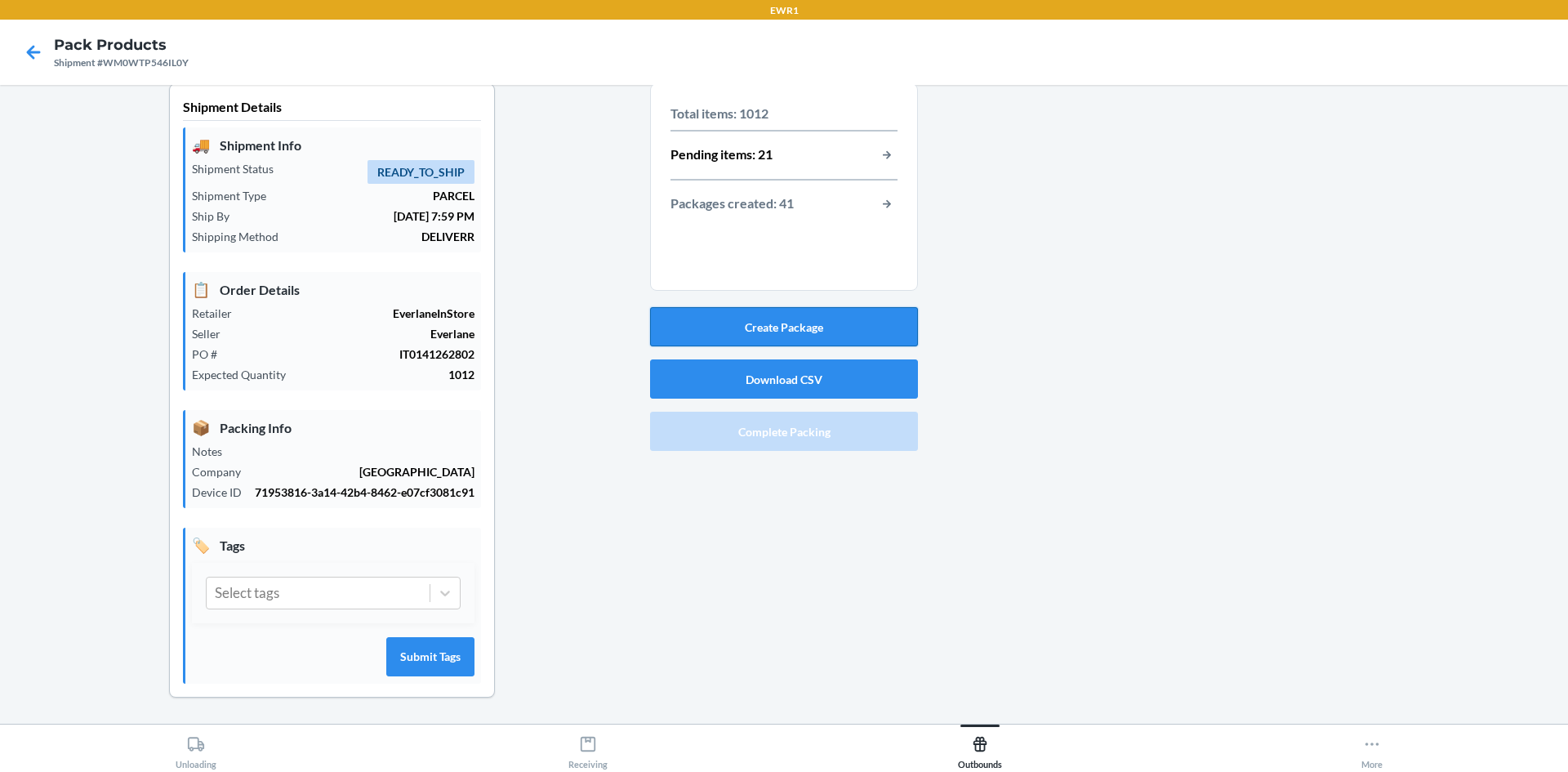
click at [807, 314] on button "Create Package" at bounding box center [784, 326] width 268 height 39
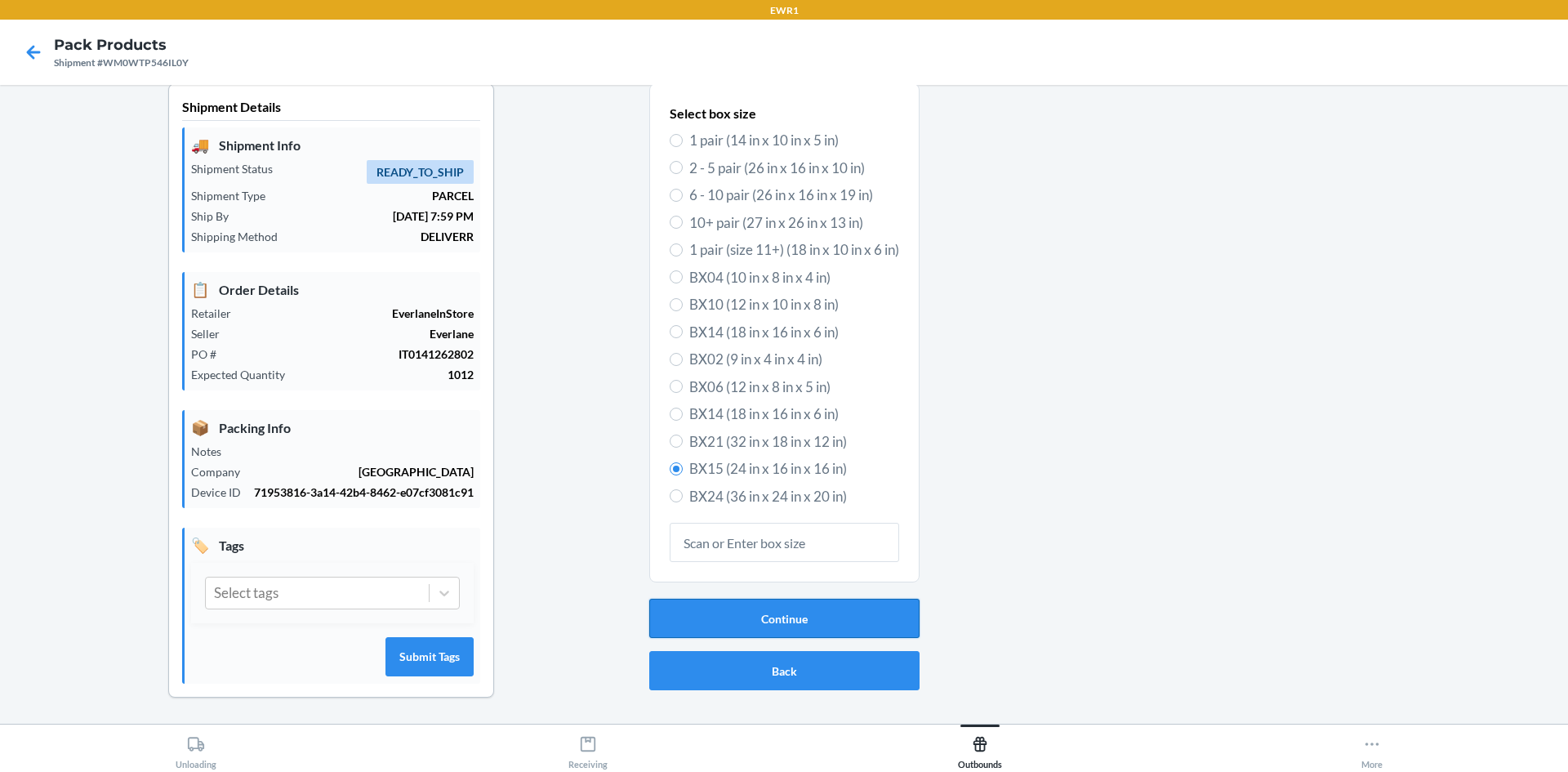
click at [762, 599] on button "Continue" at bounding box center [784, 618] width 270 height 39
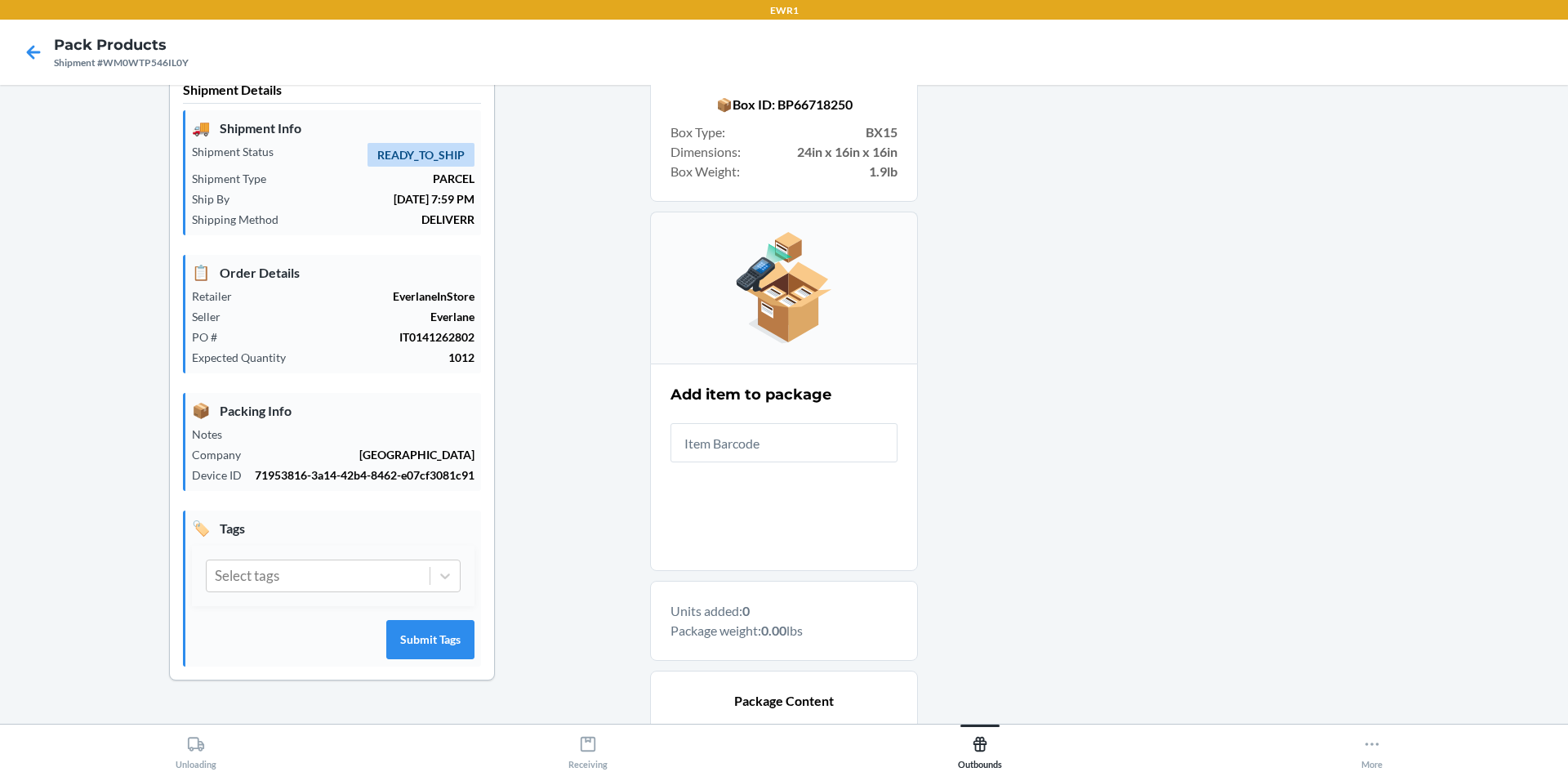
click at [759, 450] on input "text" at bounding box center [783, 443] width 227 height 39
type input "0-00001-46816-8"
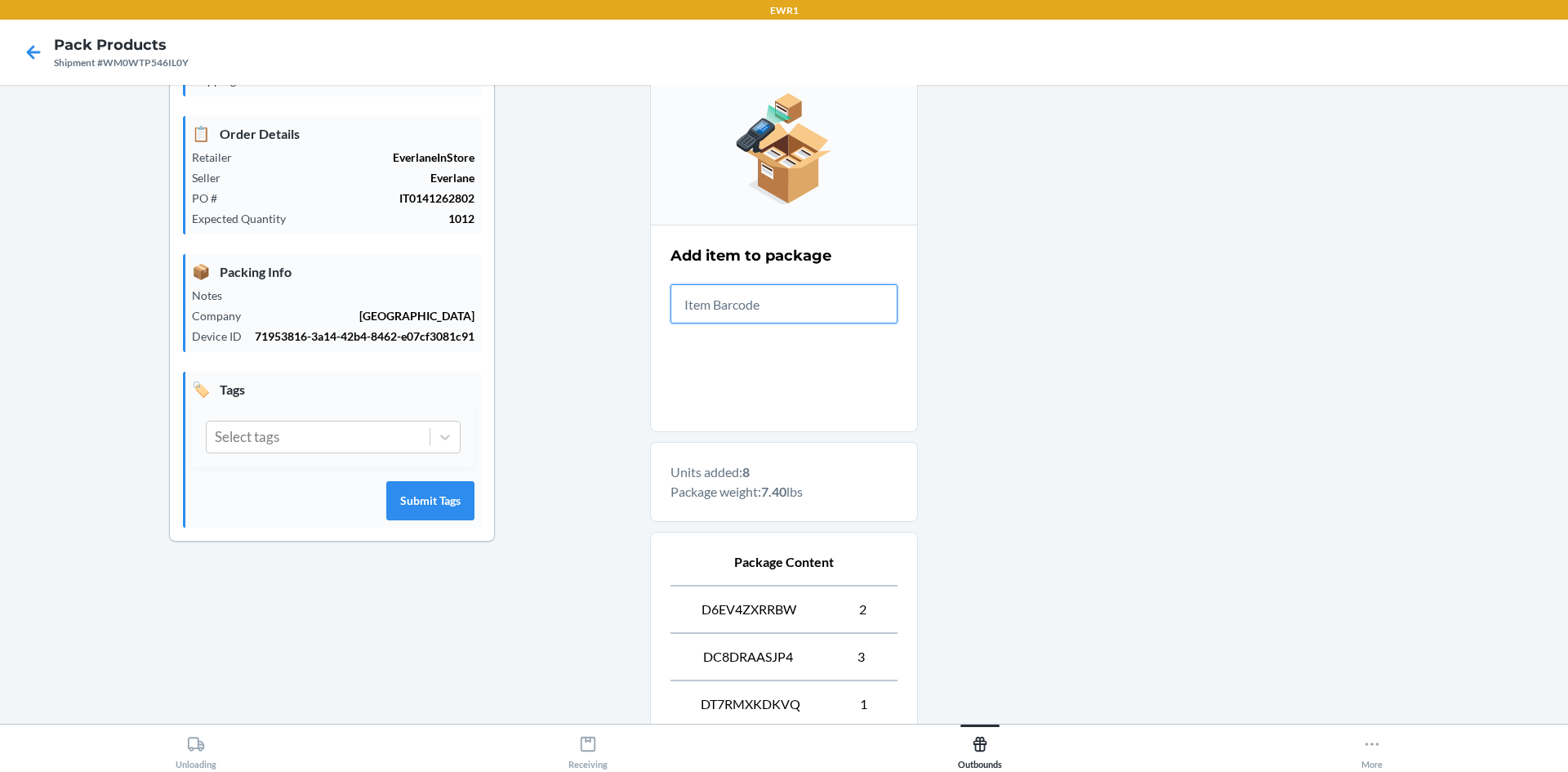
scroll to position [0, 0]
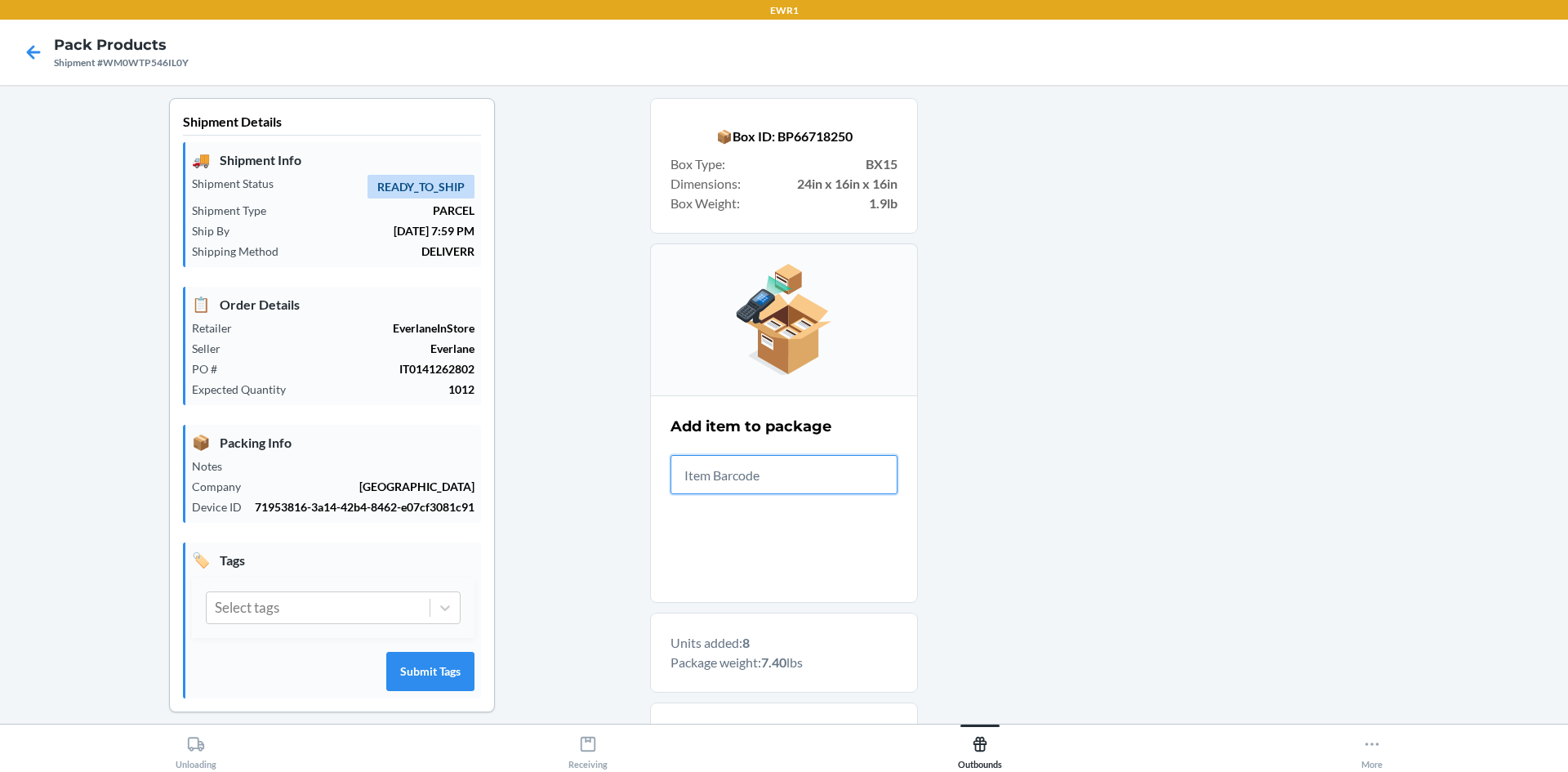
click at [860, 483] on input "text" at bounding box center [783, 474] width 227 height 39
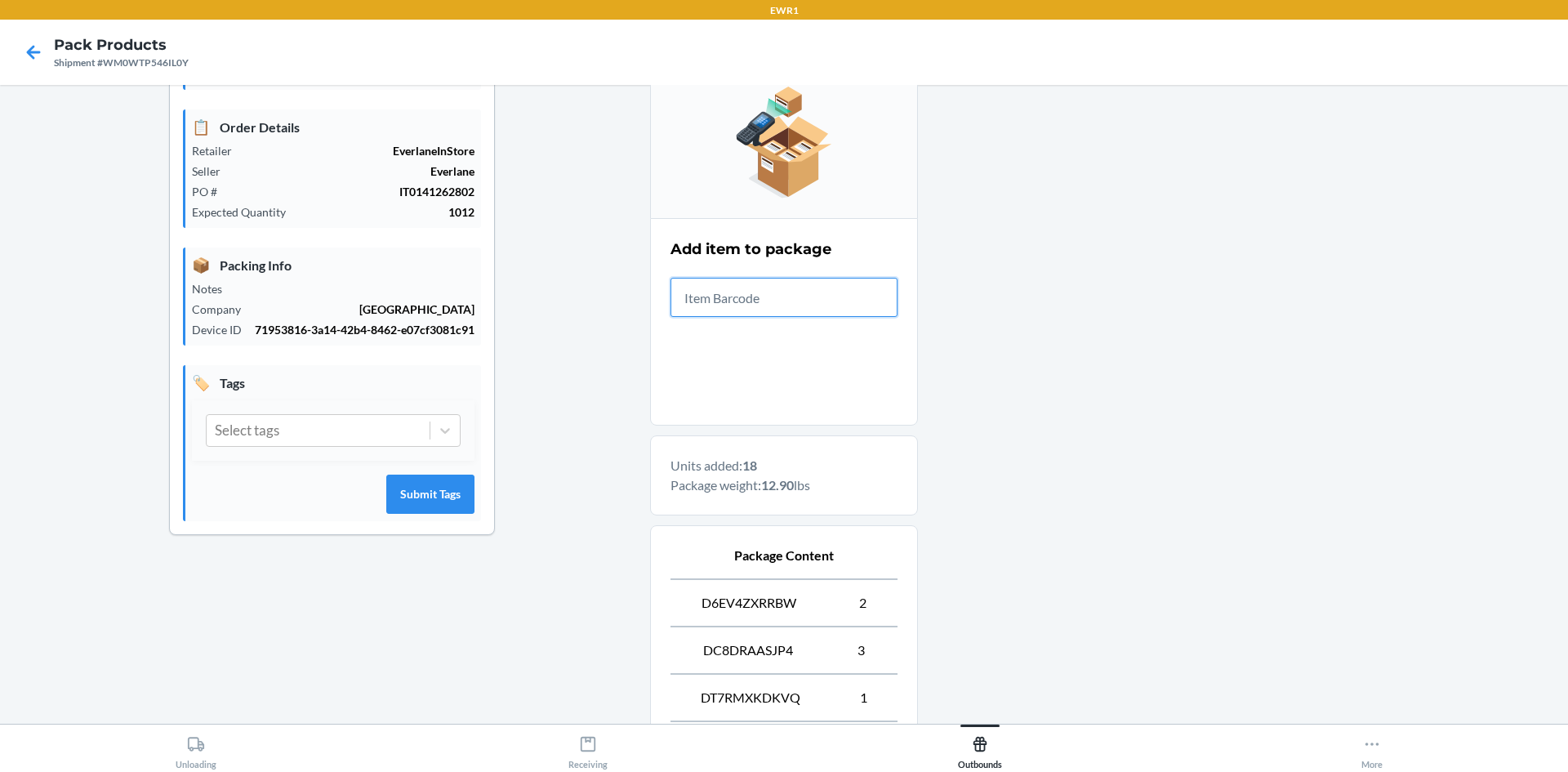
scroll to position [408, 0]
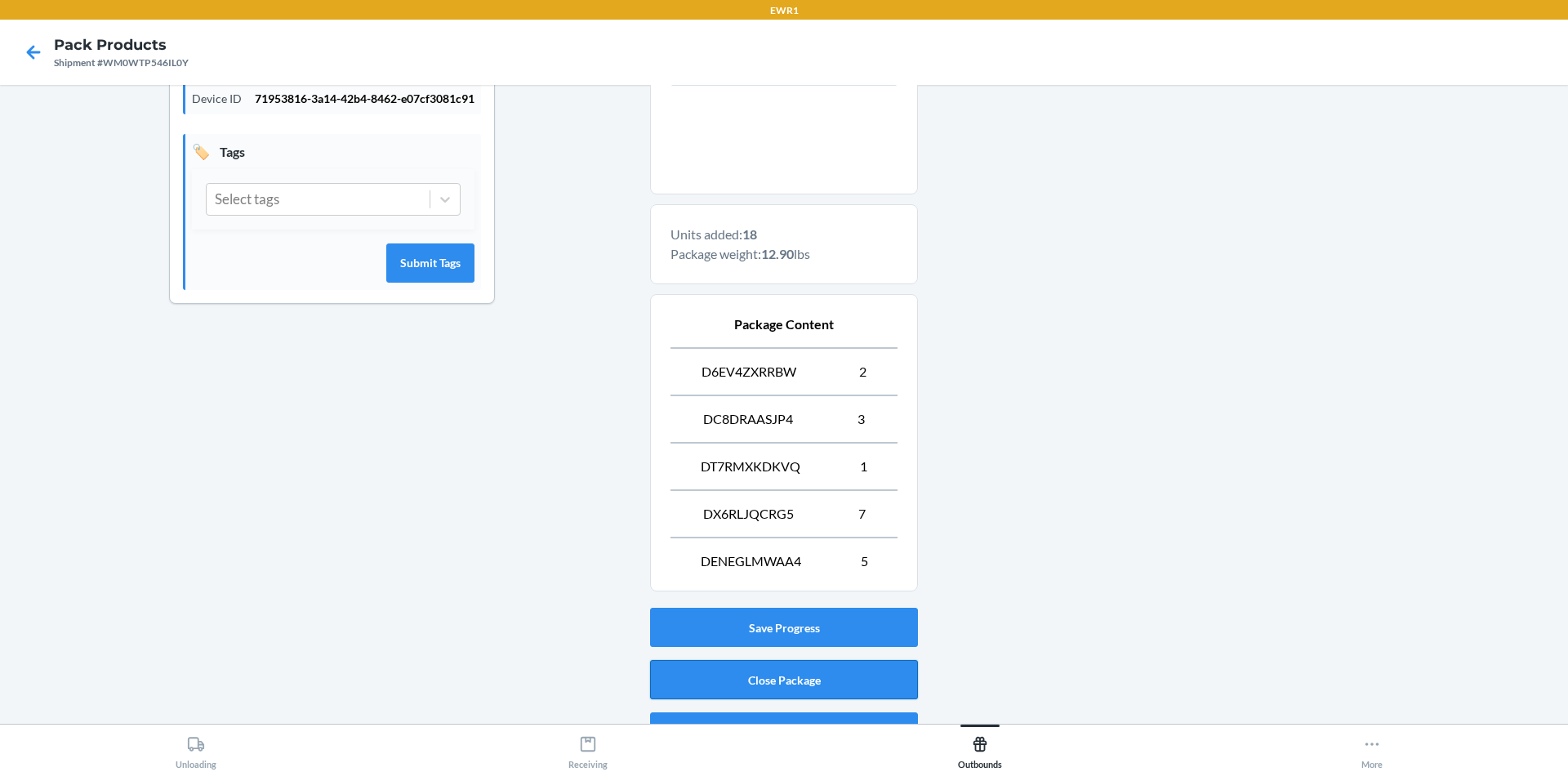
click at [818, 675] on button "Close Package" at bounding box center [784, 680] width 268 height 39
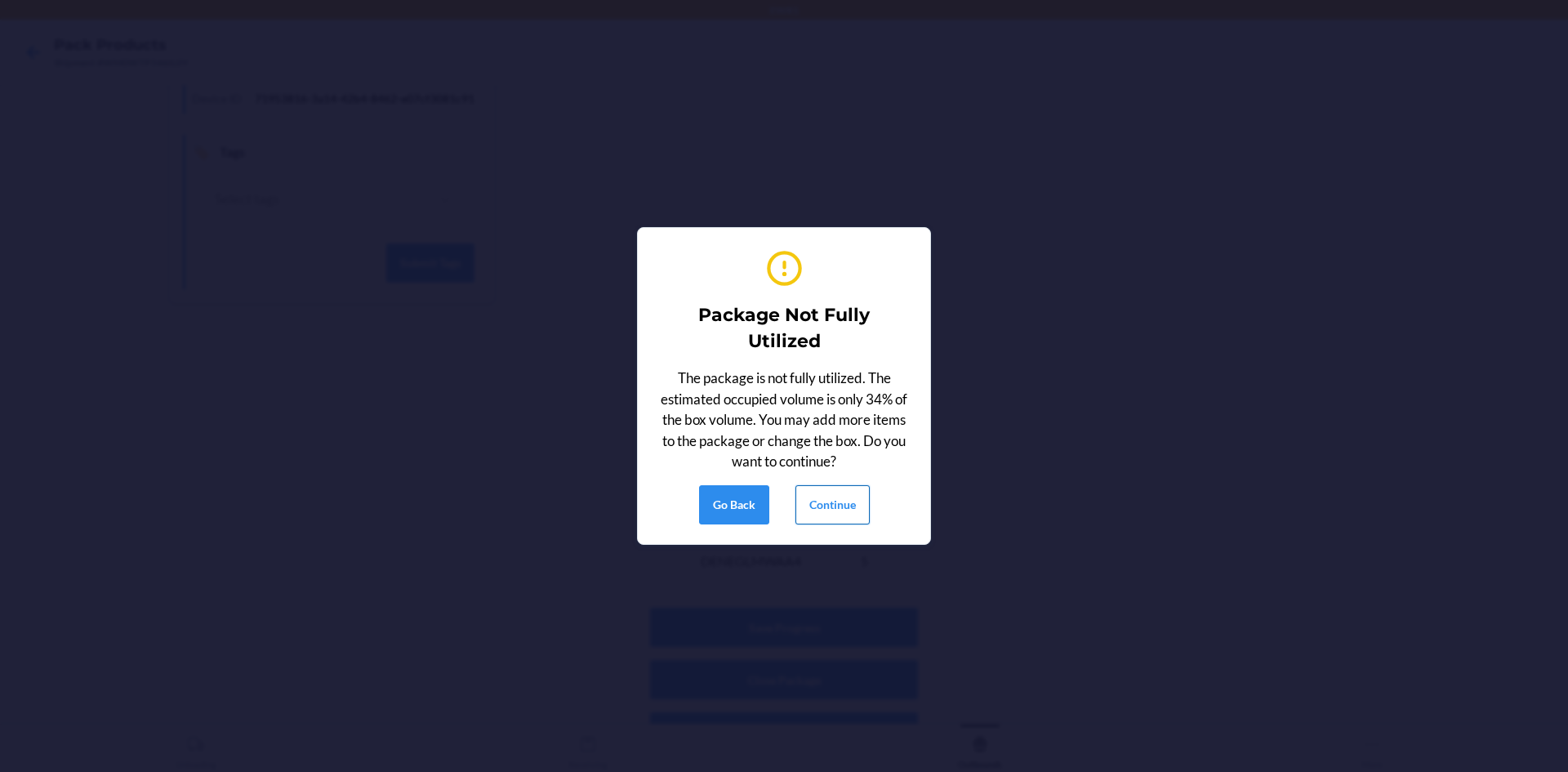
click at [807, 519] on button "Continue" at bounding box center [832, 504] width 74 height 39
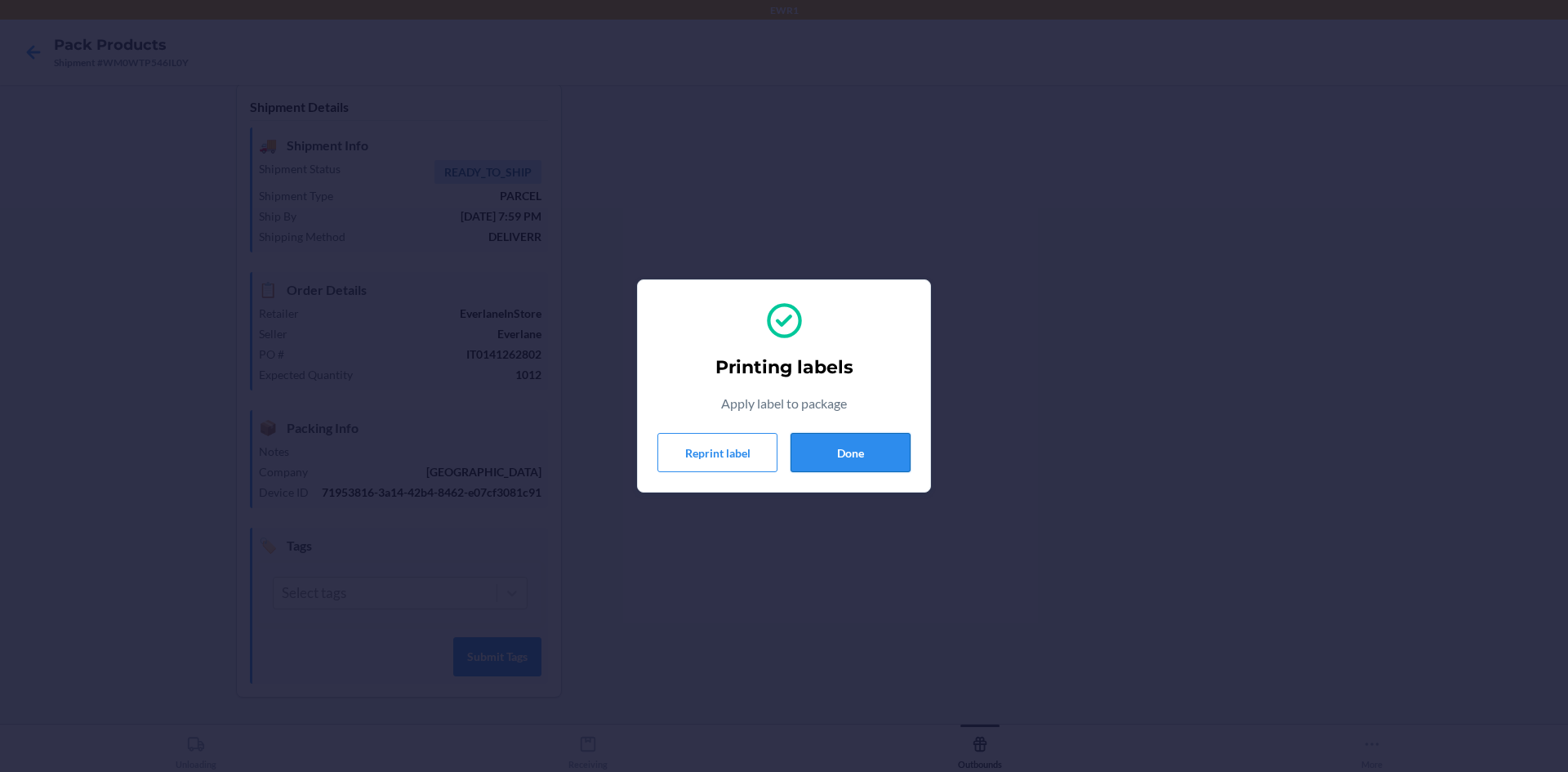
click at [838, 444] on button "Done" at bounding box center [851, 453] width 120 height 39
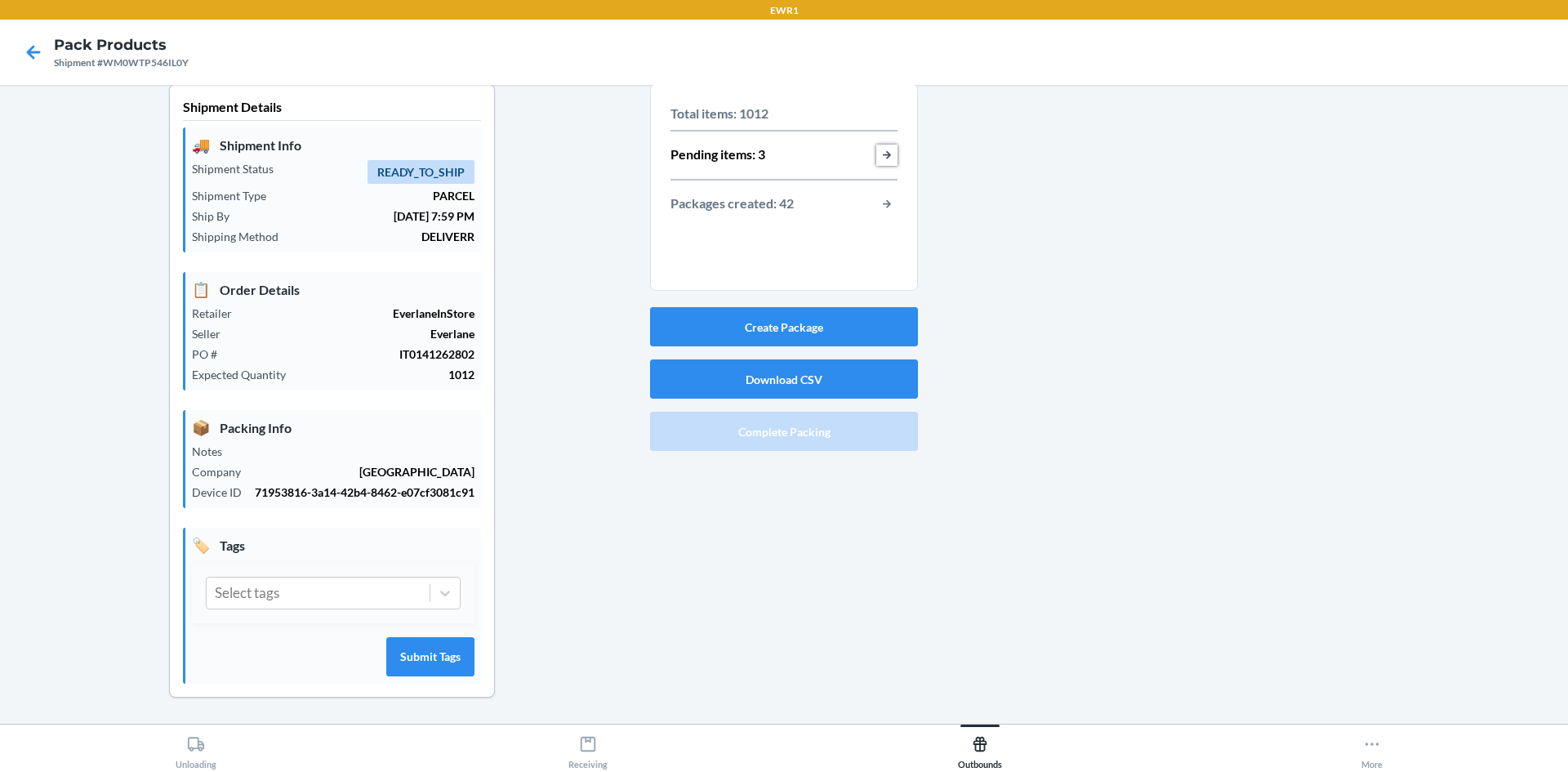
click at [882, 145] on button "button-view-pending-items" at bounding box center [887, 156] width 22 height 22
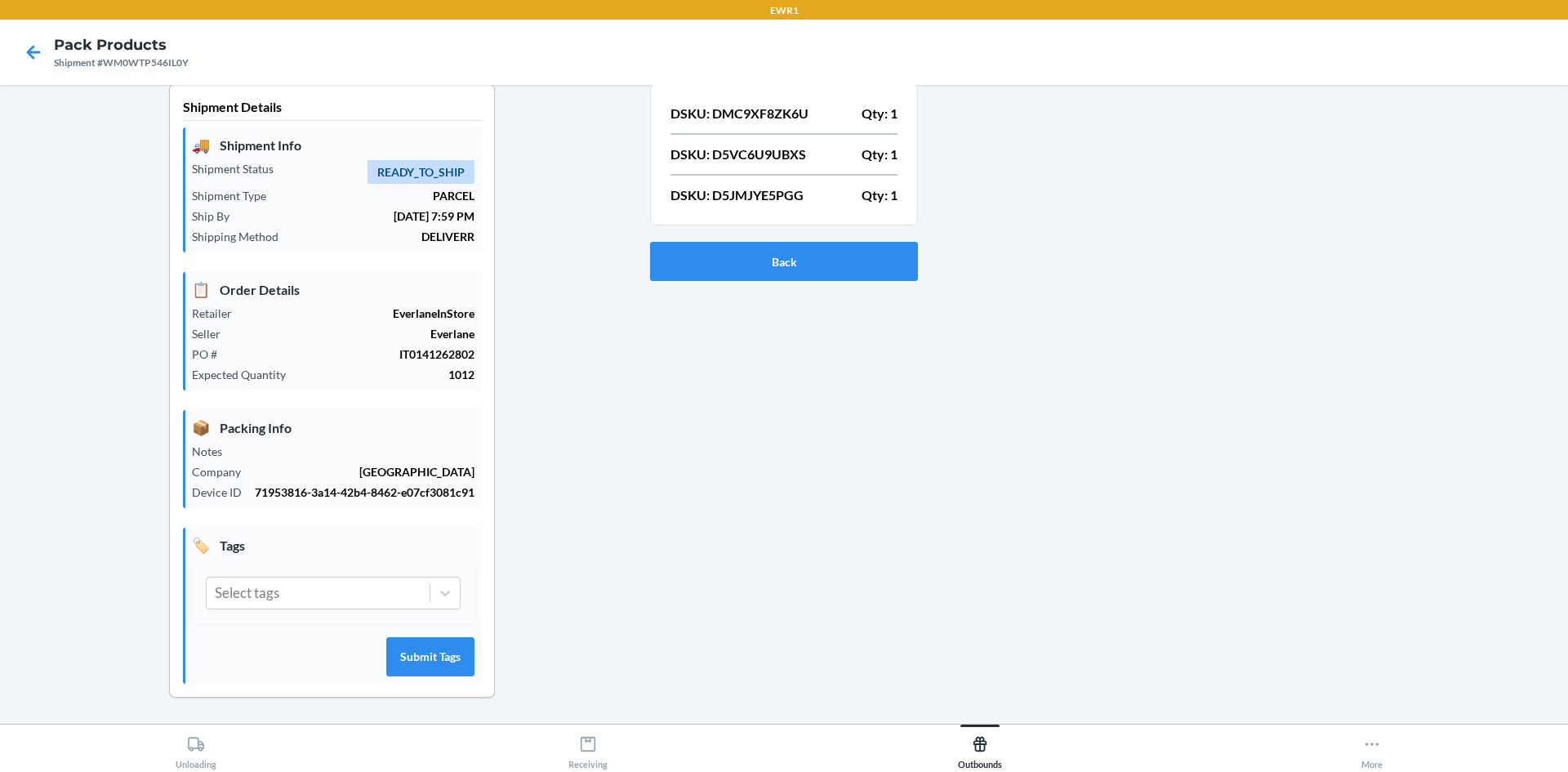
scroll to position [0, 0]
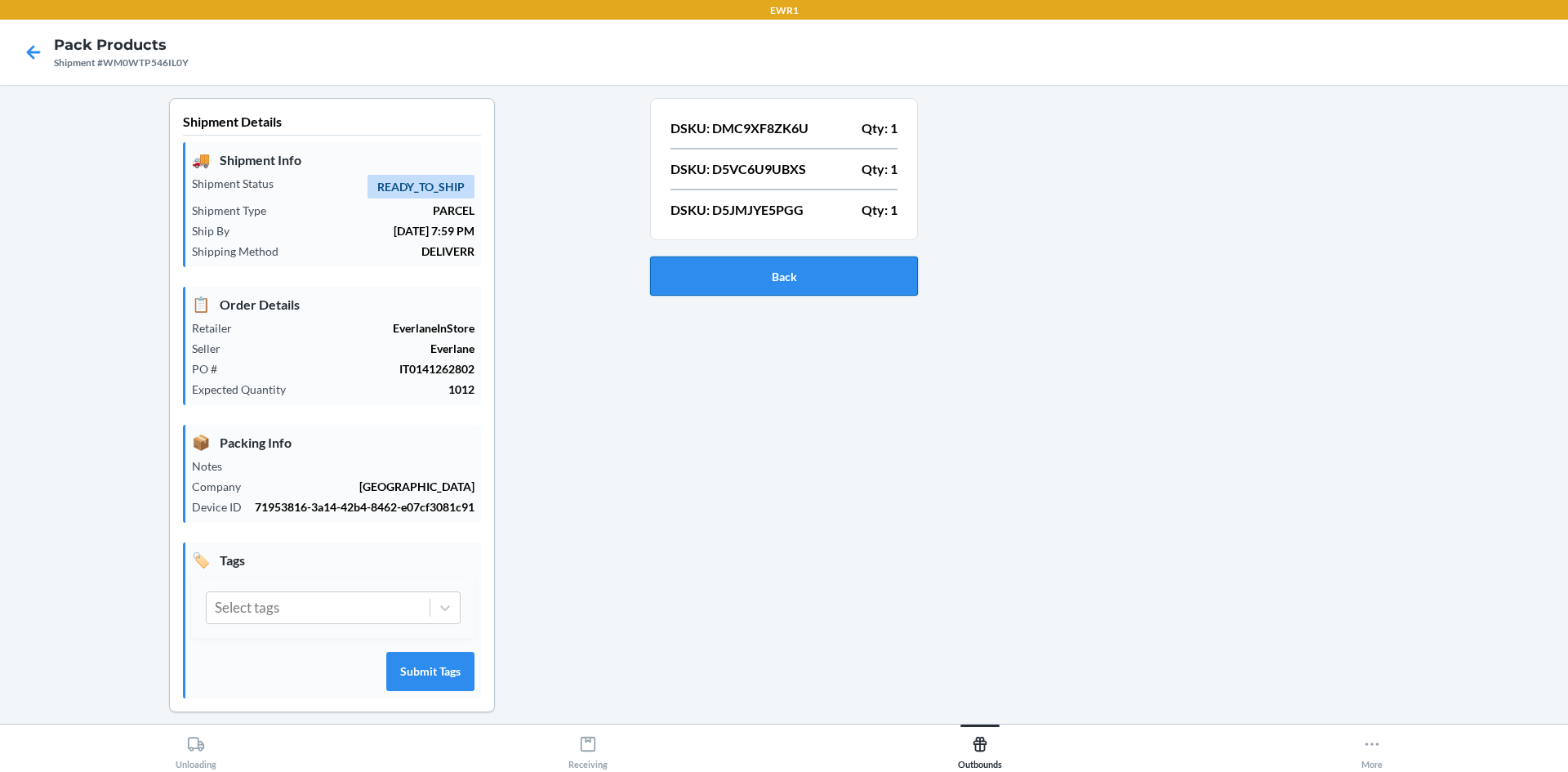
click at [708, 264] on button "Back" at bounding box center [784, 275] width 268 height 39
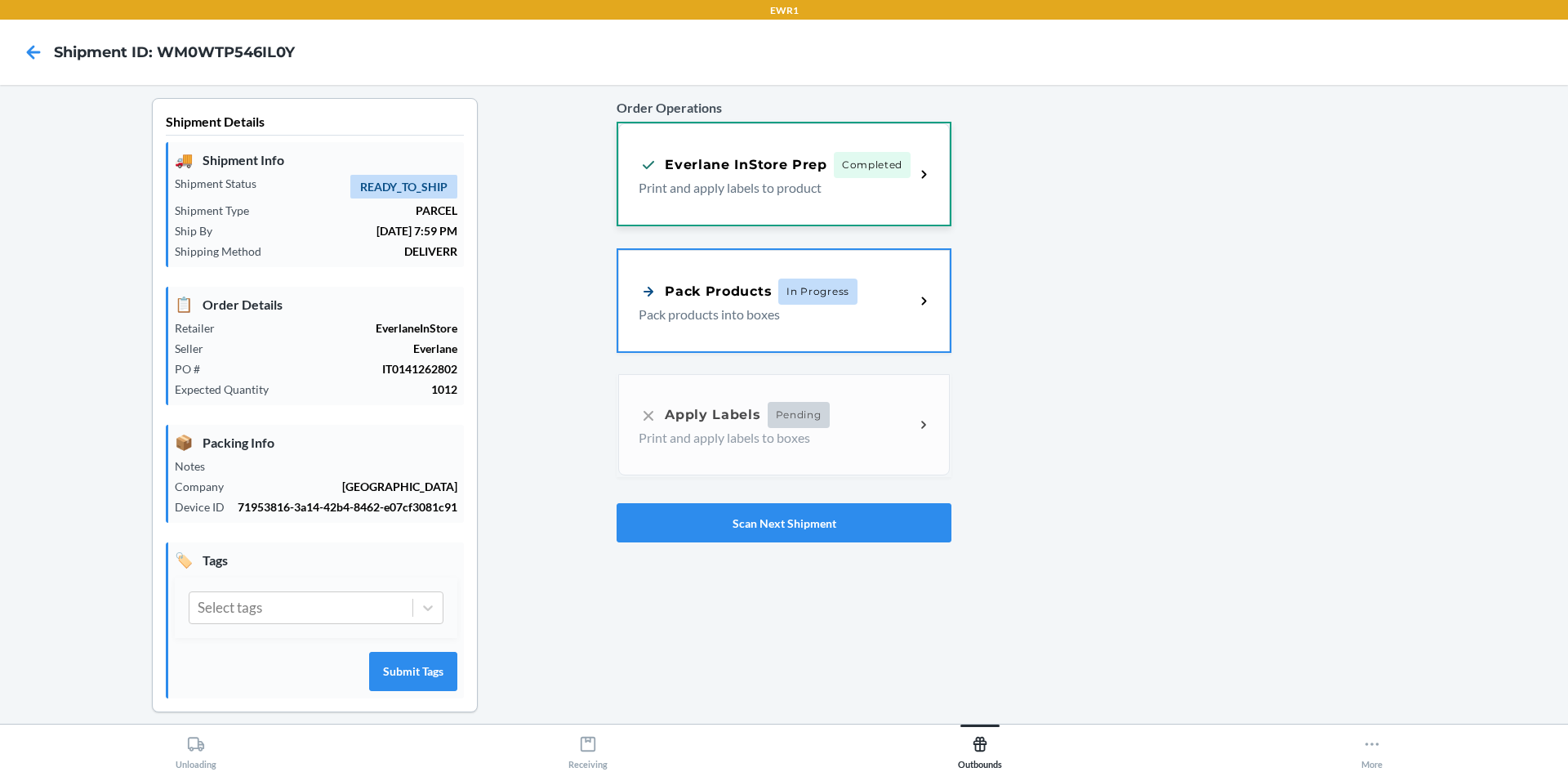
click at [806, 194] on p "Print and apply labels to product" at bounding box center [770, 188] width 263 height 20
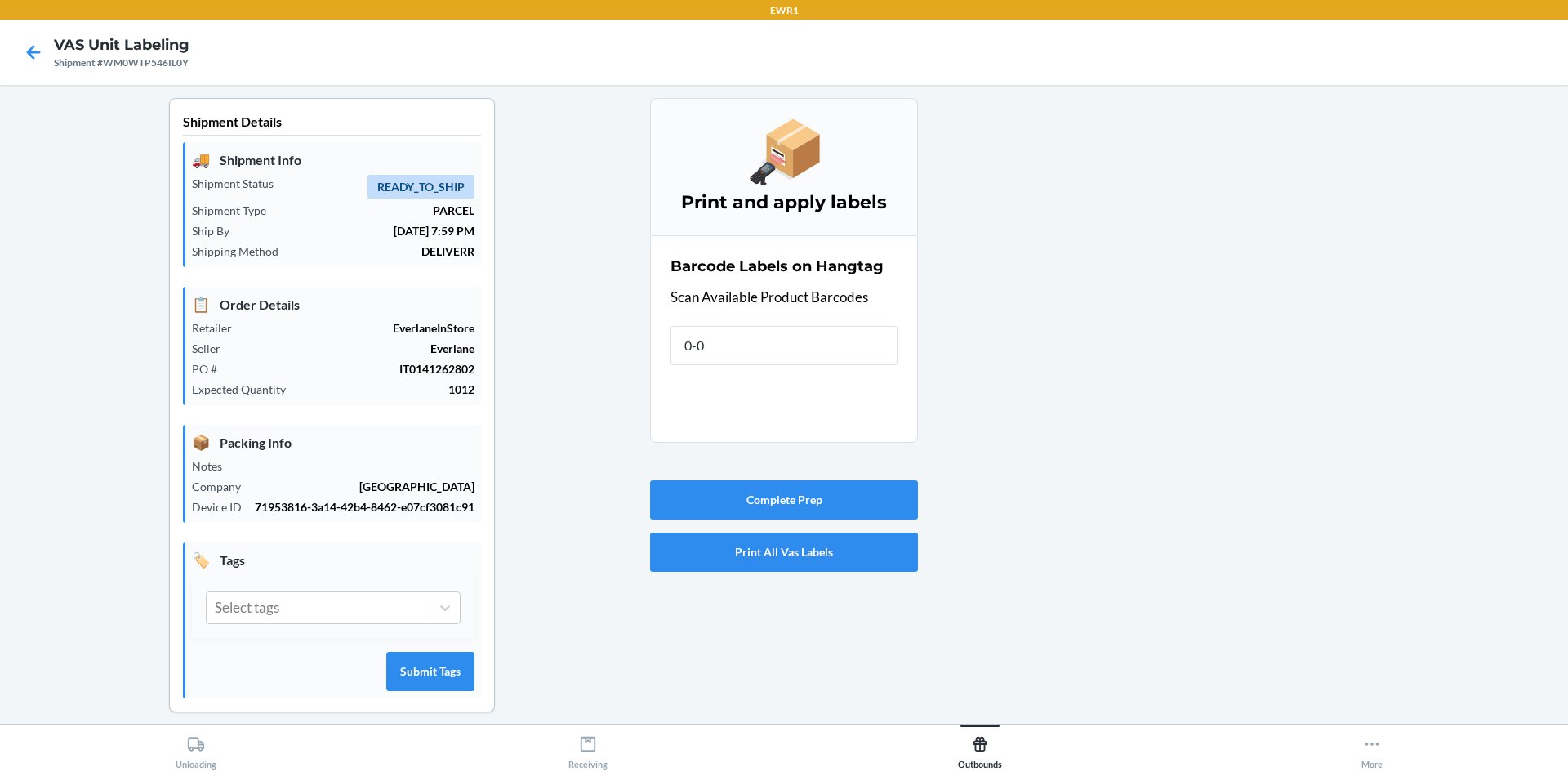
type input "0-00"
drag, startPoint x: 802, startPoint y: 355, endPoint x: 462, endPoint y: 314, distance: 342.5
click at [462, 314] on div "Shipment Details 🚚 Shipment Info Shipment Status READY_TO_SHIP Shipment Type PA…" at bounding box center [784, 418] width 1541 height 641
drag, startPoint x: 821, startPoint y: 353, endPoint x: 351, endPoint y: 353, distance: 470.0
click at [351, 353] on div "Shipment Details 🚚 Shipment Info Shipment Status READY_TO_SHIP Shipment Type PA…" at bounding box center [784, 418] width 1541 height 641
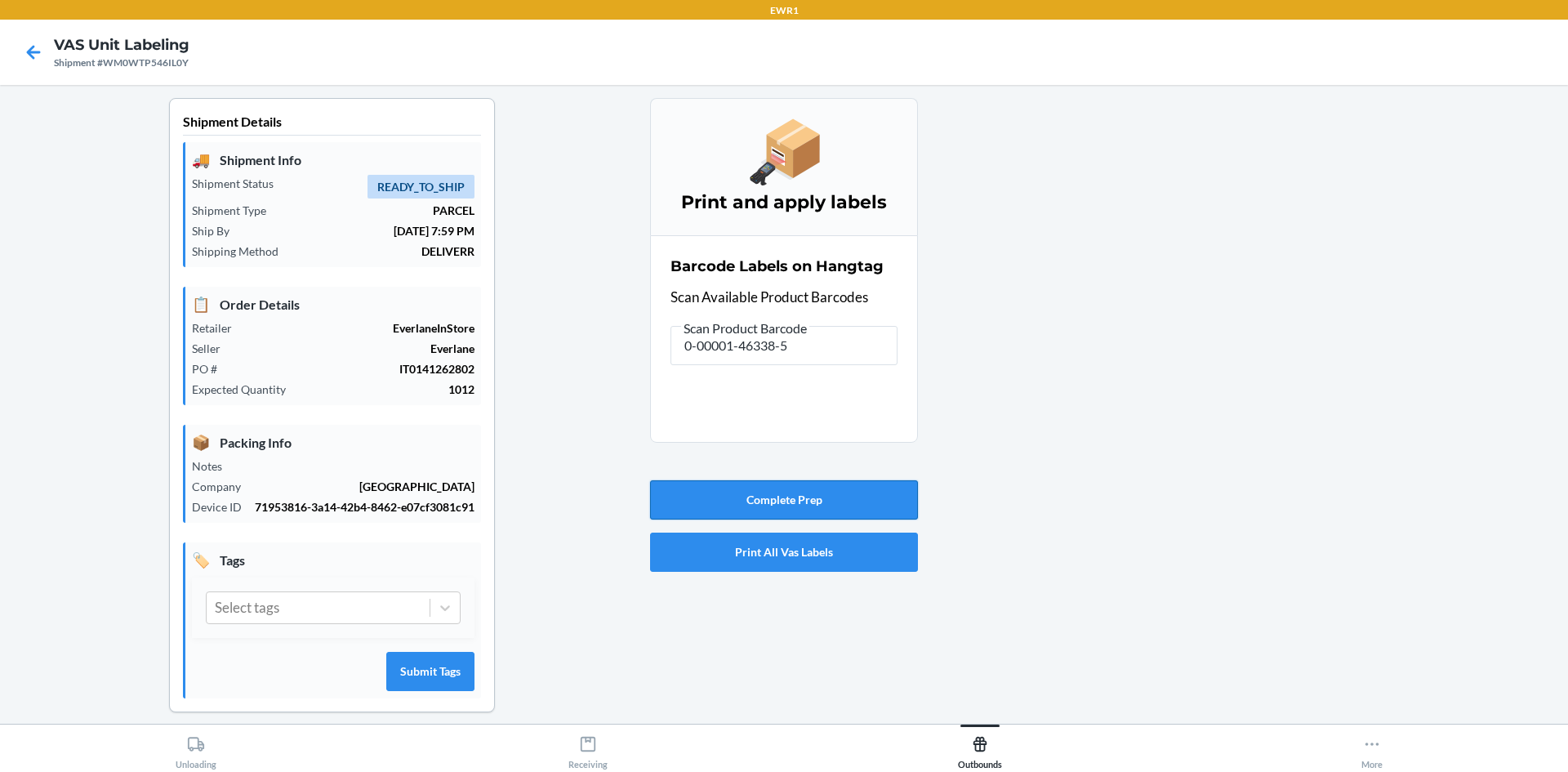
click at [790, 500] on button "Complete Prep" at bounding box center [784, 500] width 268 height 39
drag, startPoint x: 806, startPoint y: 362, endPoint x: 507, endPoint y: 360, distance: 299.0
click at [507, 360] on div "Shipment Details 🚚 Shipment Info Shipment Status READY_TO_SHIP Shipment Type PA…" at bounding box center [784, 418] width 1541 height 641
click at [774, 486] on button "Complete Prep" at bounding box center [784, 500] width 268 height 39
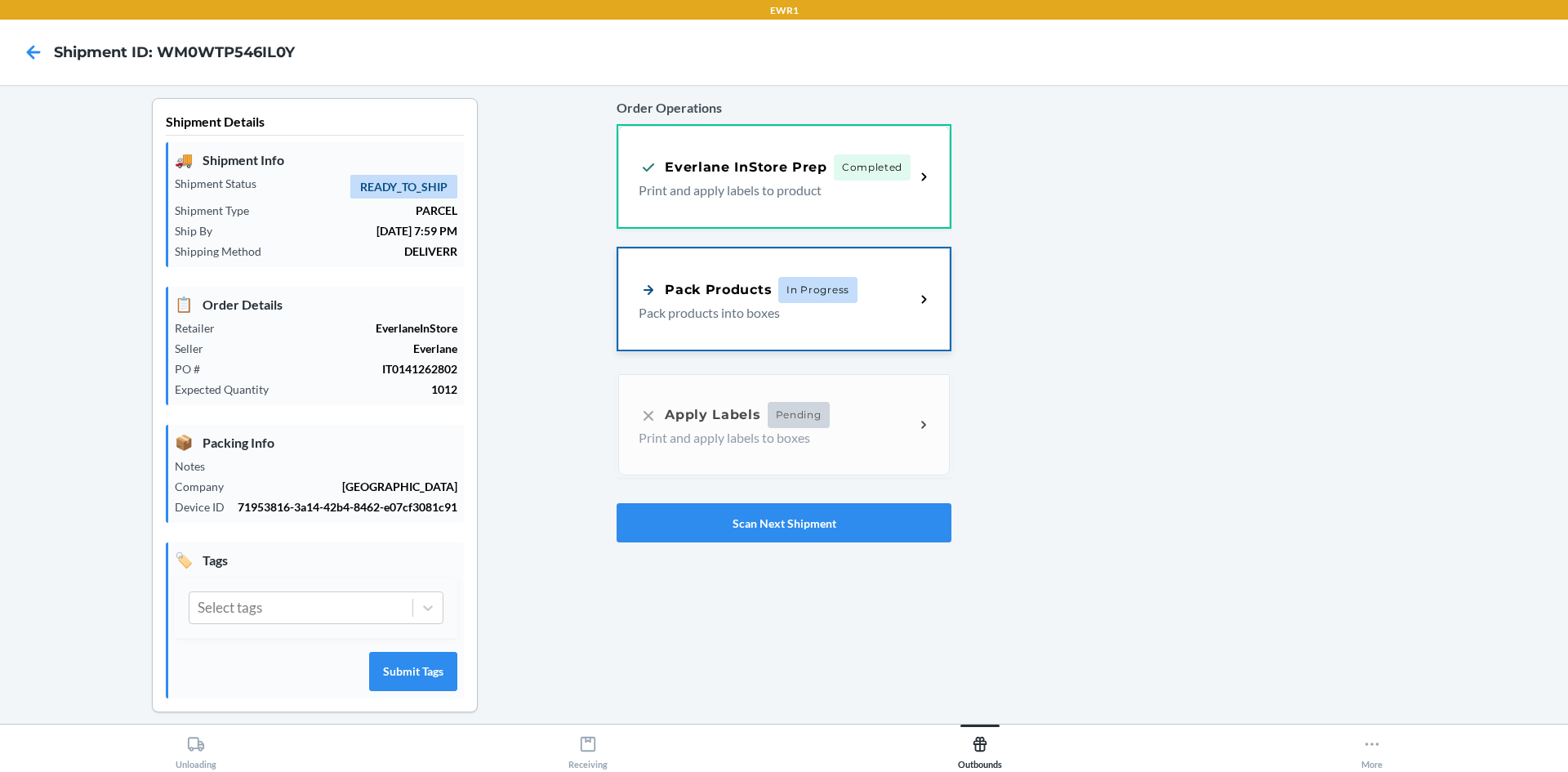
click at [742, 343] on div "Pack Products In Progress Pack products into boxes" at bounding box center [783, 299] width 332 height 101
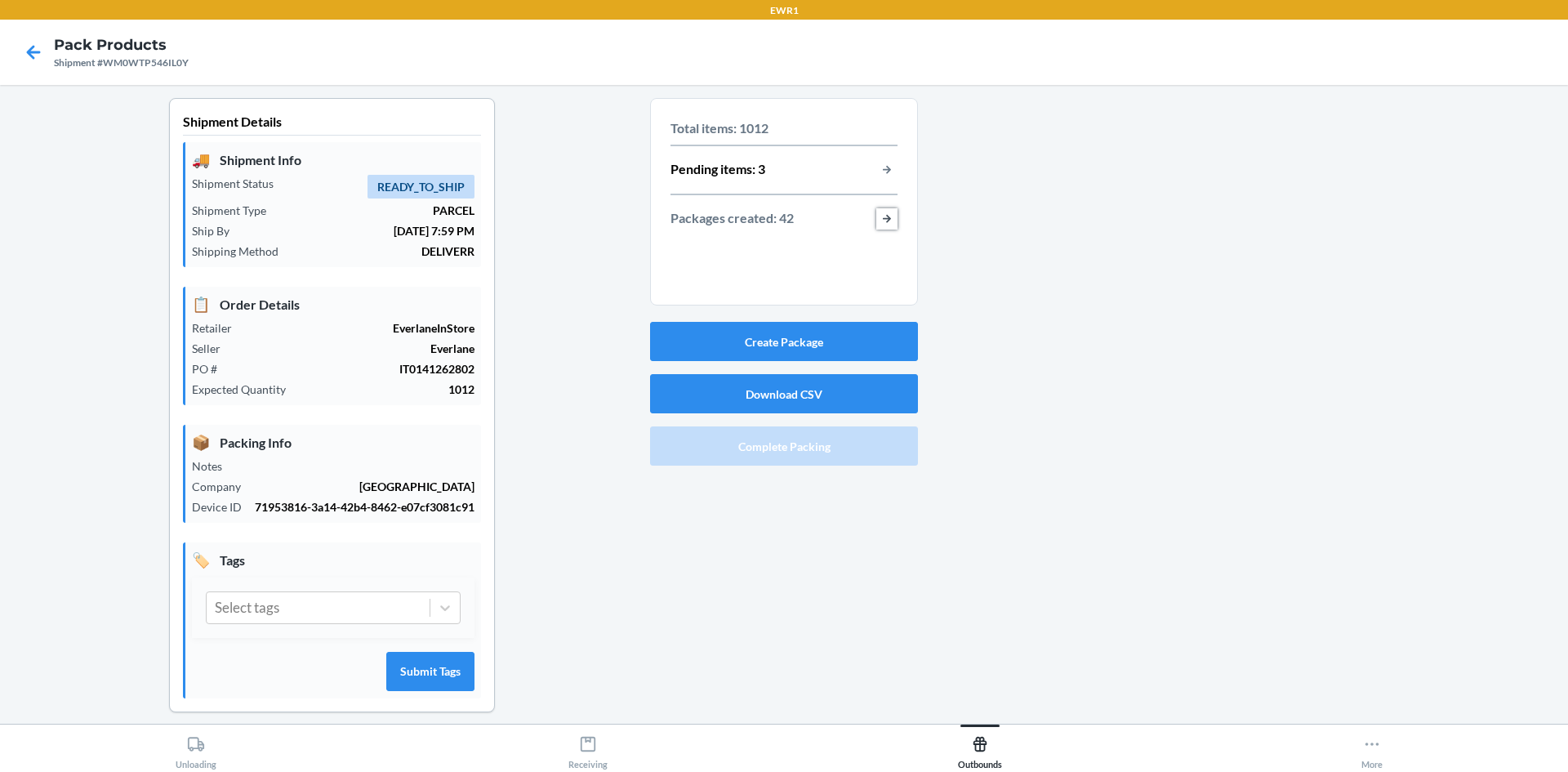
click at [885, 224] on button "button-view-packages-created" at bounding box center [887, 219] width 22 height 22
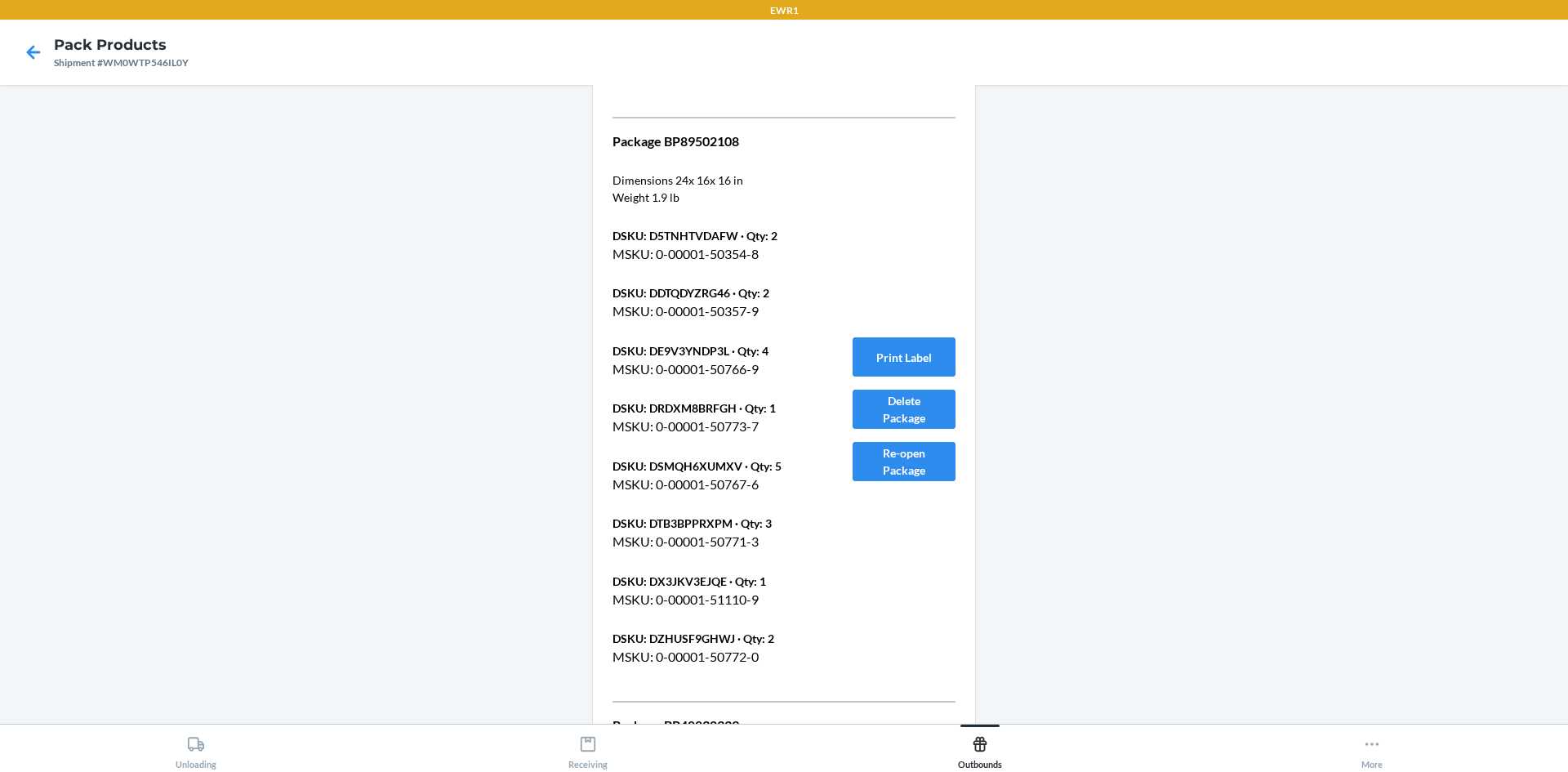
scroll to position [27787, 0]
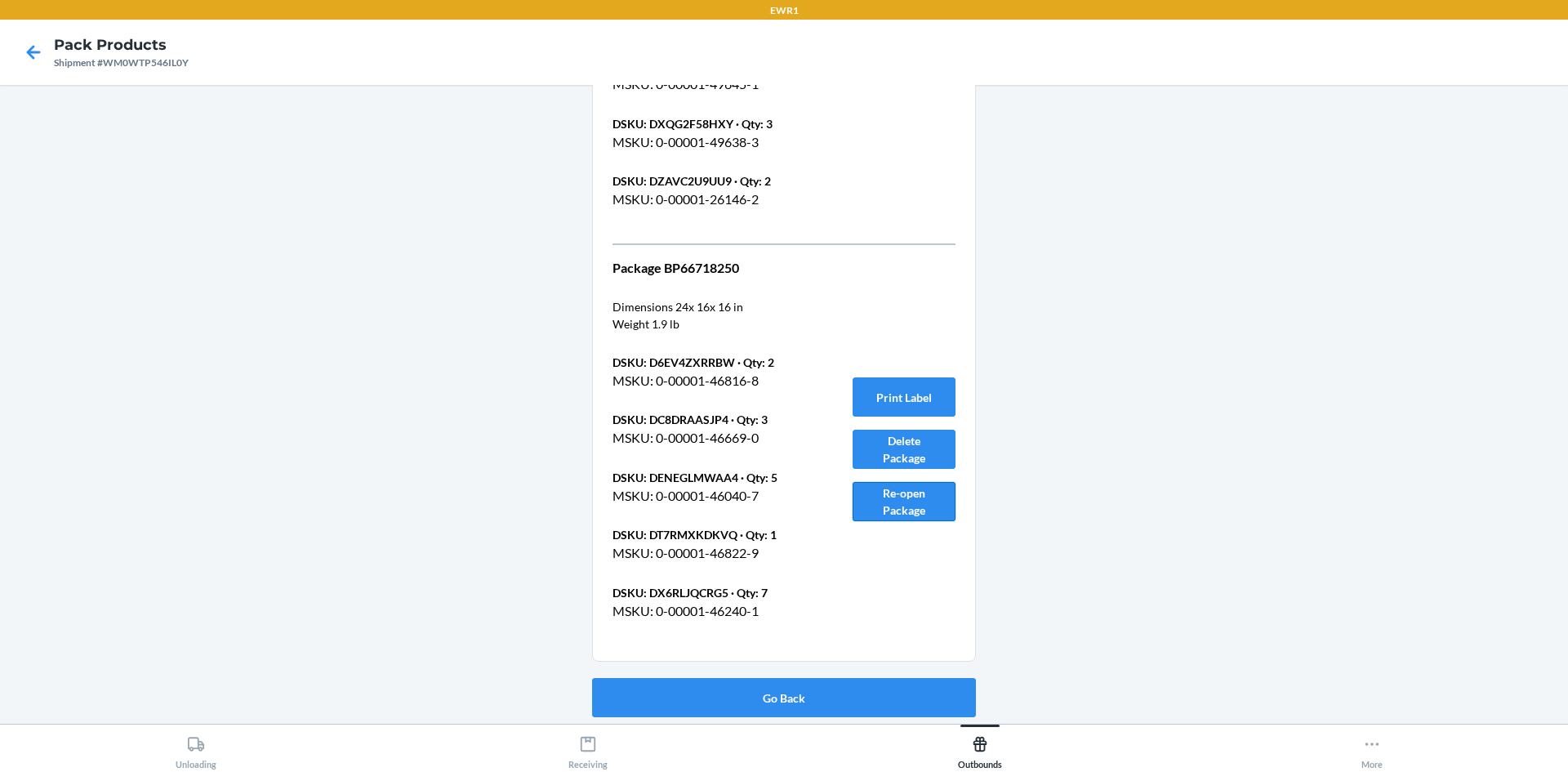
click at [897, 493] on button "Re-open Package" at bounding box center [904, 501] width 103 height 39
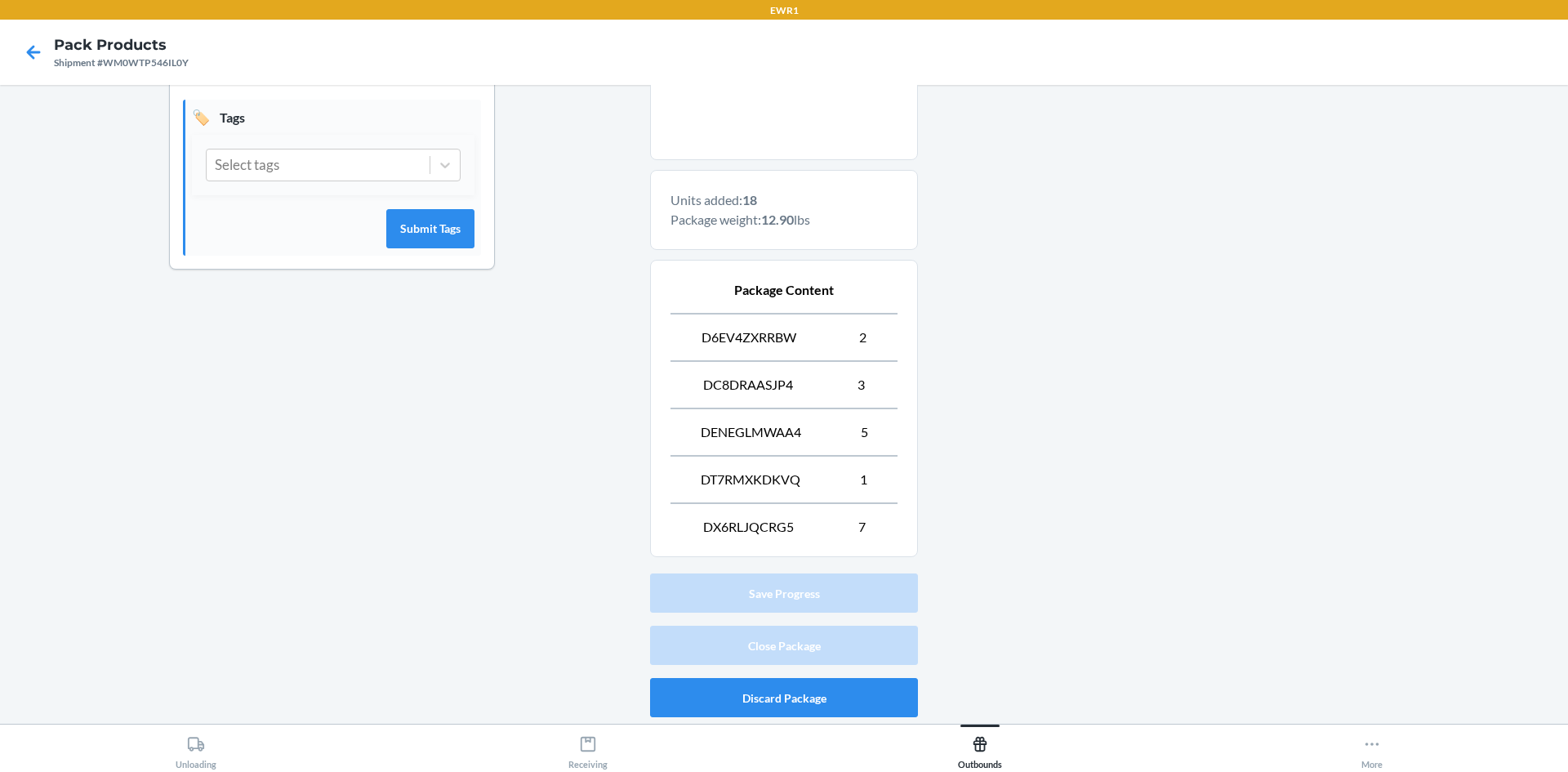
scroll to position [70, 0]
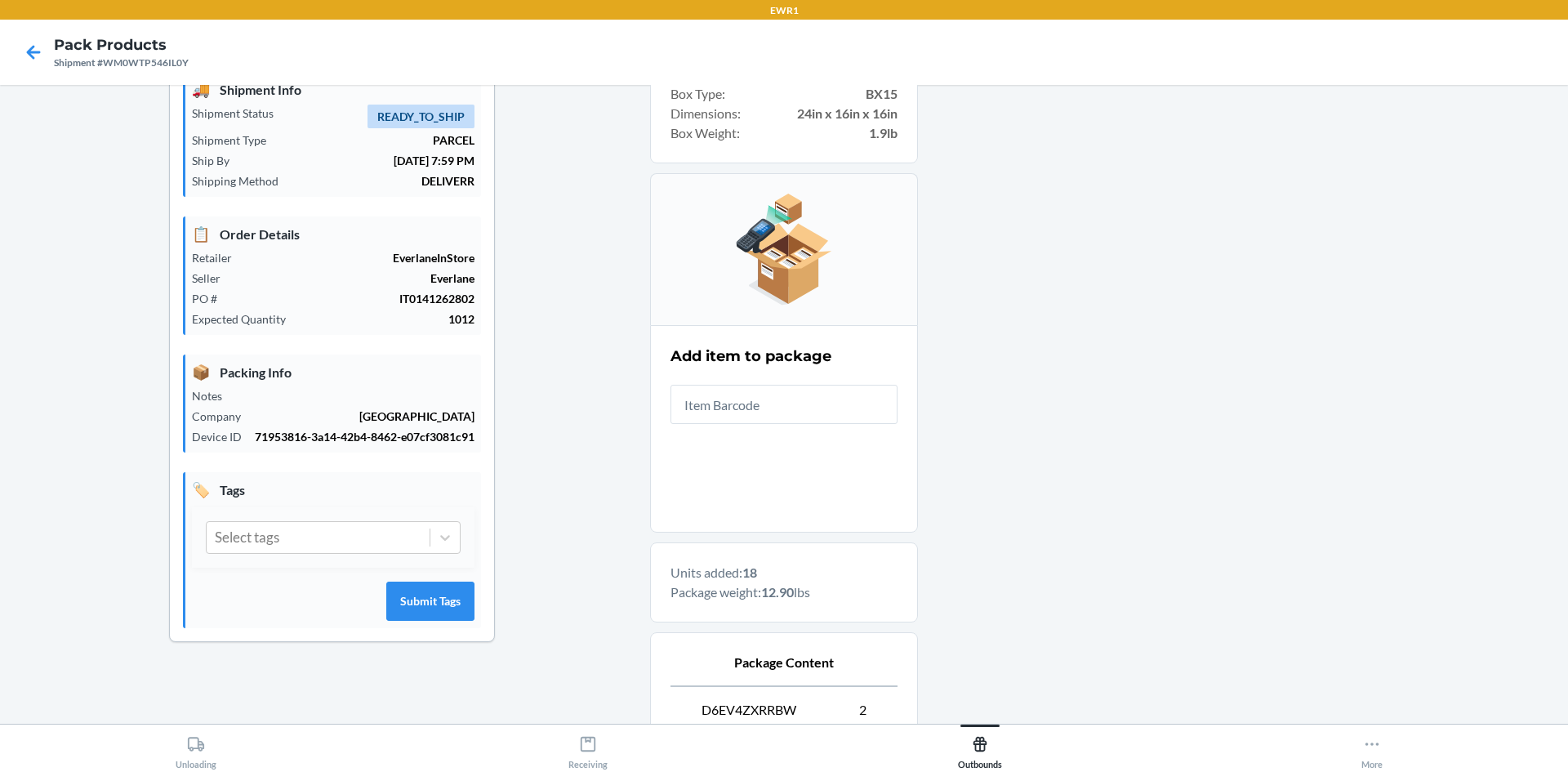
click at [789, 411] on input "text" at bounding box center [783, 404] width 227 height 39
type input "[PHONE_NUMBER]"
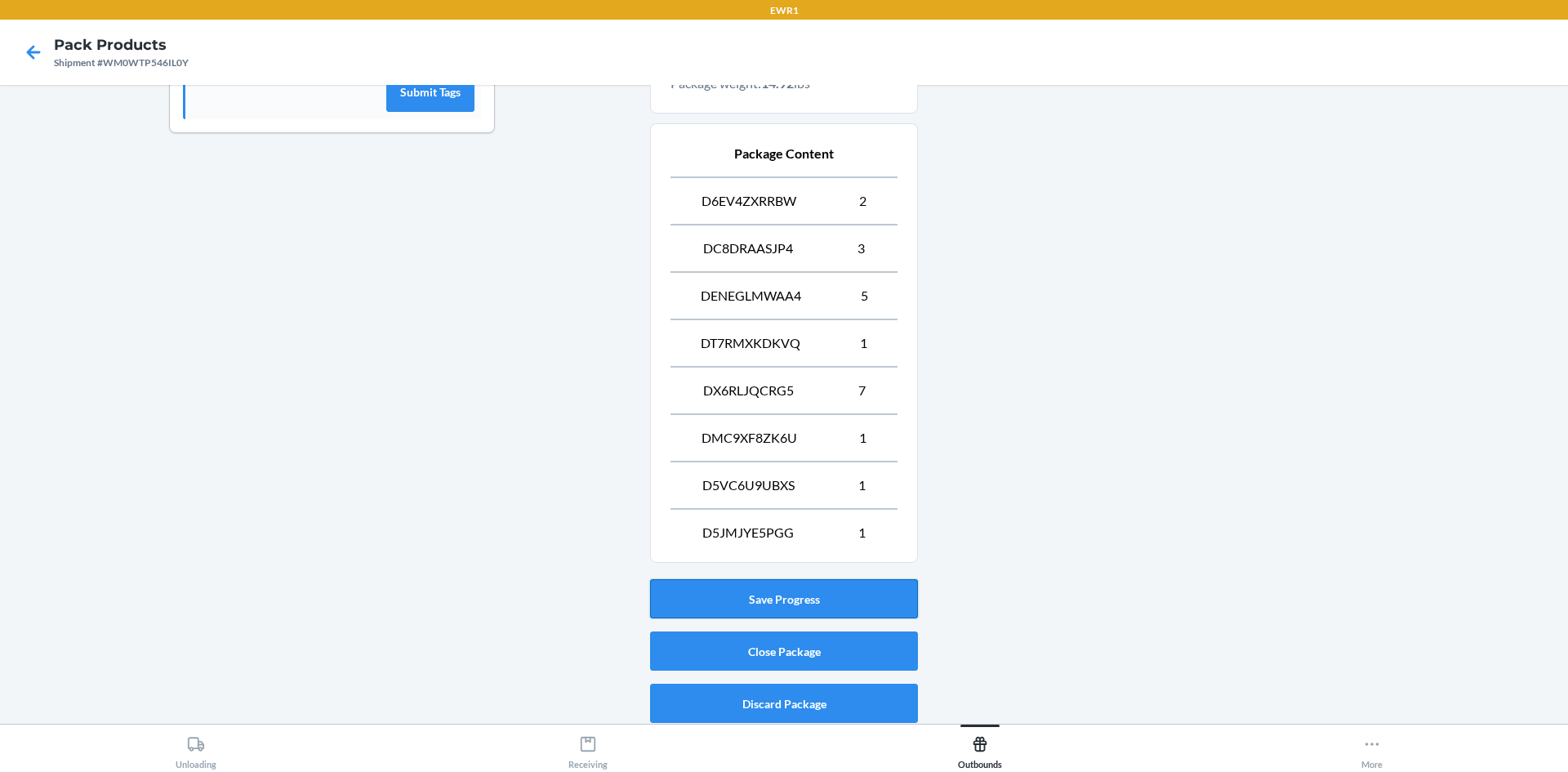
scroll to position [585, 0]
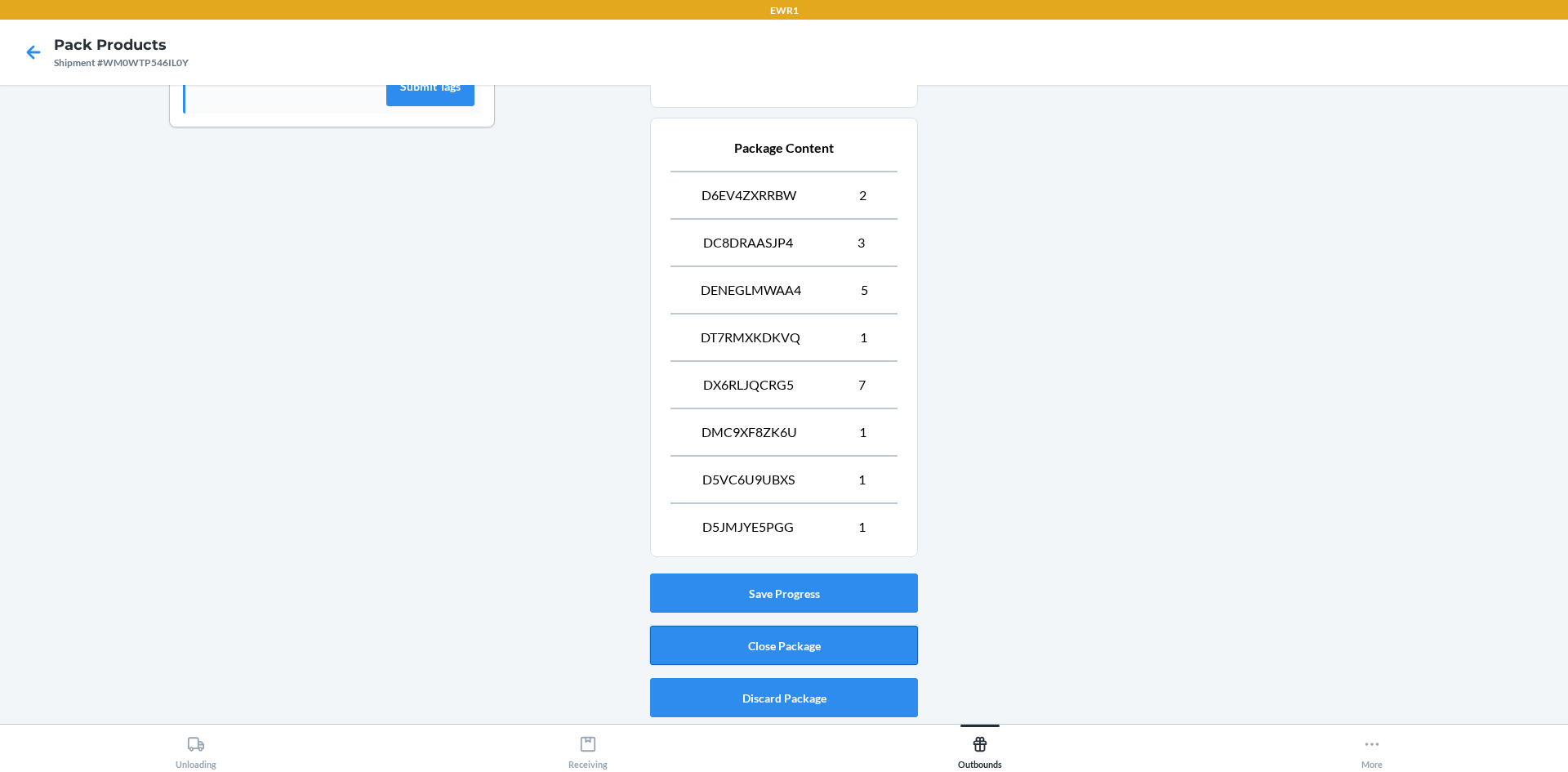
click at [870, 632] on button "Close Package" at bounding box center [784, 645] width 268 height 39
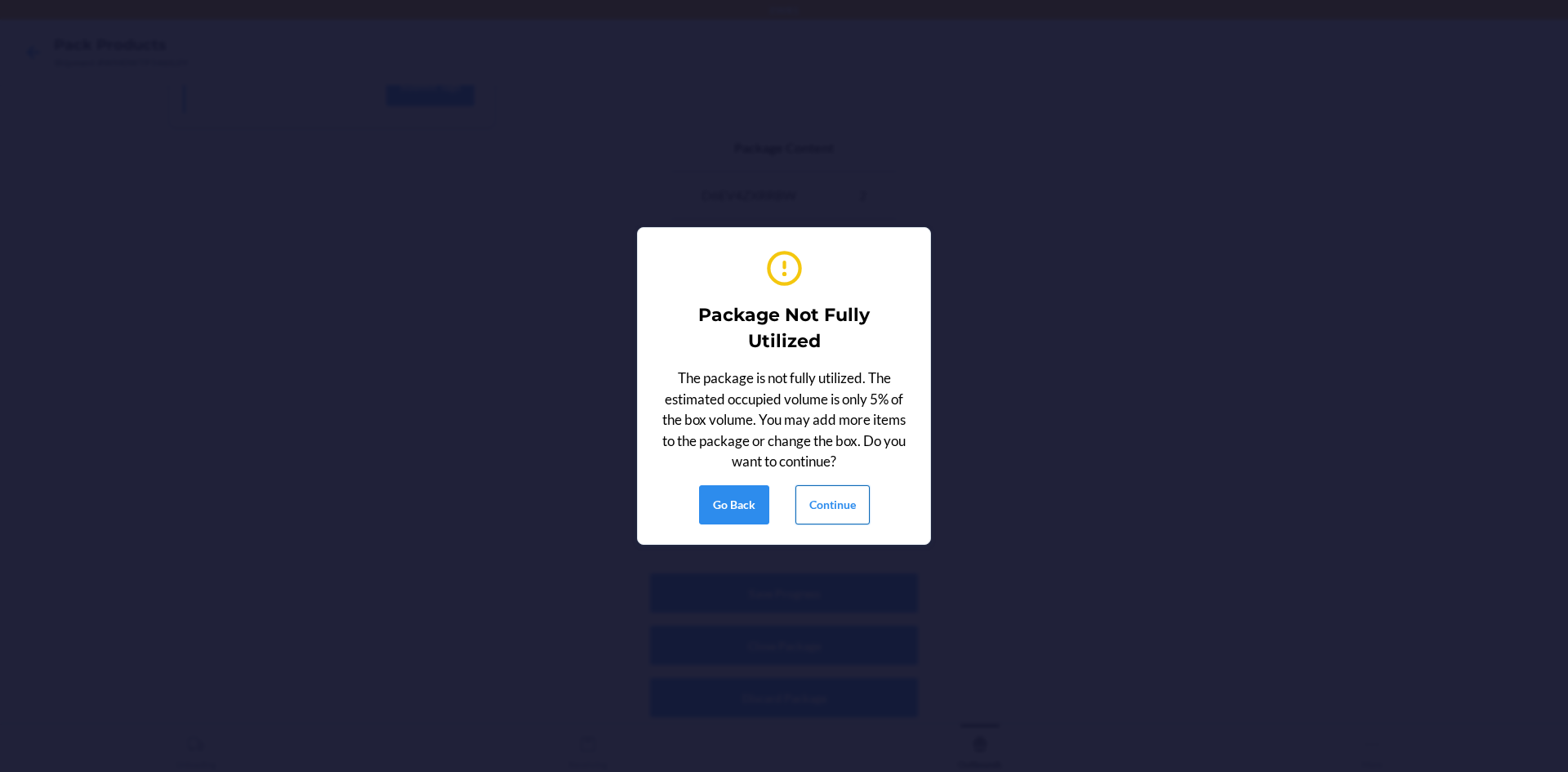
click at [838, 492] on button "Continue" at bounding box center [832, 504] width 74 height 39
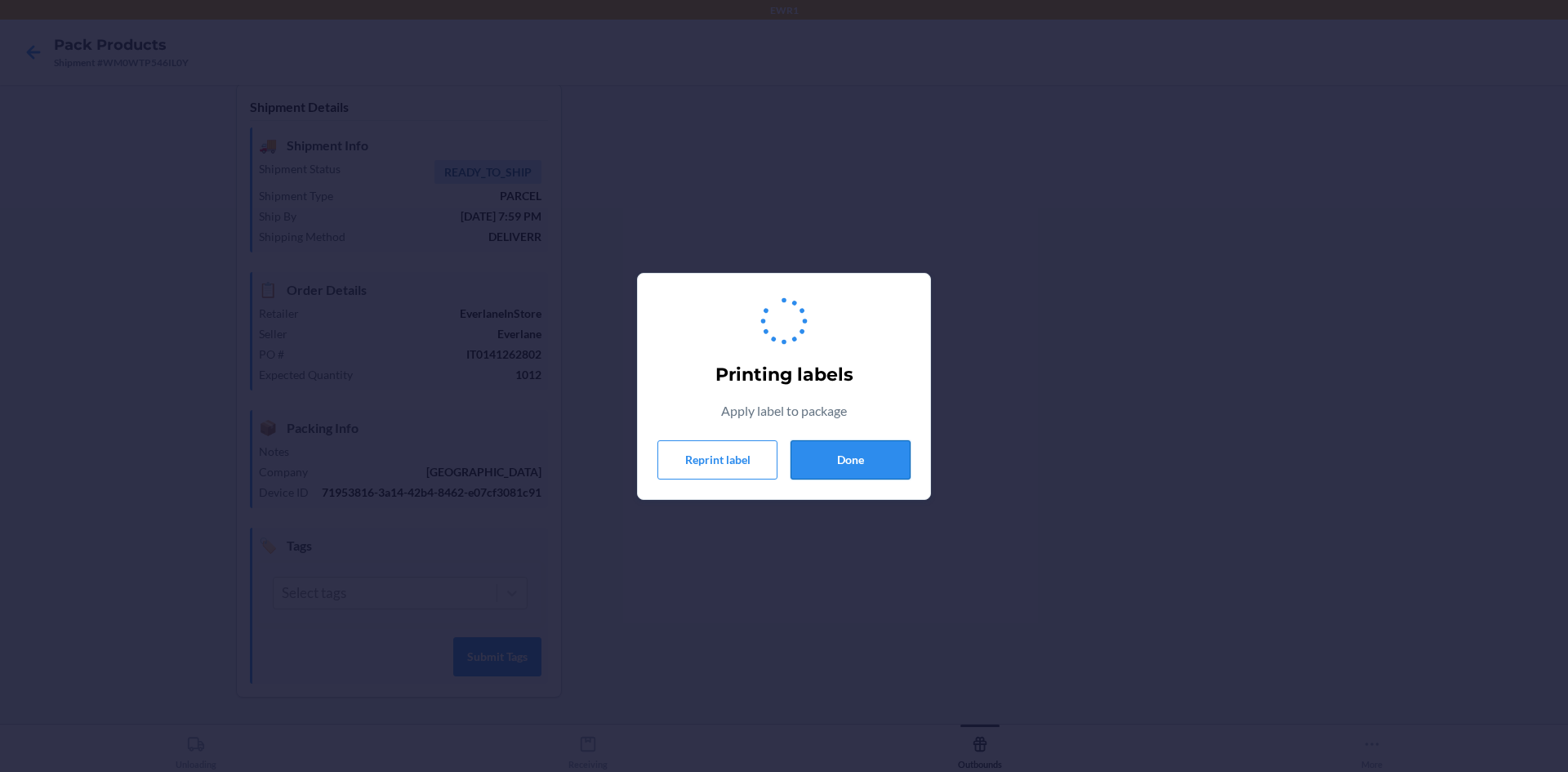
click at [863, 467] on button "Done" at bounding box center [851, 459] width 120 height 39
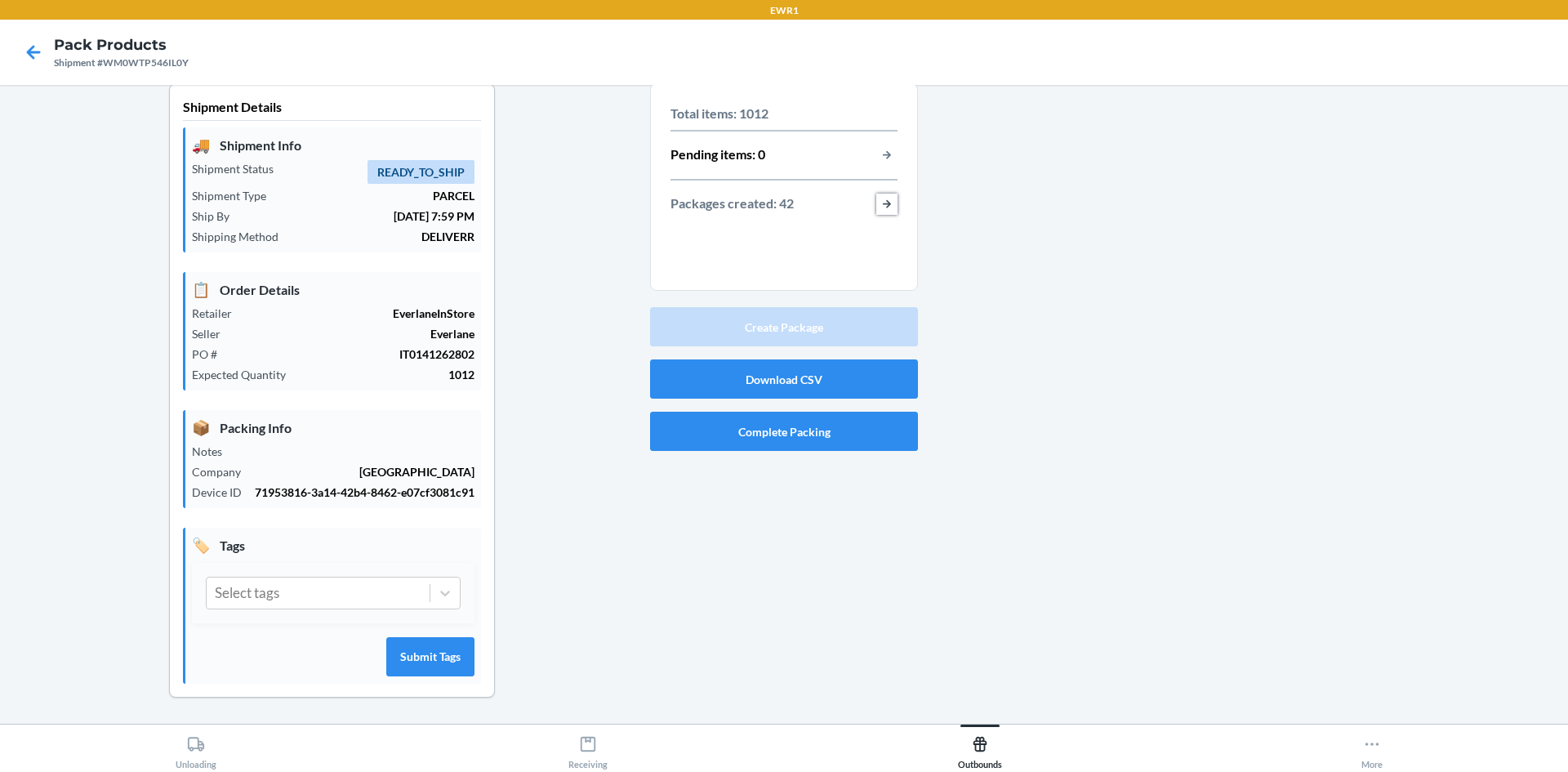
click at [885, 195] on button "button-view-packages-created" at bounding box center [887, 205] width 22 height 22
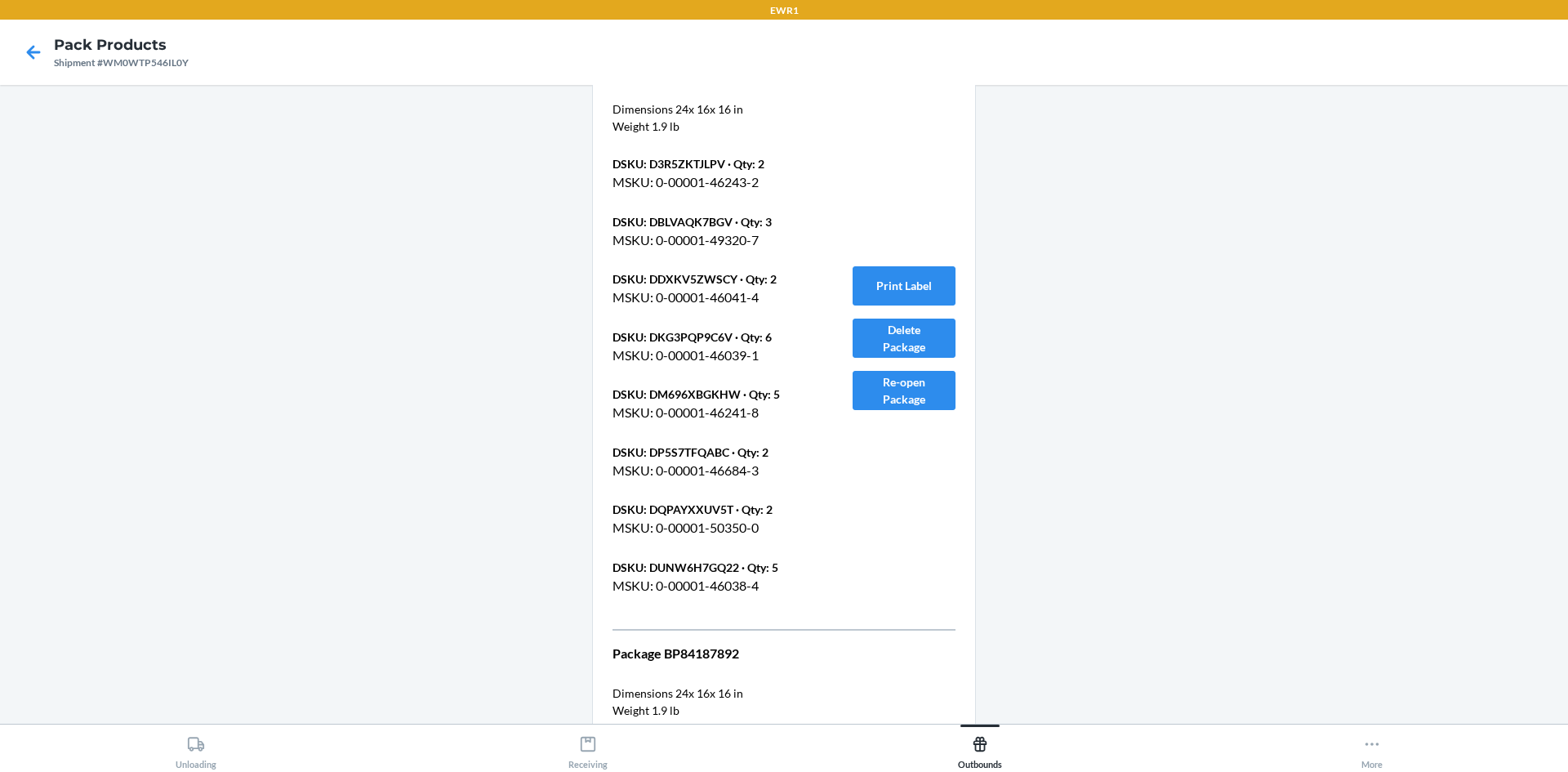
scroll to position [27960, 0]
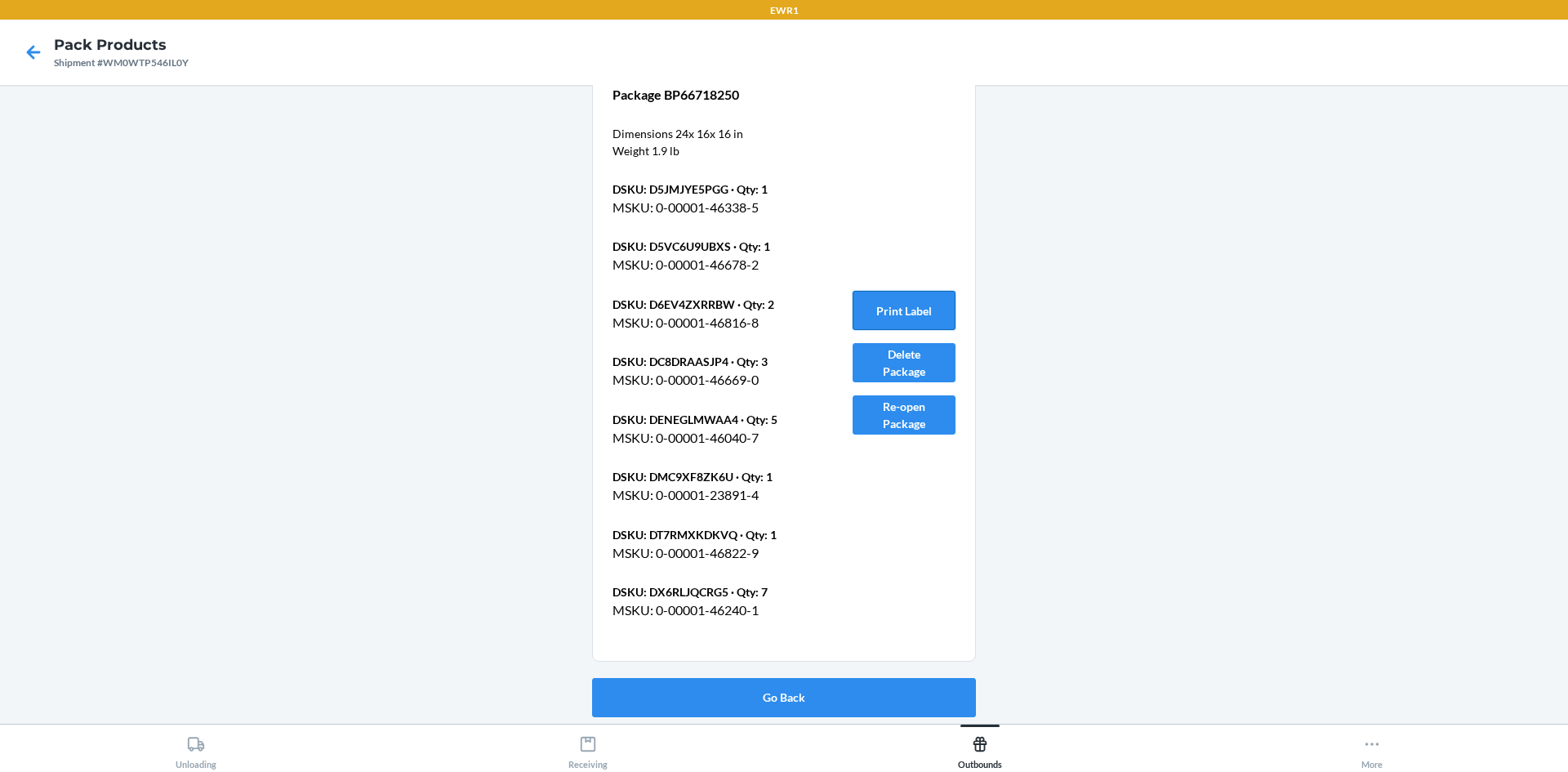
click at [905, 293] on button "Print Label" at bounding box center [904, 310] width 103 height 39
click at [811, 707] on button "Go Back" at bounding box center [784, 697] width 384 height 39
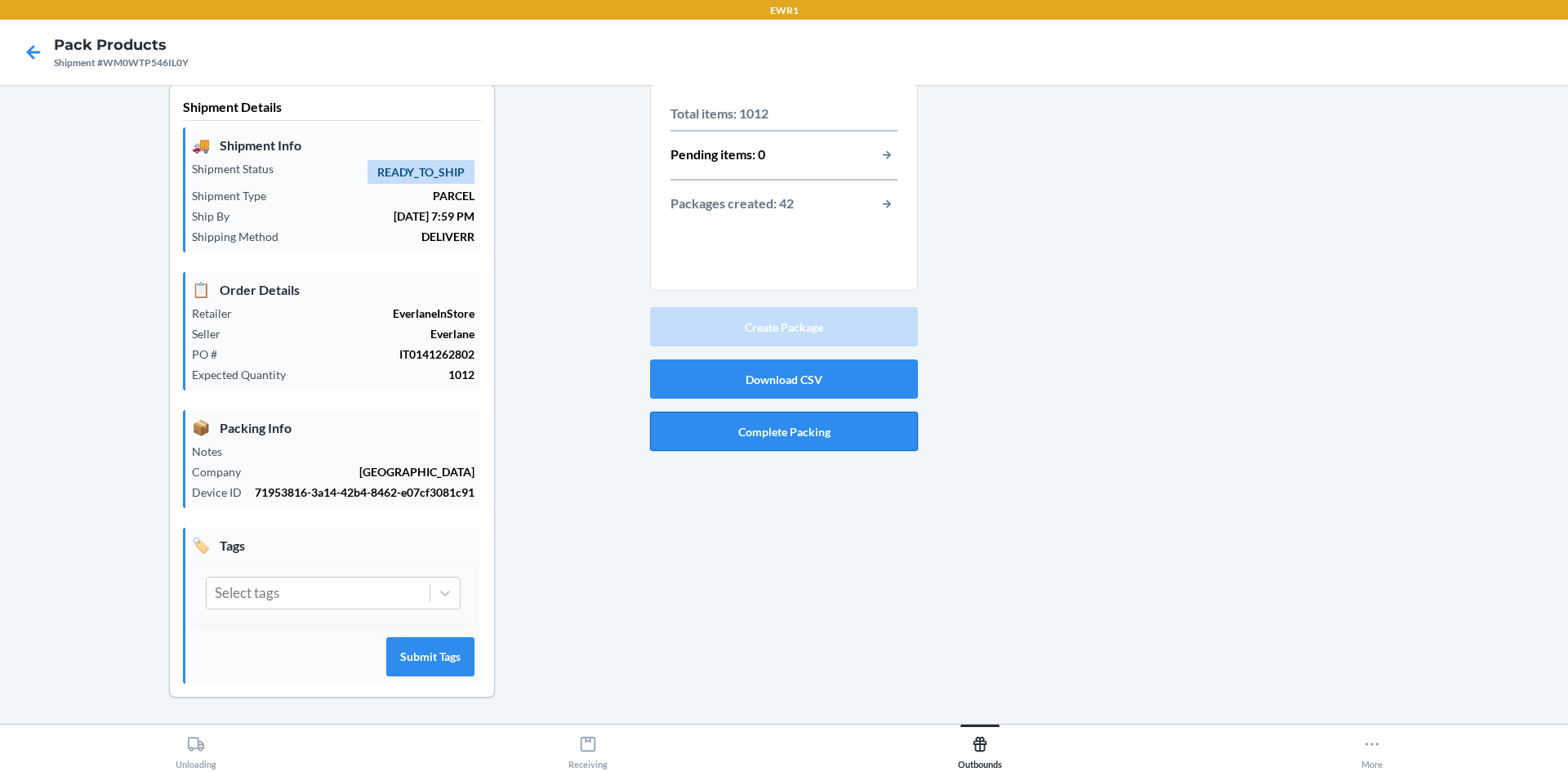
click at [803, 412] on button "Complete Packing" at bounding box center [784, 431] width 268 height 39
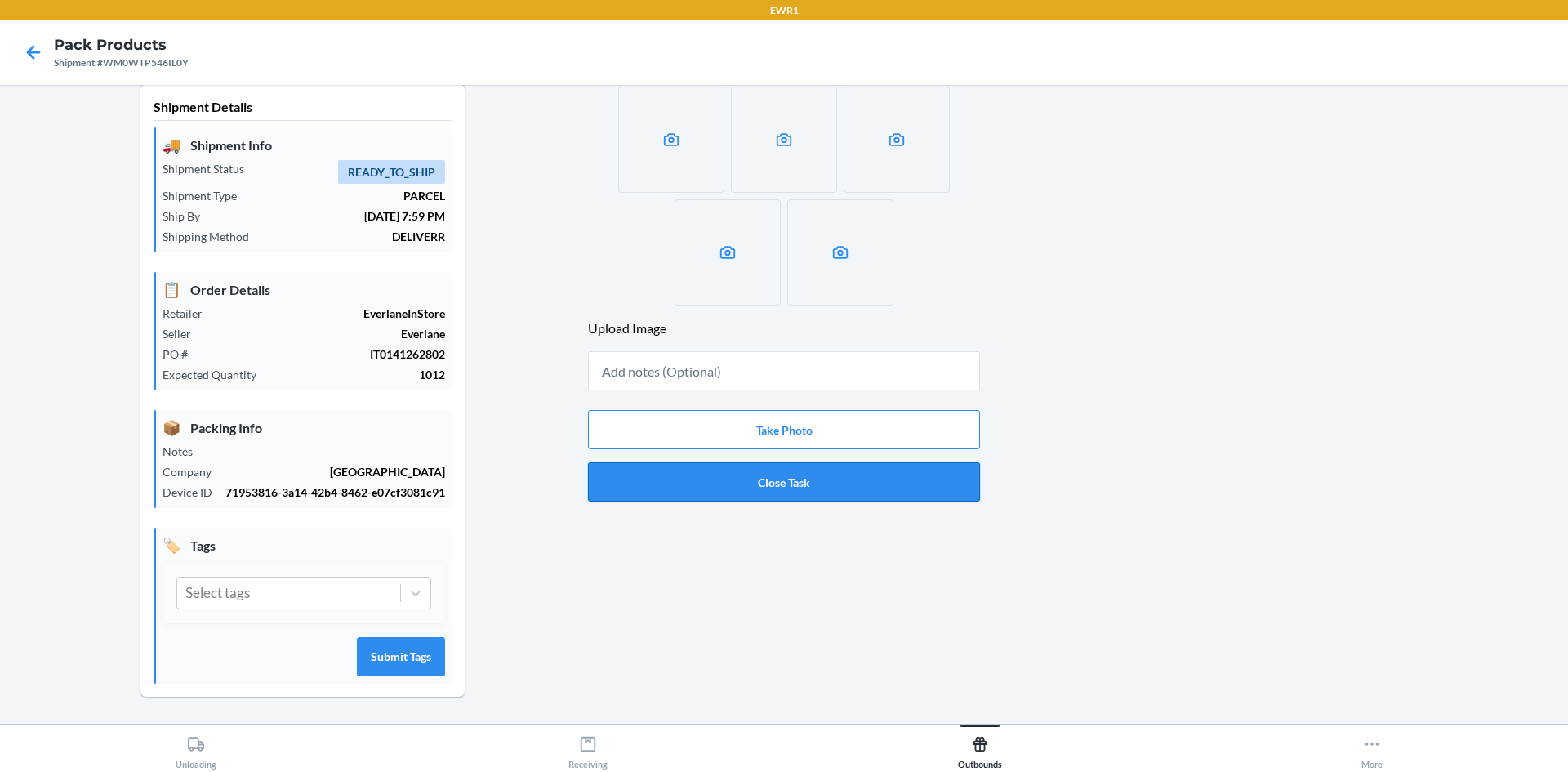
click at [794, 463] on button "Close Task" at bounding box center [783, 482] width 392 height 39
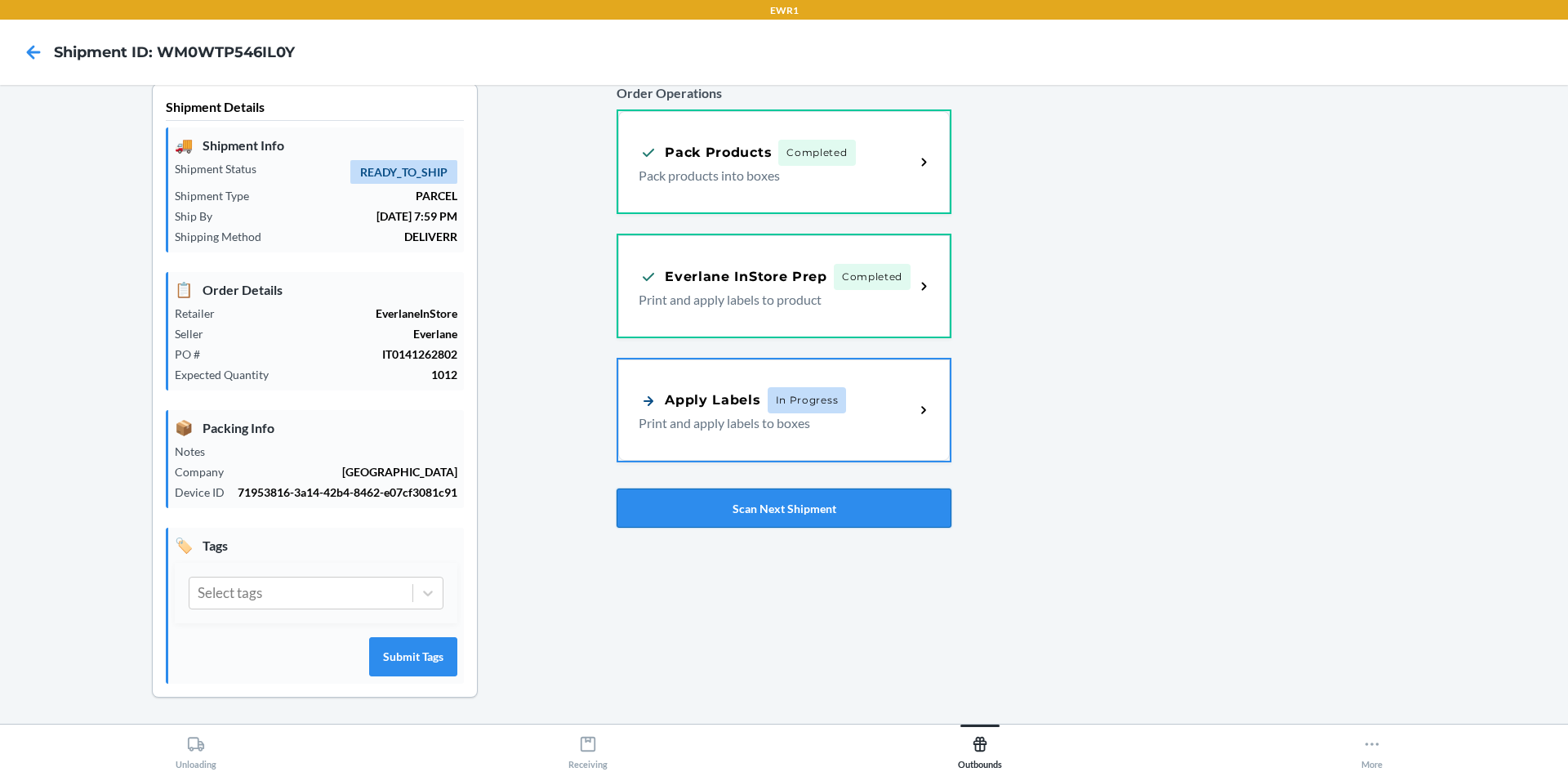
click at [837, 506] on button "Scan Next Shipment" at bounding box center [784, 507] width 335 height 39
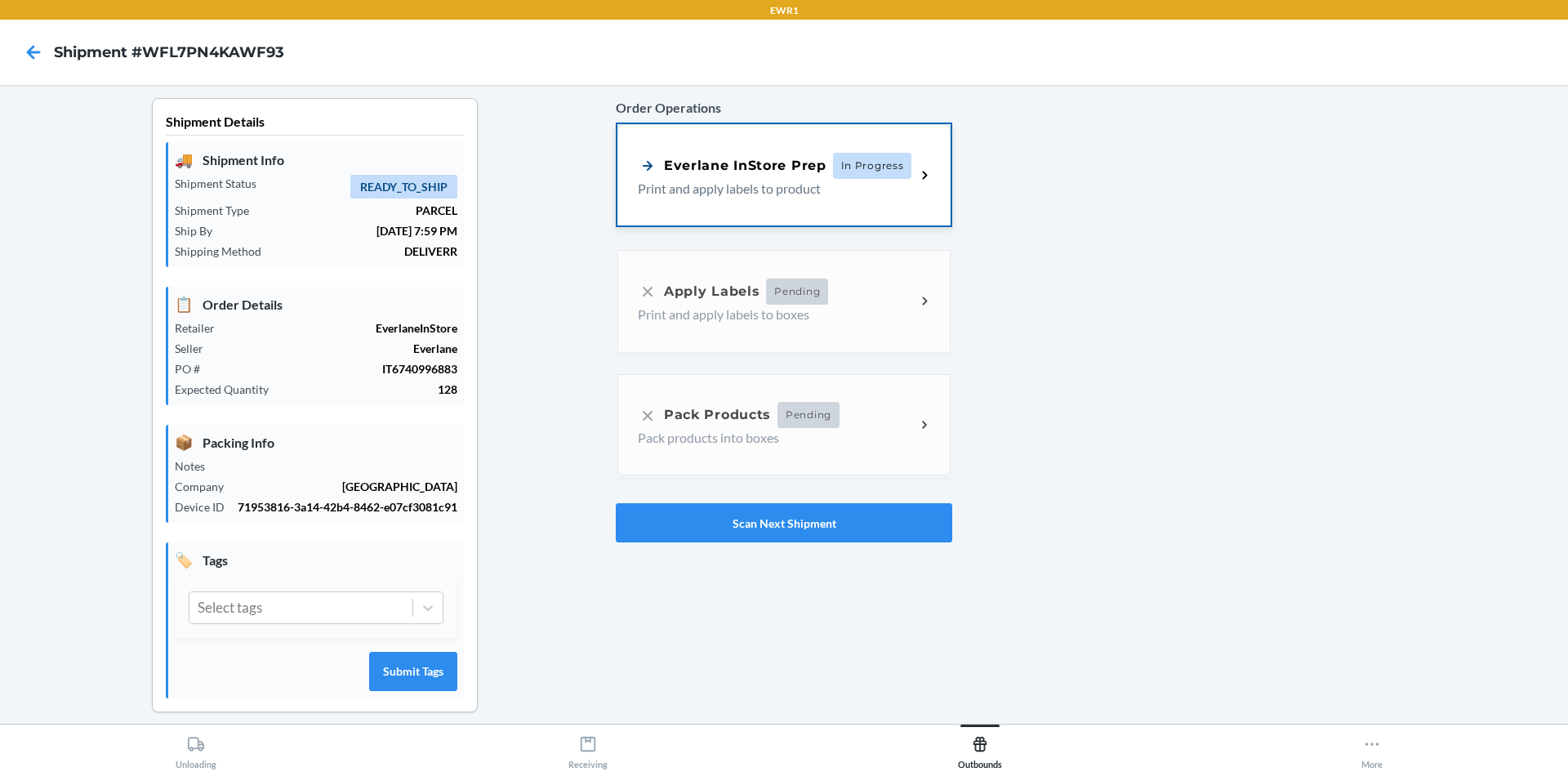
click at [748, 195] on p "Print and apply labels to product" at bounding box center [770, 189] width 264 height 20
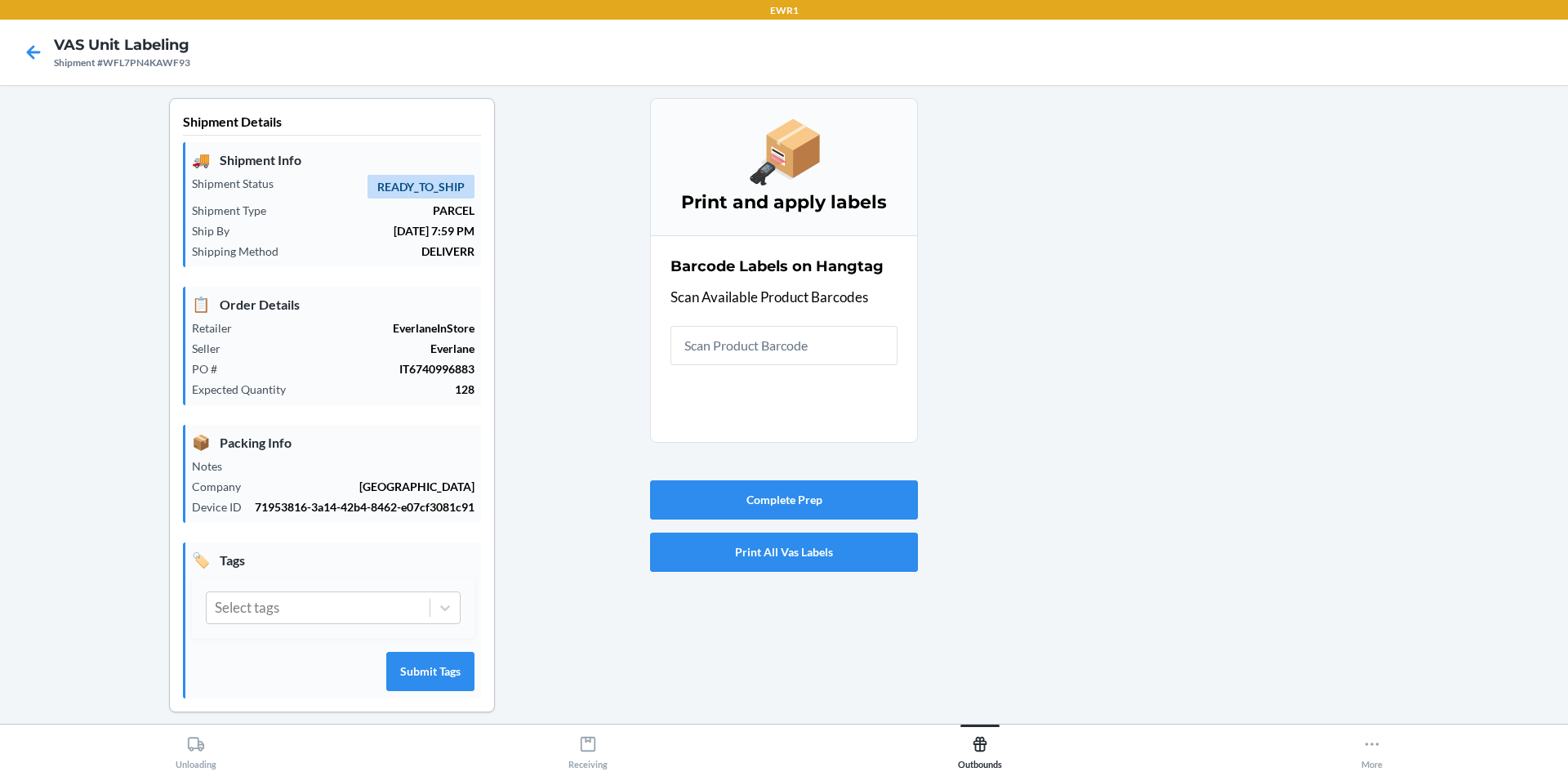
click at [769, 343] on input "text" at bounding box center [783, 345] width 227 height 39
type input "0-00001-"
click at [762, 358] on input "text" at bounding box center [783, 345] width 227 height 39
